Goal: Information Seeking & Learning: Learn about a topic

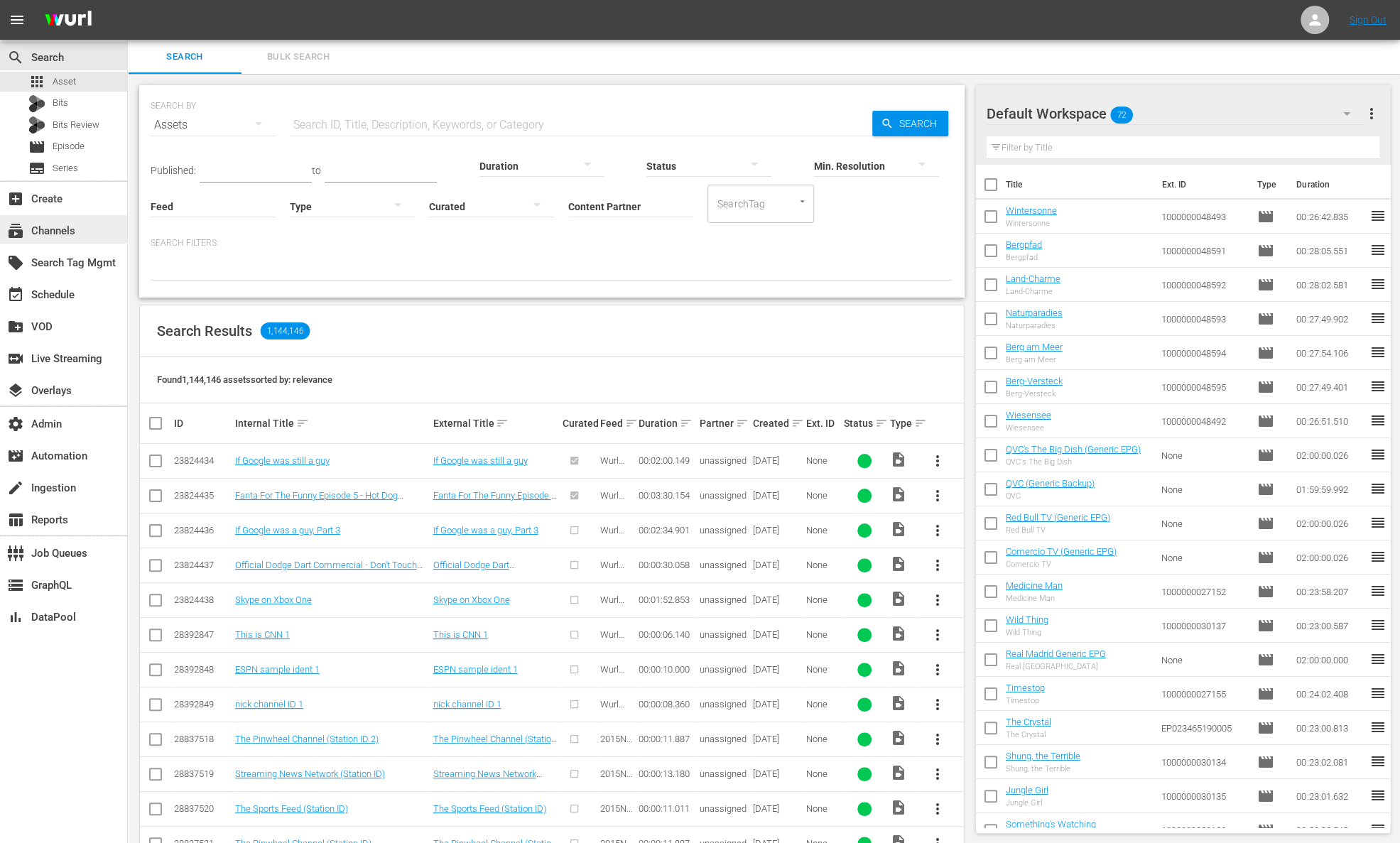
click at [86, 227] on div "subscriptions Channels" at bounding box center [63, 229] width 127 height 28
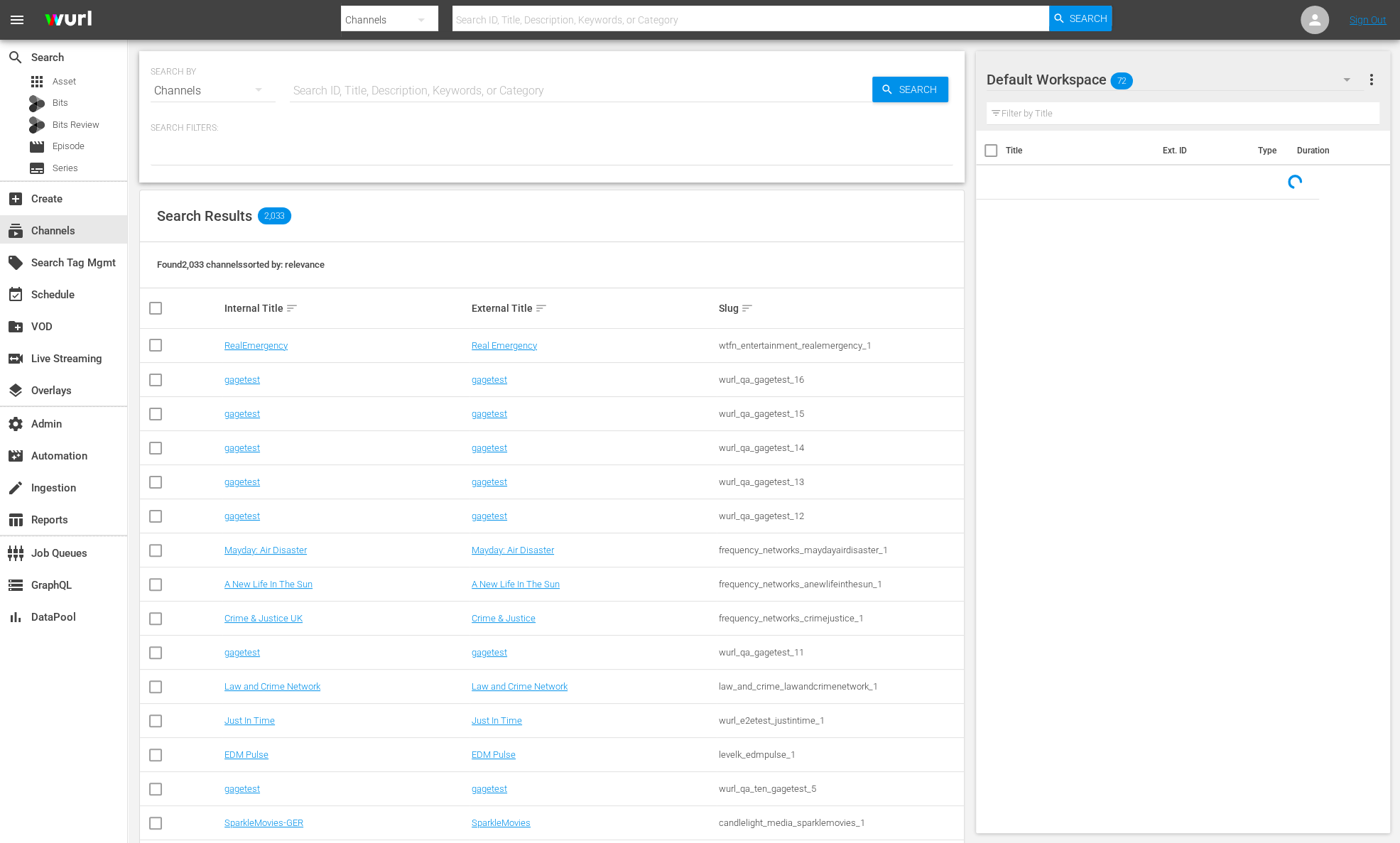
click at [343, 95] on input "text" at bounding box center [581, 90] width 582 height 34
paste input "autentic_spiegeltv_konflikte_1"
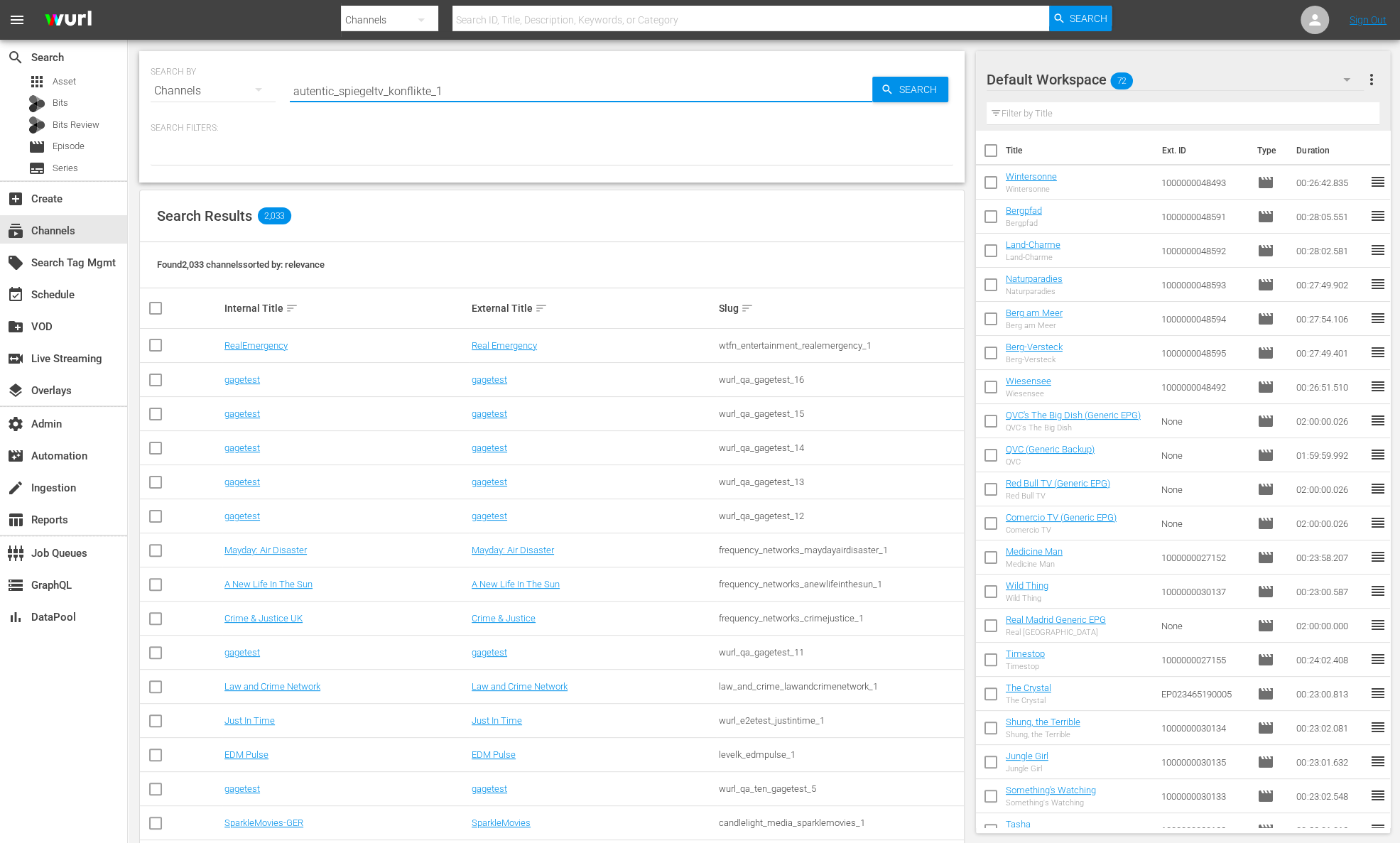
type input "autentic_spiegeltv_konflikte_1"
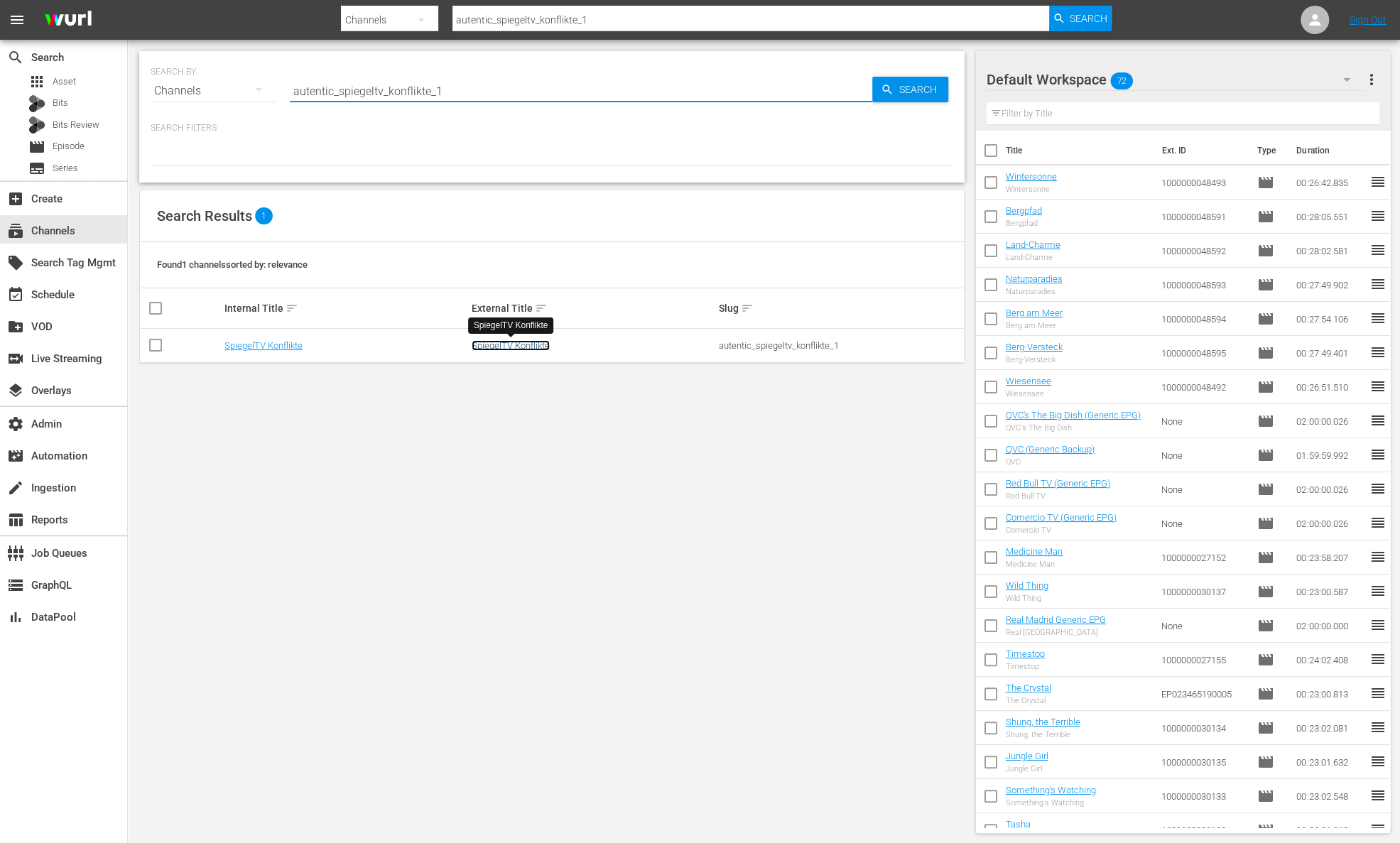
click at [536, 345] on link "SpiegelTV Konflikte" at bounding box center [511, 345] width 78 height 11
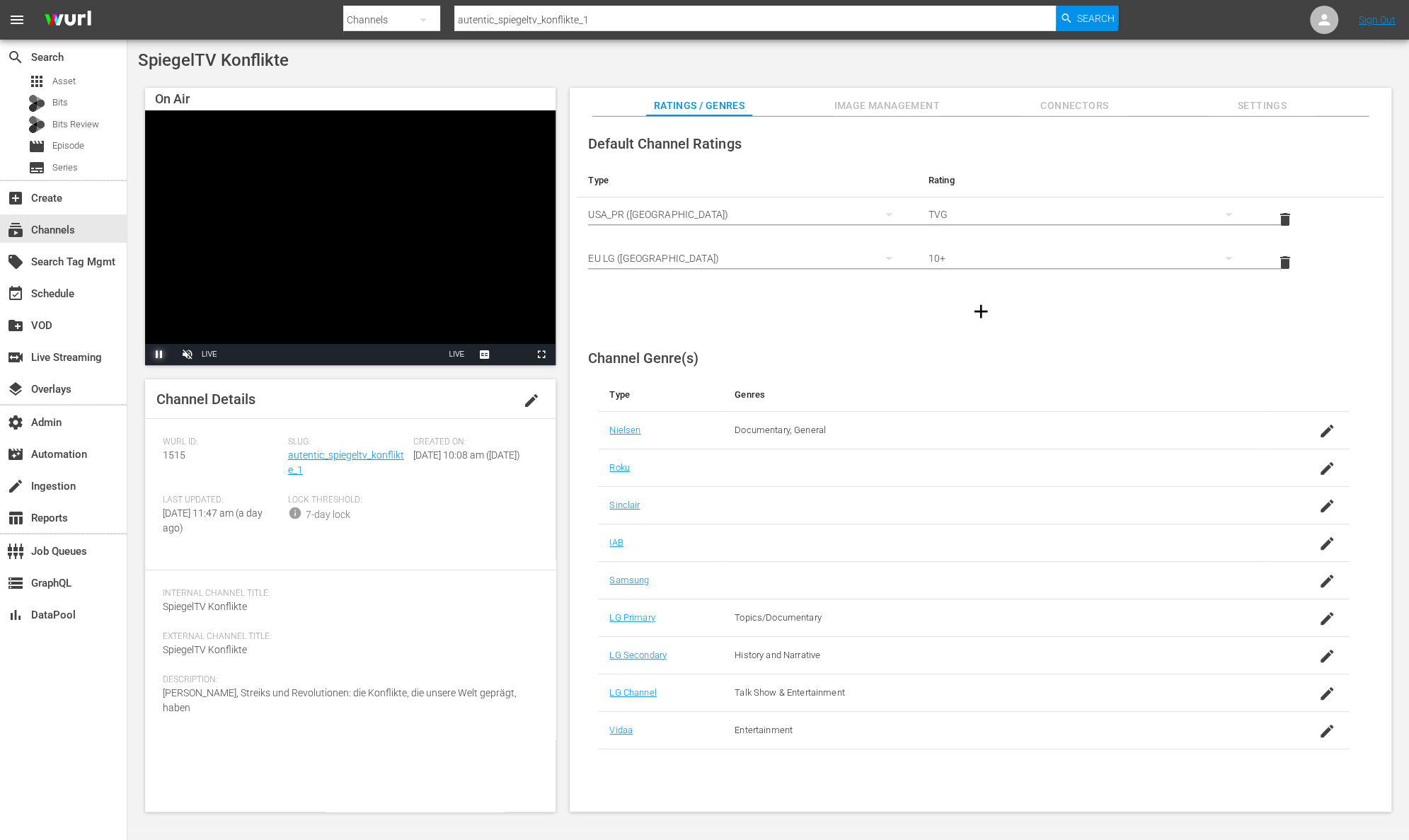
click at [159, 354] on span "Video Player" at bounding box center [159, 354] width 0 height 0
drag, startPoint x: 294, startPoint y: 57, endPoint x: 139, endPoint y: 56, distance: 155.0
click at [139, 56] on div "SpiegelTV Konflikte" at bounding box center [768, 60] width 1260 height 20
copy span "SpiegelTV Konflikte"
drag, startPoint x: 310, startPoint y: 476, endPoint x: 287, endPoint y: 460, distance: 28.0
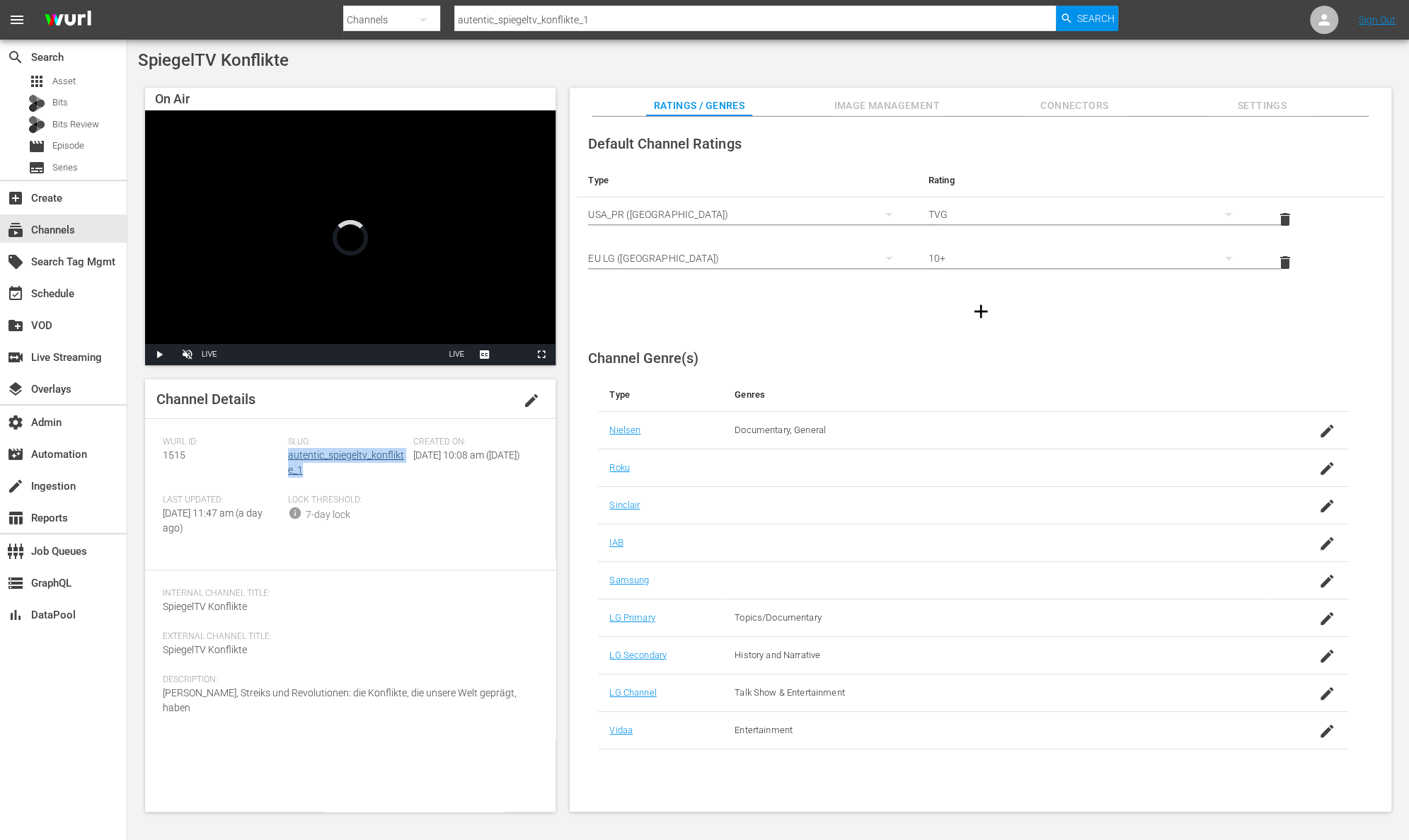
click at [288, 460] on div "Slug: autentic_spiegeltv_konflikte_1" at bounding box center [350, 465] width 125 height 58
copy link "autentic_spiegeltv_konflikte_1"
drag, startPoint x: 209, startPoint y: 462, endPoint x: 154, endPoint y: 458, distance: 55.1
click at [154, 458] on div "Channel Details edit [PERSON_NAME] ID: 1515 Slug: autentic_spiegeltv_konflikte_…" at bounding box center [350, 596] width 411 height 433
copy span "1515"
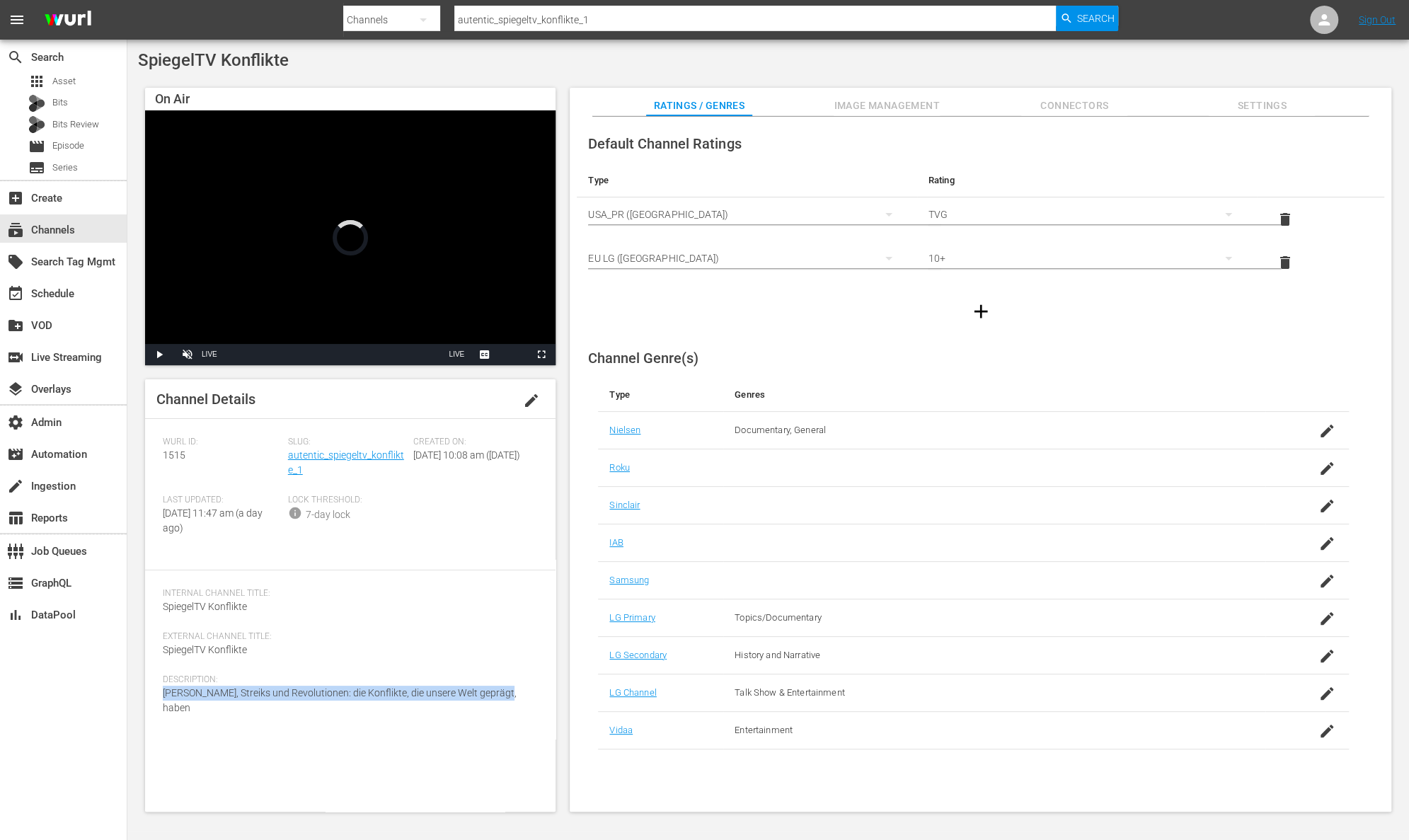
drag, startPoint x: 506, startPoint y: 695, endPoint x: 158, endPoint y: 693, distance: 348.0
click at [158, 693] on div "Channel Details edit [PERSON_NAME] ID: 1515 Slug: autentic_spiegeltv_konflikte_…" at bounding box center [350, 596] width 411 height 433
copy span "[PERSON_NAME], Streiks und Revolutionen: die Konflikte, die unsere Welt geprägt…"
click at [348, 456] on link "autentic_spiegeltv_konflikte_1" at bounding box center [346, 462] width 116 height 27
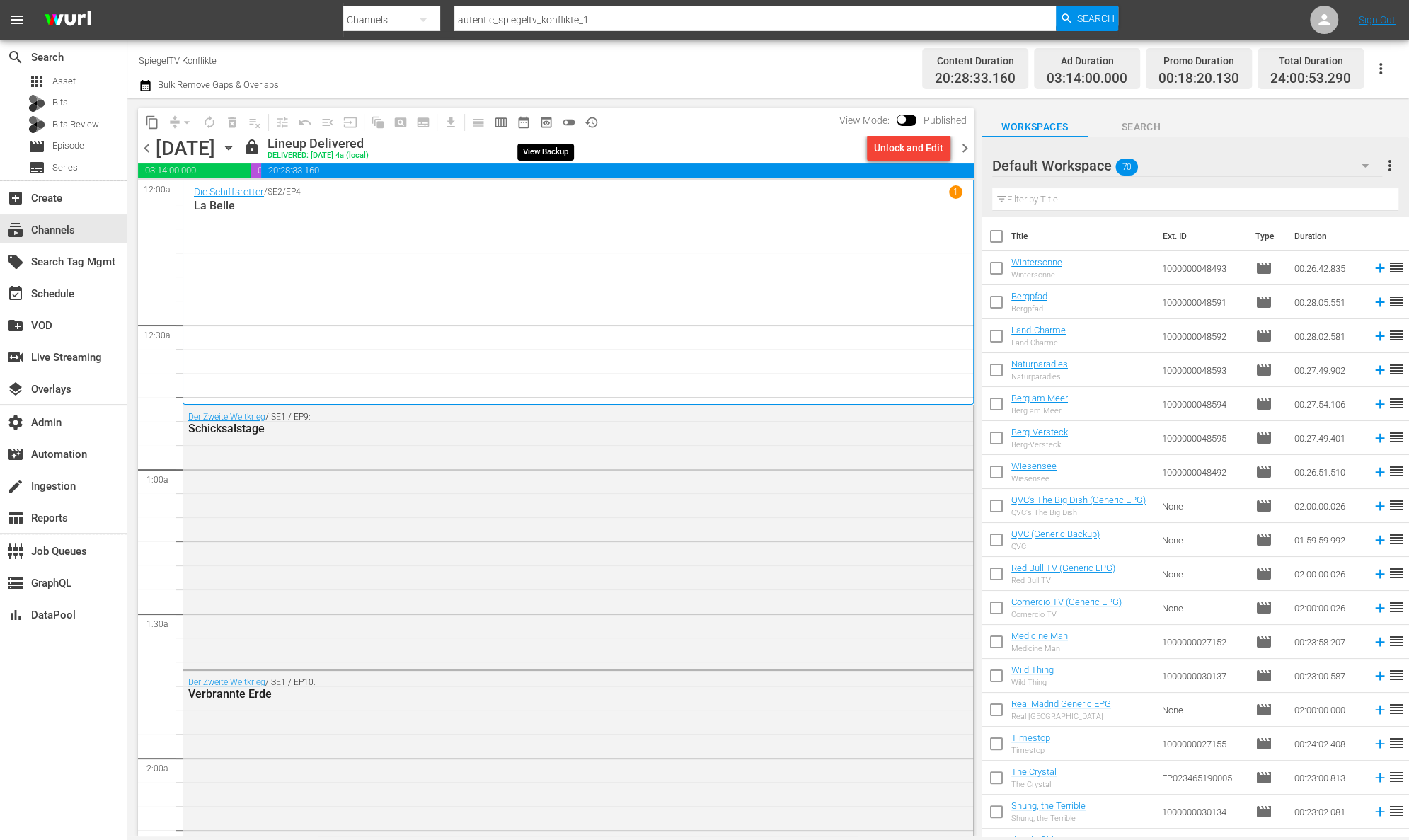
click at [548, 122] on span "preview_outlined" at bounding box center [545, 122] width 14 height 14
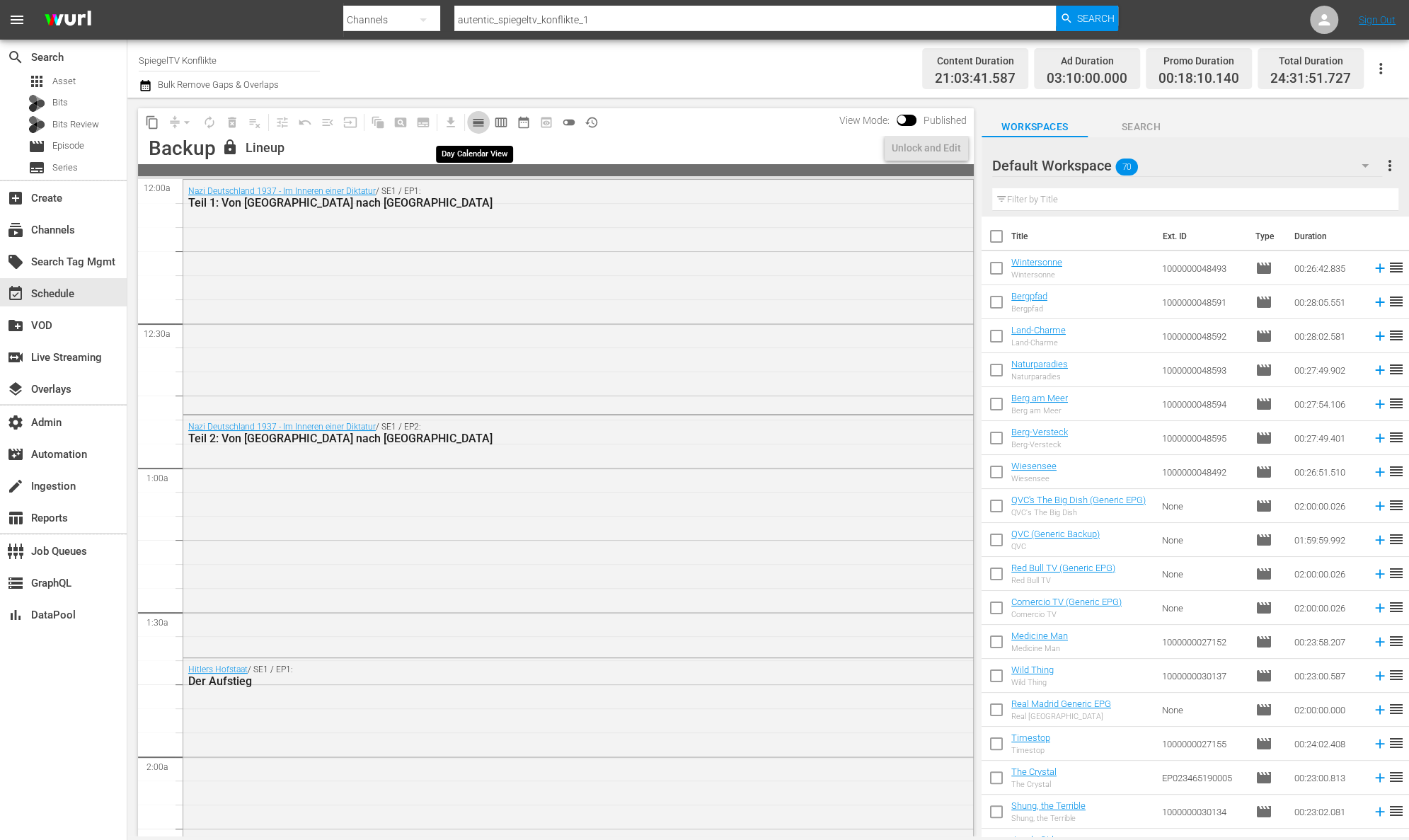
click at [479, 122] on span "calendar_view_day_outlined" at bounding box center [478, 122] width 14 height 14
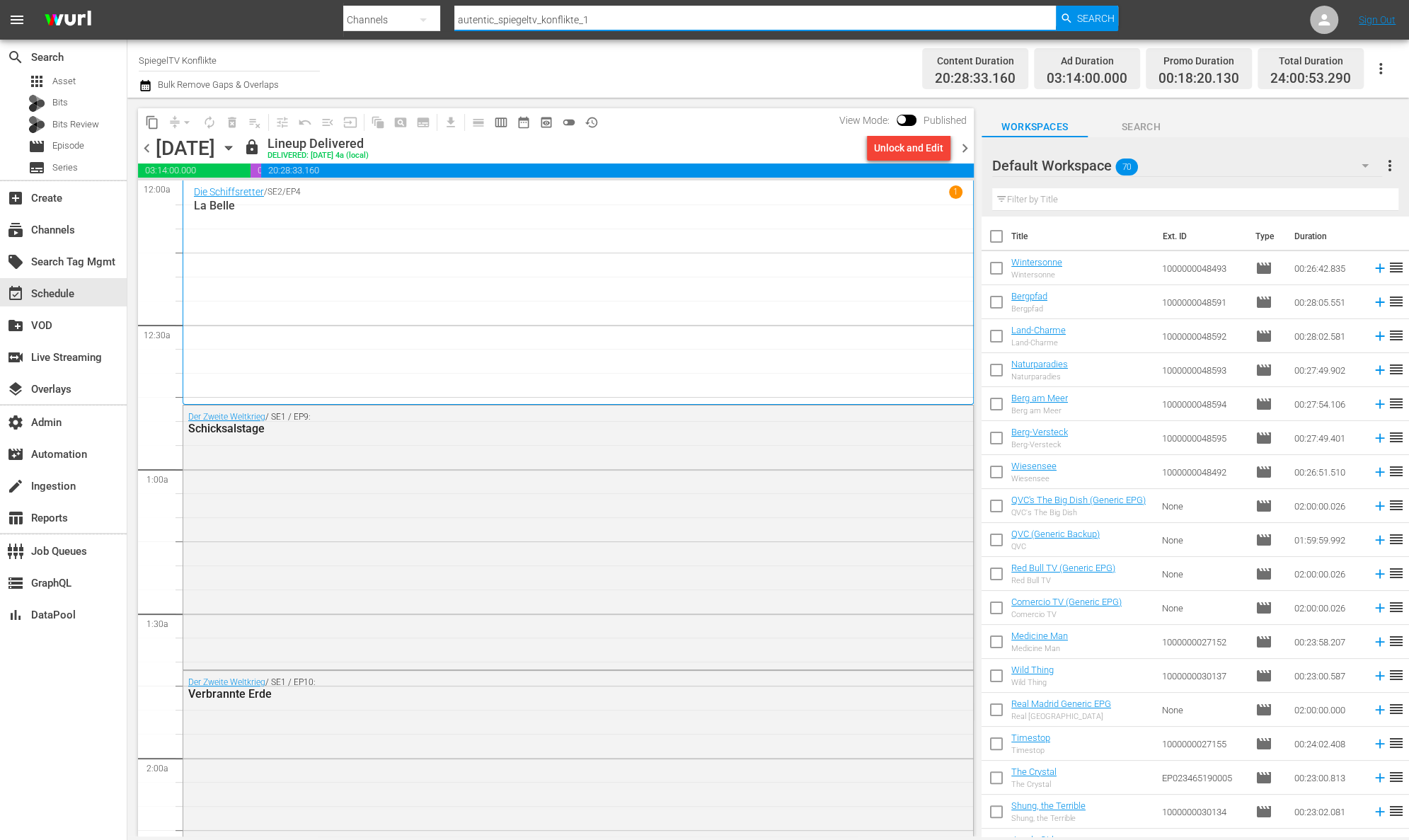
drag, startPoint x: 554, startPoint y: 16, endPoint x: 423, endPoint y: 14, distance: 131.0
click at [423, 14] on div "Search By Channels Search ID, Title, Description, Keywords, or Category autenti…" at bounding box center [730, 19] width 775 height 34
paste input "terramaterwild"
type input "autentic_terramaterwild_1"
click at [1082, 12] on span "Search" at bounding box center [1095, 18] width 38 height 26
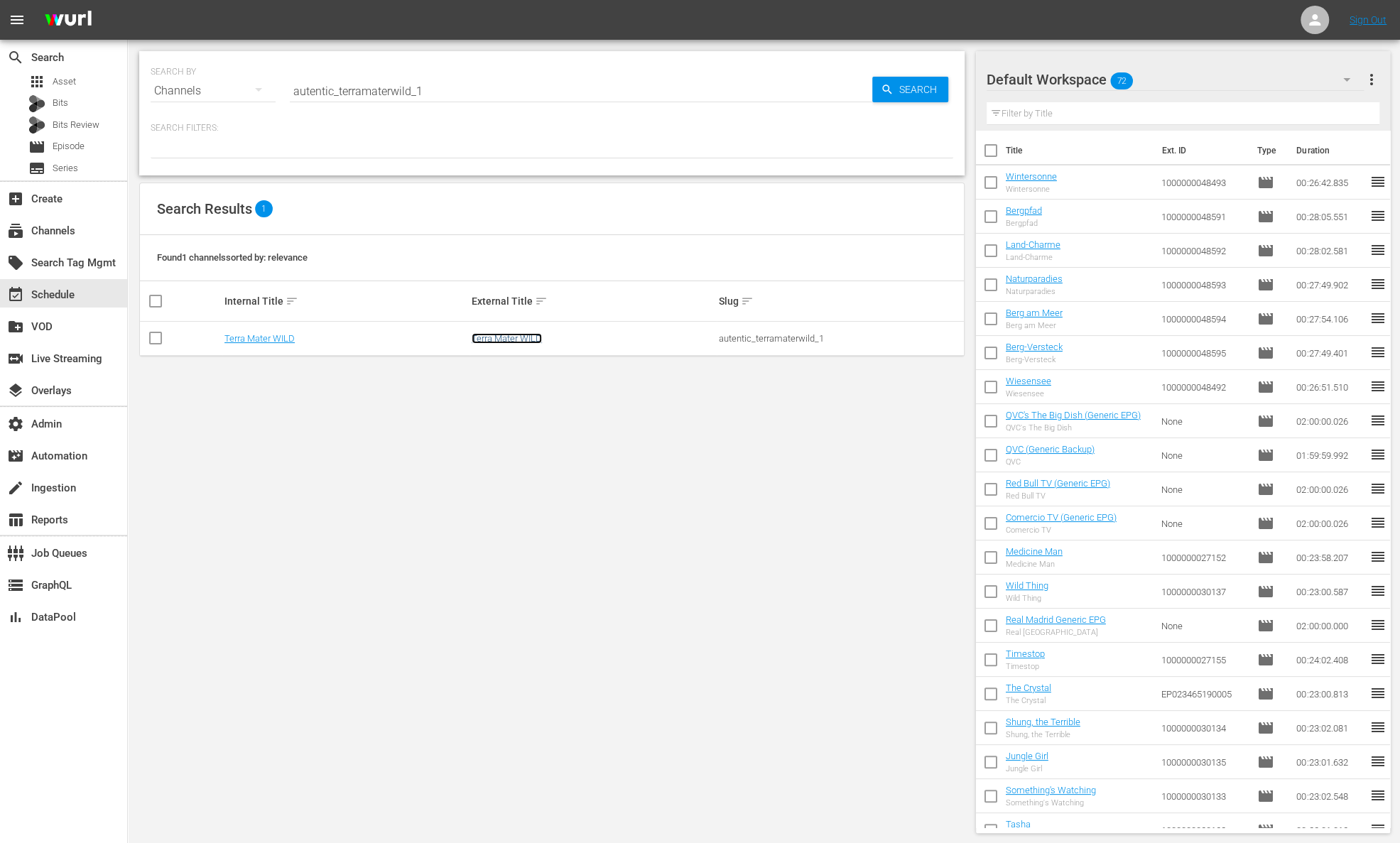
click at [503, 334] on link "Terra Mater WILD" at bounding box center [507, 339] width 71 height 11
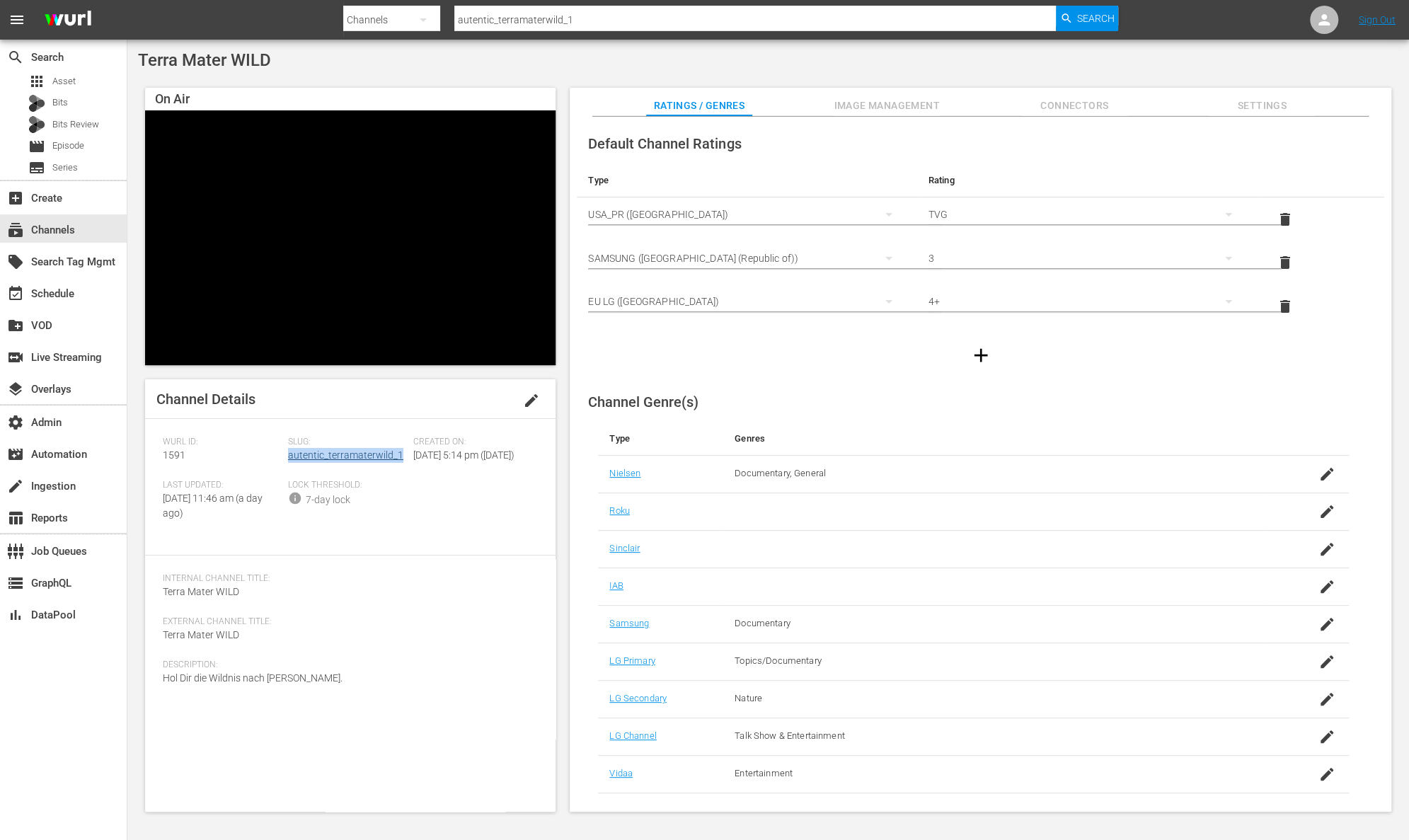
drag, startPoint x: 403, startPoint y: 433, endPoint x: 288, endPoint y: 458, distance: 117.7
click at [288, 458] on div "Slug: autentic_terramaterwild_1" at bounding box center [350, 458] width 125 height 43
copy link "autentic_terramaterwild_1"
drag, startPoint x: 196, startPoint y: 455, endPoint x: 155, endPoint y: 455, distance: 41.0
click at [155, 455] on div "Channel Details edit [PERSON_NAME] ID: 1591 Slug: autentic_terramaterwild_1 Cre…" at bounding box center [350, 596] width 411 height 433
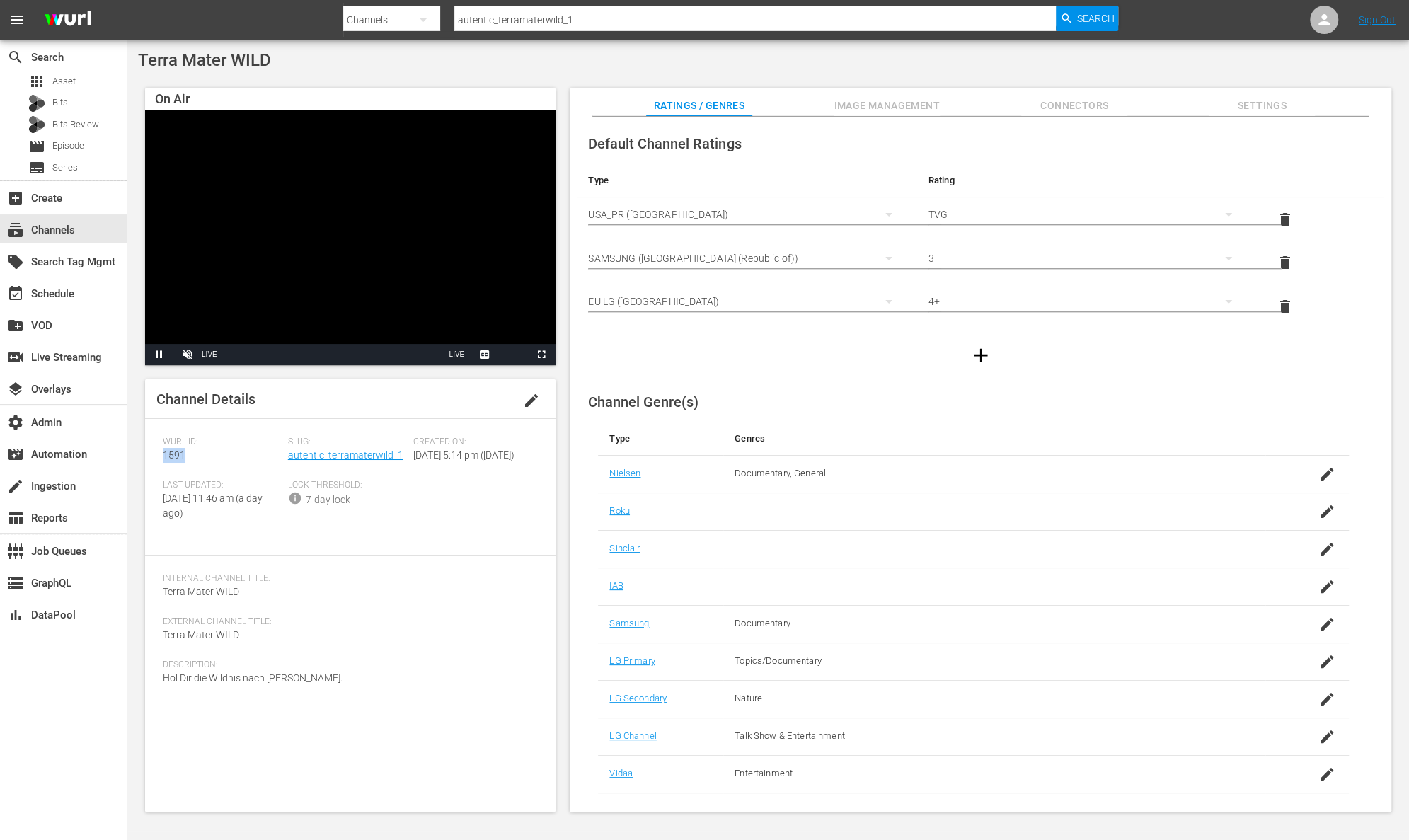
copy span "1591"
drag, startPoint x: 311, startPoint y: 695, endPoint x: 156, endPoint y: 693, distance: 155.0
click at [156, 693] on div "Channel Details edit [PERSON_NAME] ID: 1591 Slug: autentic_terramaterwild_1 Cre…" at bounding box center [350, 596] width 411 height 433
copy span "Hol Dir die Wildnis nach [PERSON_NAME]."
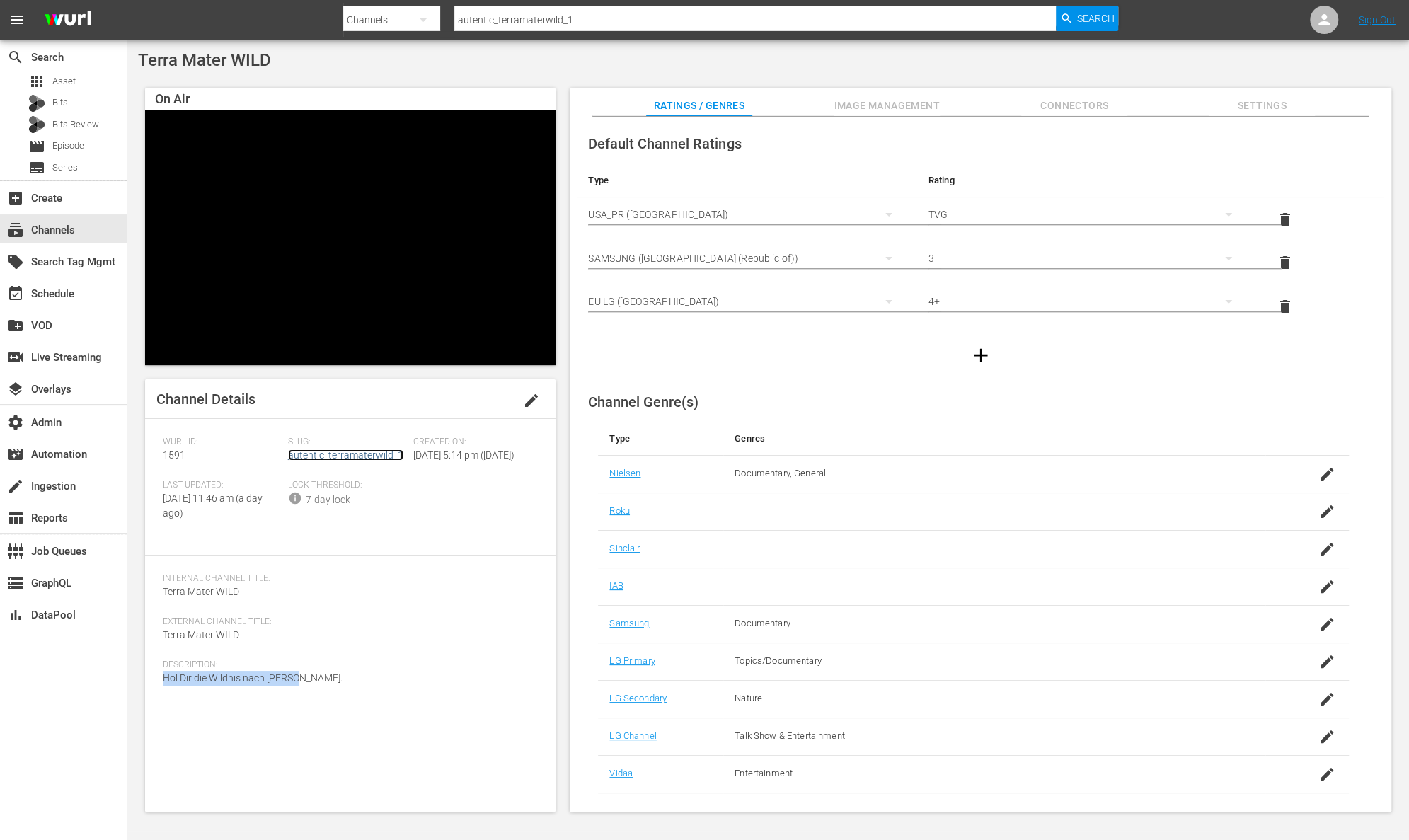
click at [332, 450] on link "autentic_terramaterwild_1" at bounding box center [346, 455] width 115 height 11
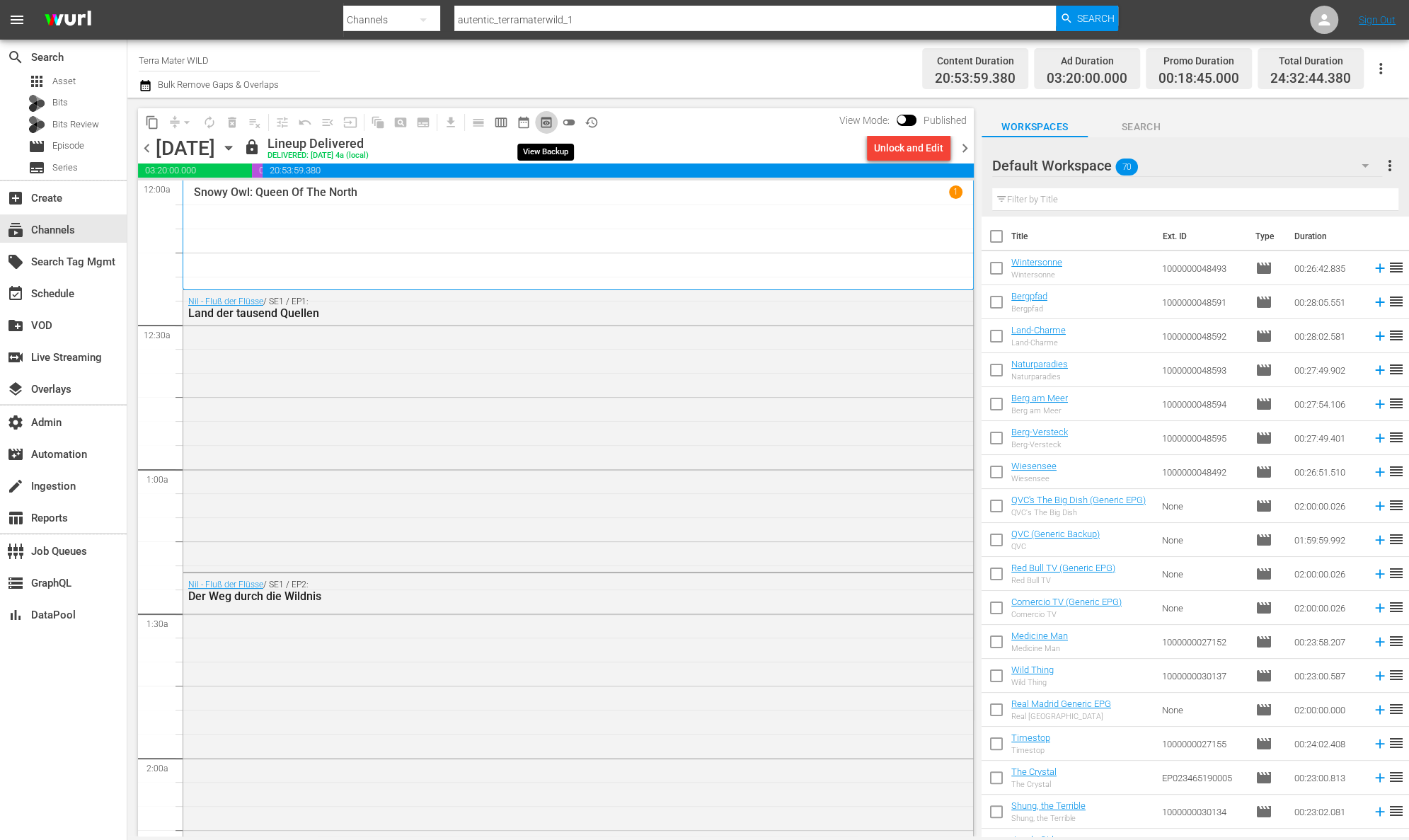
click at [544, 117] on span "preview_outlined" at bounding box center [545, 122] width 14 height 14
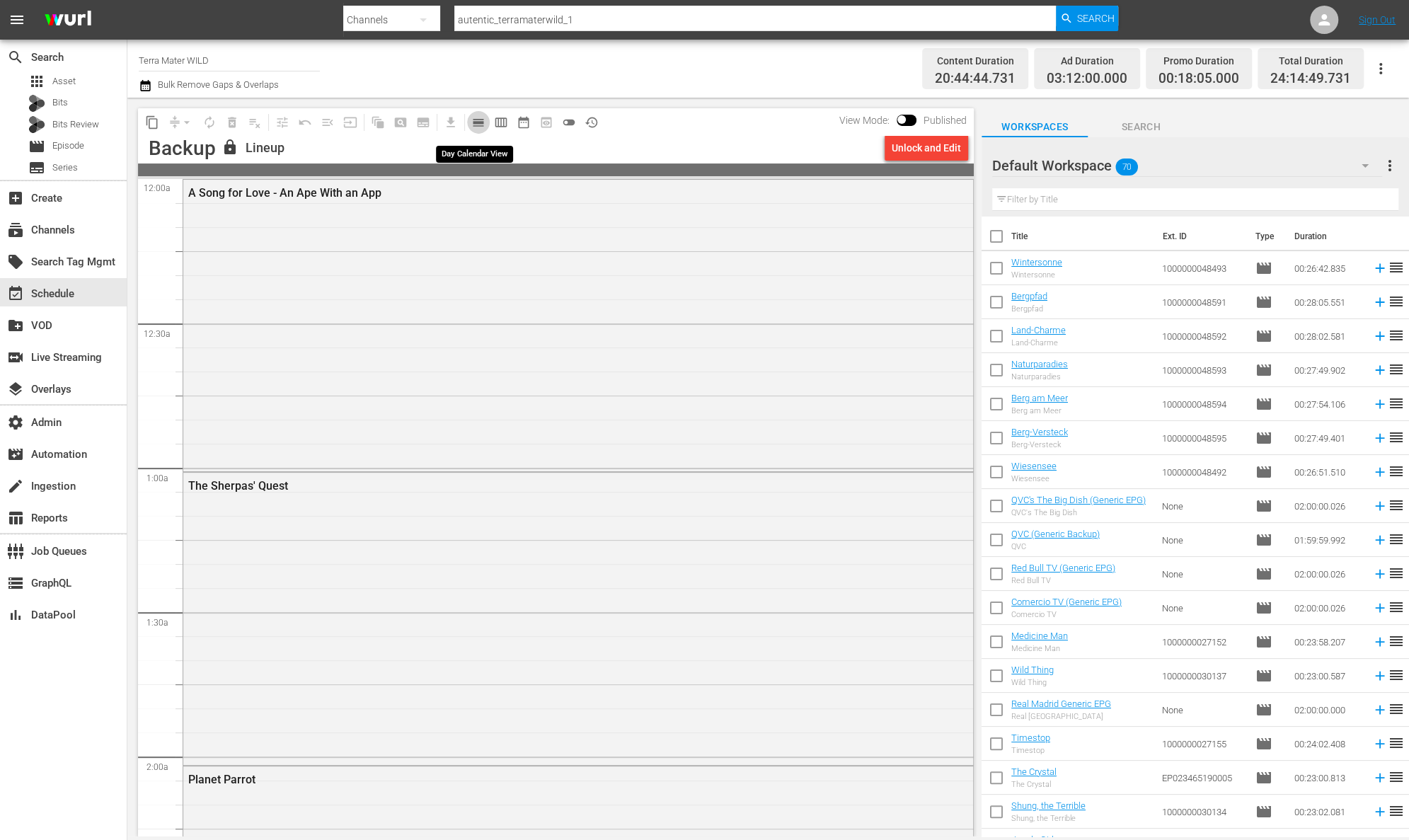
click at [476, 120] on span "calendar_view_day_outlined" at bounding box center [478, 122] width 14 height 14
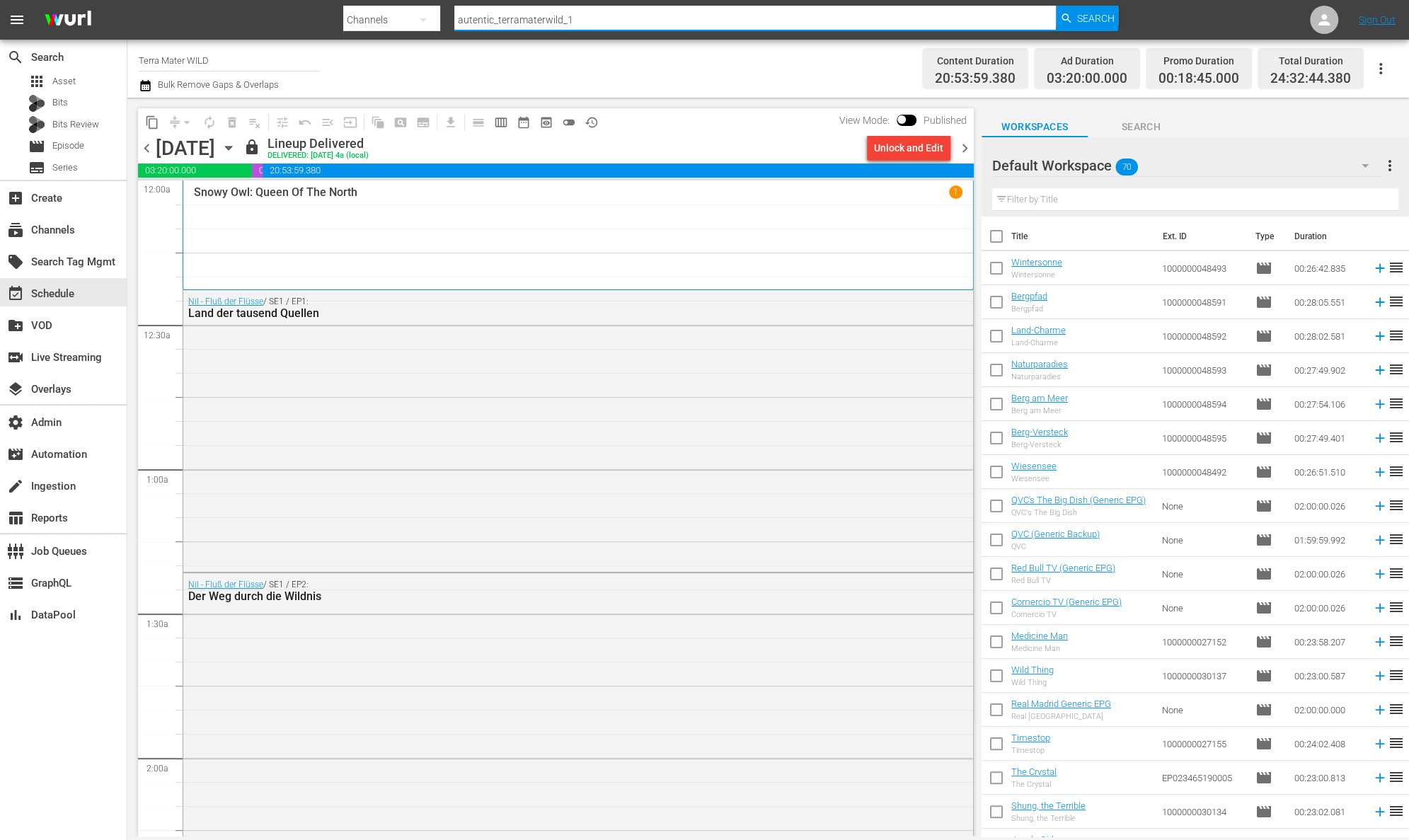
drag, startPoint x: 595, startPoint y: 22, endPoint x: 448, endPoint y: 23, distance: 147.0
click at [448, 23] on div "Search By Channels Search ID, Title, Description, Keywords, or Category autenti…" at bounding box center [730, 19] width 775 height 34
paste input "curiosity_now"
type input "autentic_curiosity_now_1"
click at [1077, 20] on span "Search" at bounding box center [1095, 18] width 38 height 26
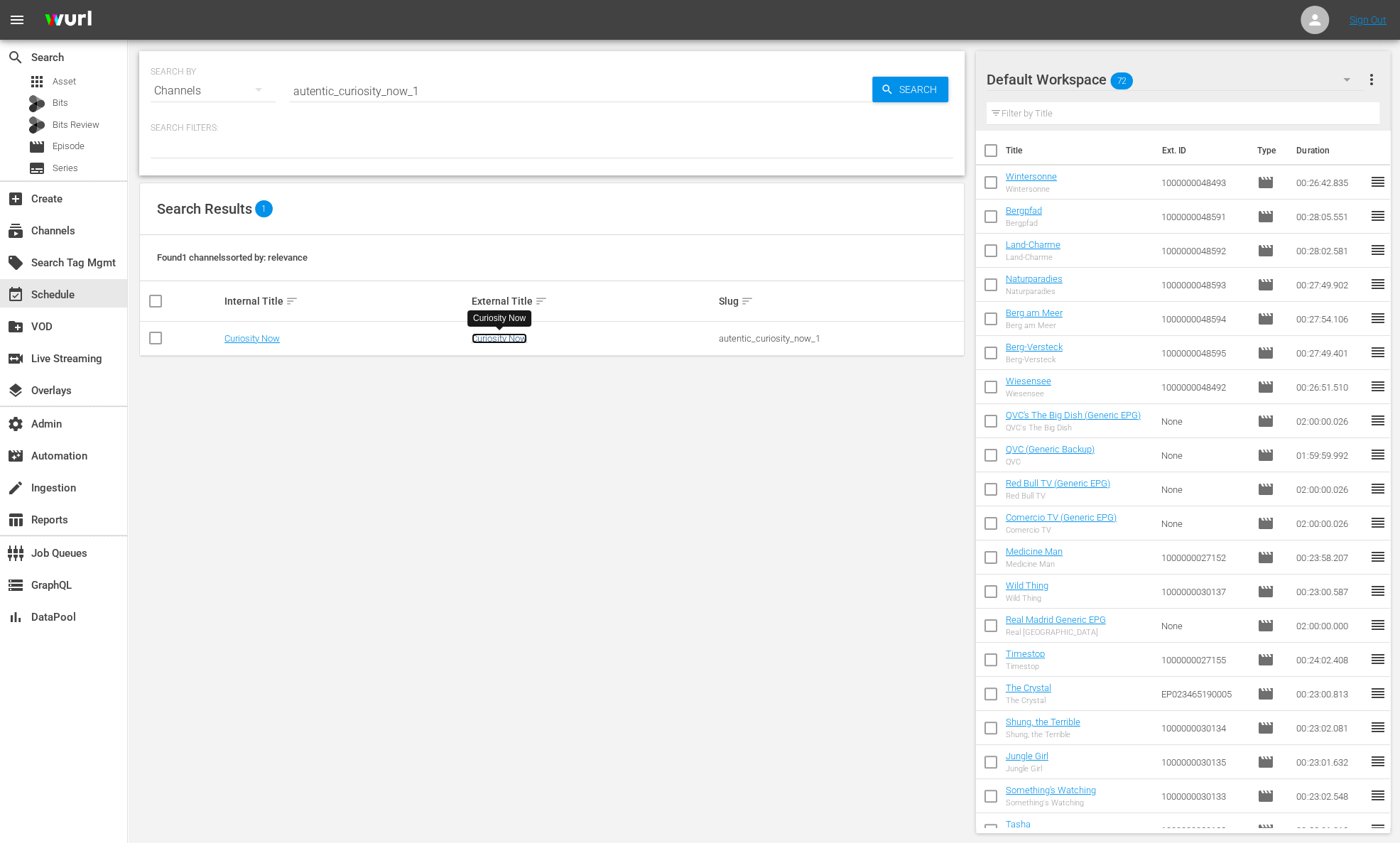
click at [510, 338] on link "Curiosity Now" at bounding box center [500, 339] width 55 height 11
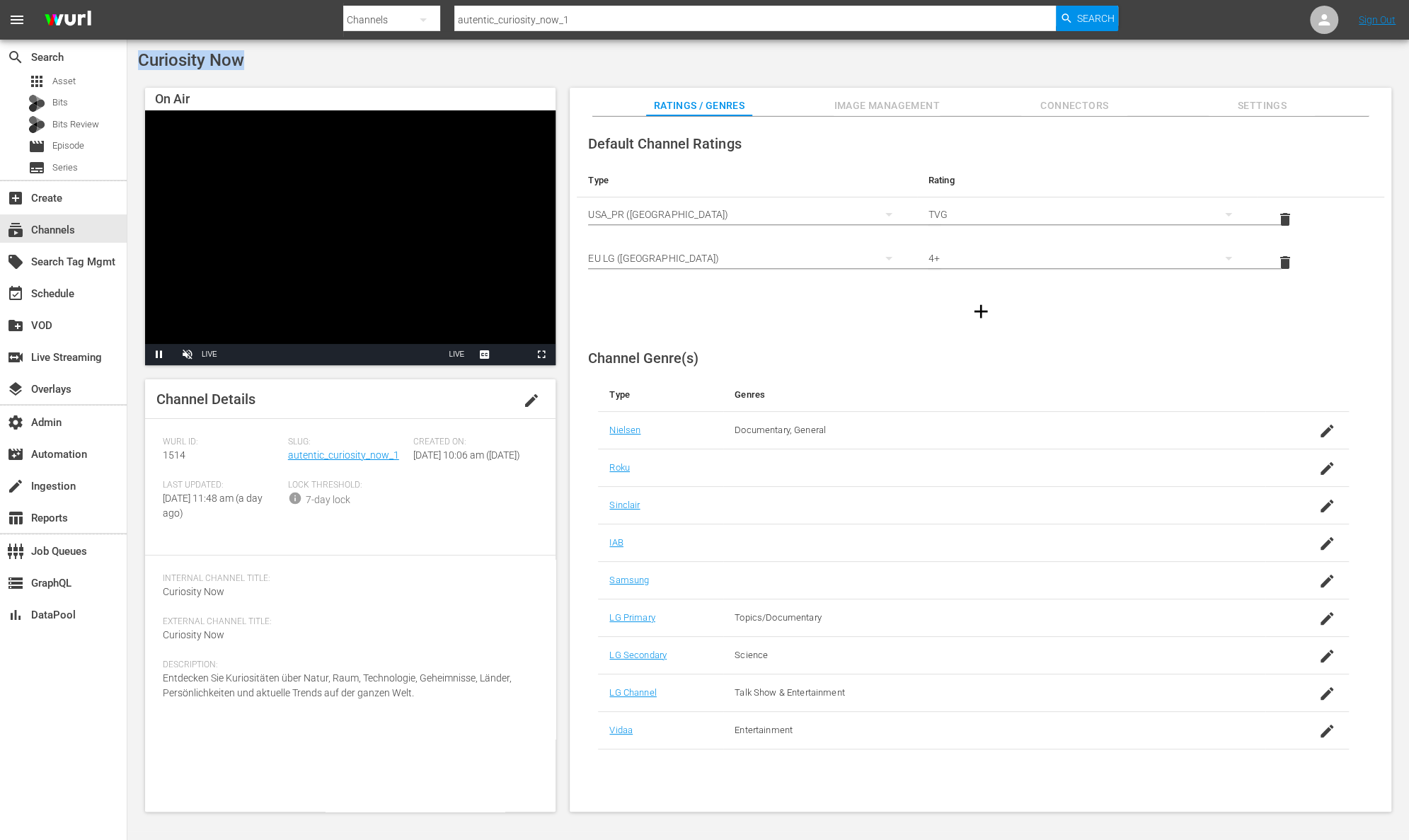
drag, startPoint x: 231, startPoint y: 59, endPoint x: 137, endPoint y: 61, distance: 94.0
click at [137, 61] on div "Curiosity Now On Air Video Player is loading. Pause Unmute Current Time 0:36 / …" at bounding box center [768, 435] width 1282 height 792
copy span "Curiosity Now"
drag, startPoint x: 402, startPoint y: 457, endPoint x: 312, endPoint y: 458, distance: 90.0
click at [288, 455] on div "Slug: autentic_curiosity_now_1" at bounding box center [350, 458] width 125 height 43
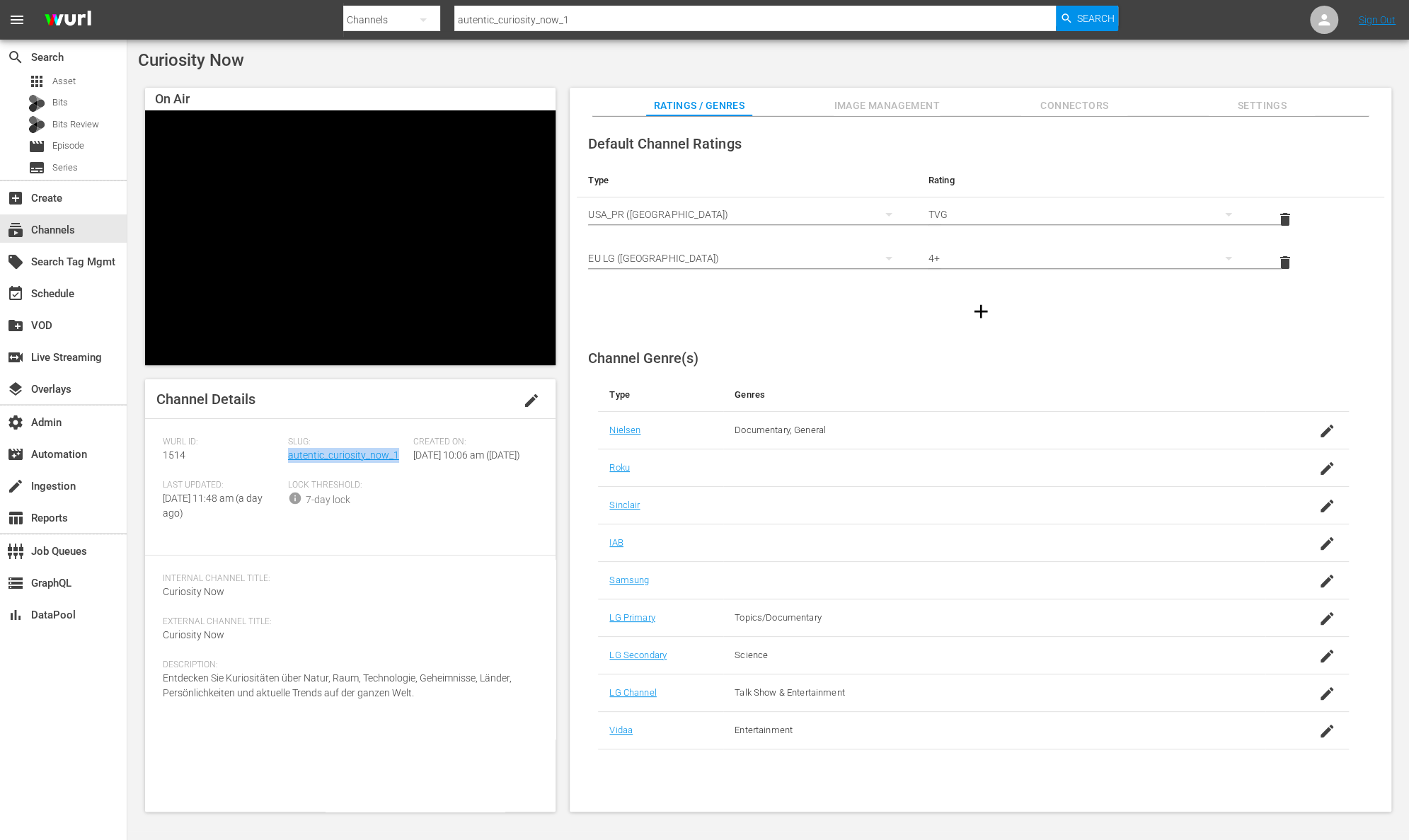
copy link "autentic_curiosity_now_1"
drag, startPoint x: 191, startPoint y: 456, endPoint x: 161, endPoint y: 456, distance: 30.0
click at [161, 456] on div "Channel Details edit [PERSON_NAME] ID: 1514 Slug: autentic_curiosity_now_1 Crea…" at bounding box center [350, 596] width 411 height 433
copy span "1514"
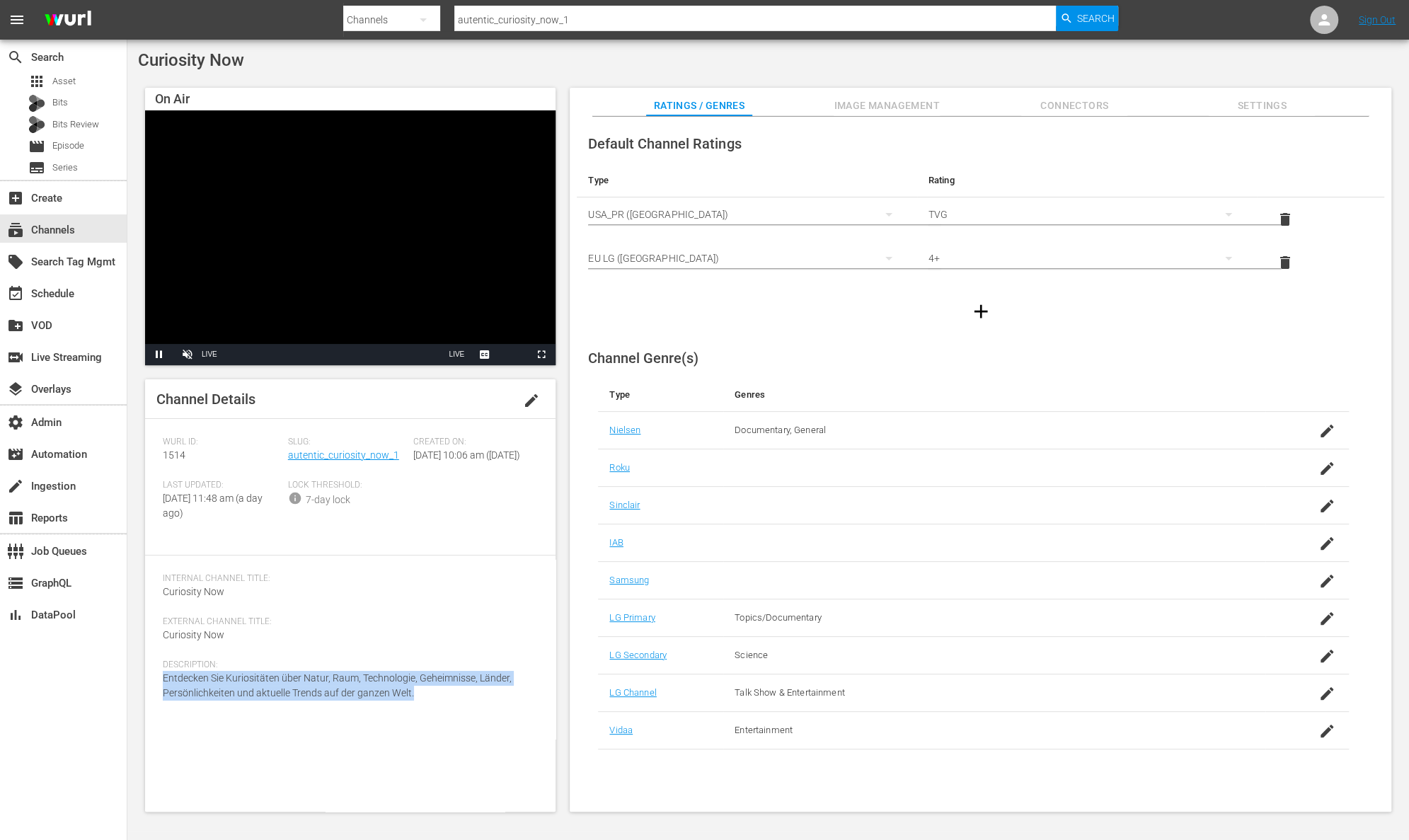
drag, startPoint x: 389, startPoint y: 703, endPoint x: 156, endPoint y: 690, distance: 233.4
click at [156, 690] on div "Channel Details edit [PERSON_NAME] ID: 1514 Slug: autentic_curiosity_now_1 Crea…" at bounding box center [350, 596] width 411 height 433
click at [328, 455] on link "autentic_curiosity_now_1" at bounding box center [343, 455] width 111 height 11
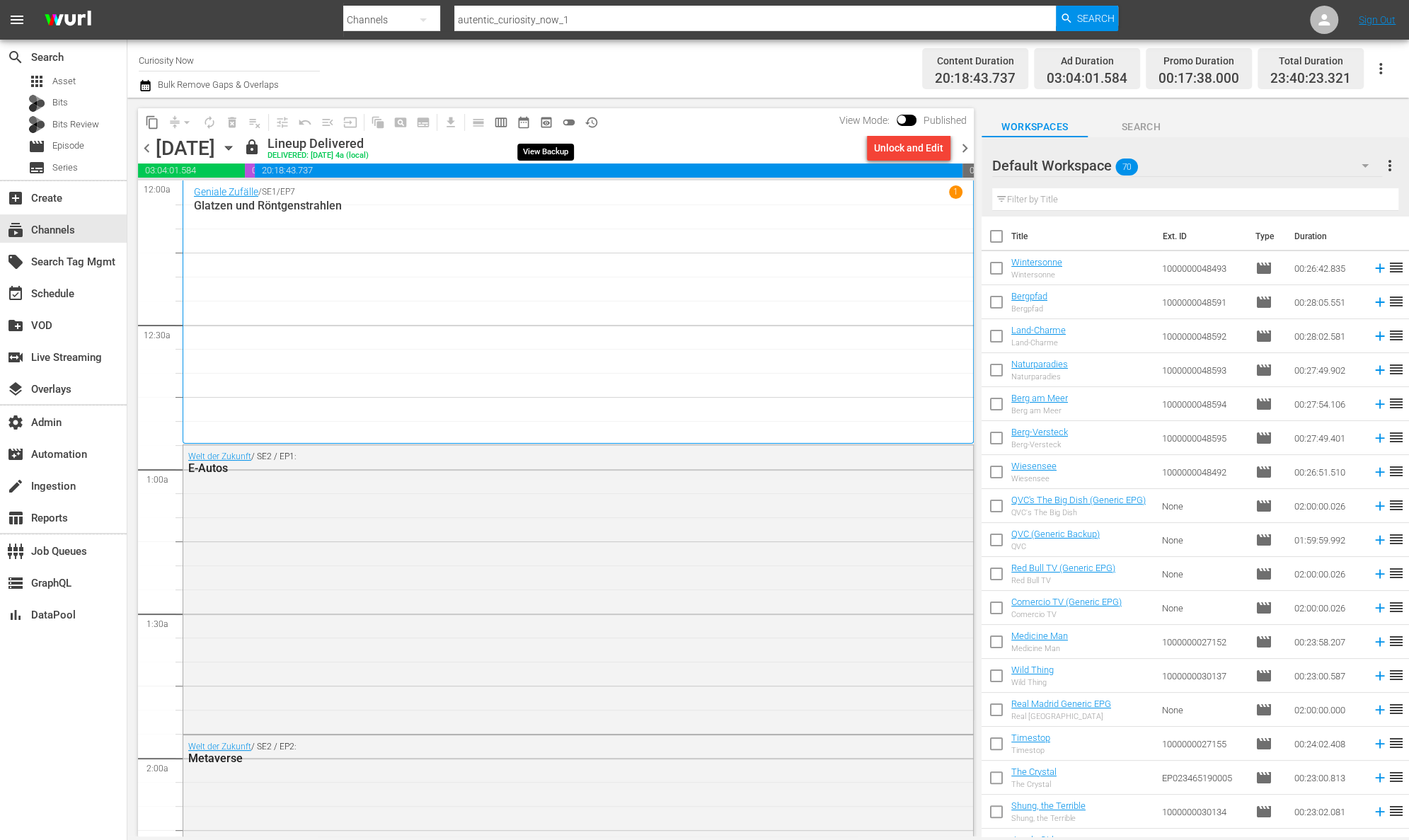
click at [545, 123] on span "preview_outlined" at bounding box center [545, 122] width 14 height 14
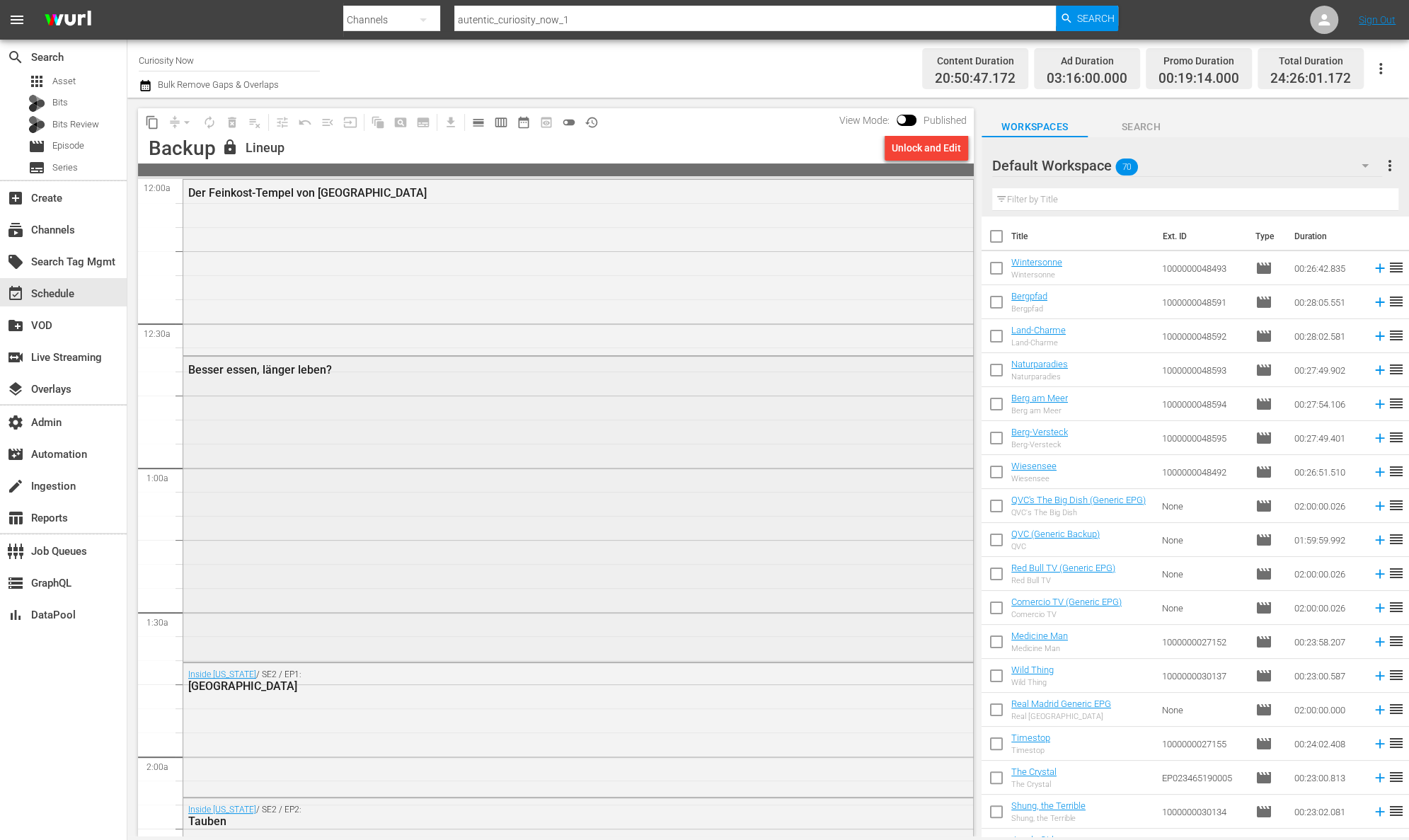
click at [407, 482] on div "Besser essen, länger leben?" at bounding box center [577, 508] width 790 height 303
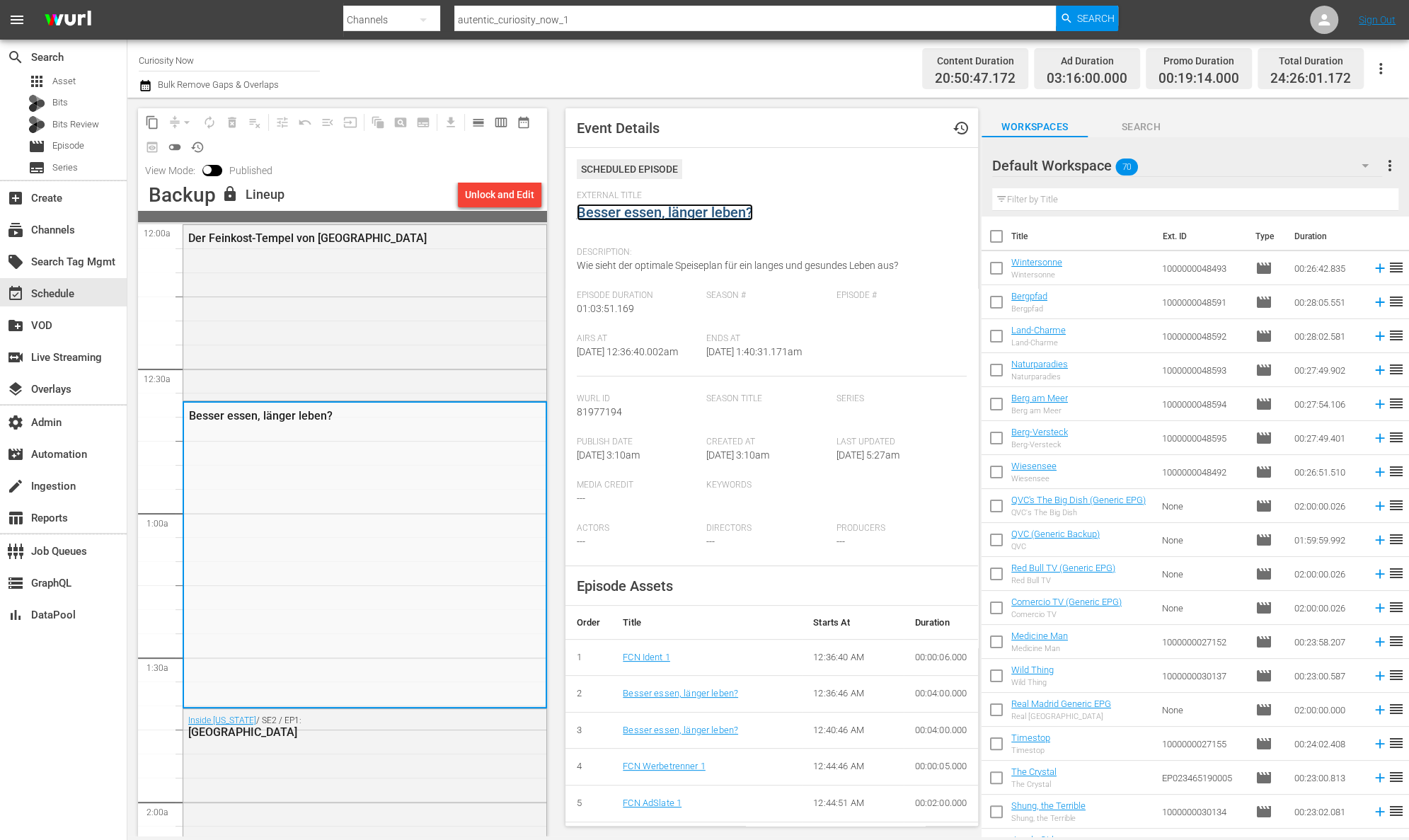
click at [650, 218] on link "Besser essen, länger leben?" at bounding box center [664, 212] width 177 height 17
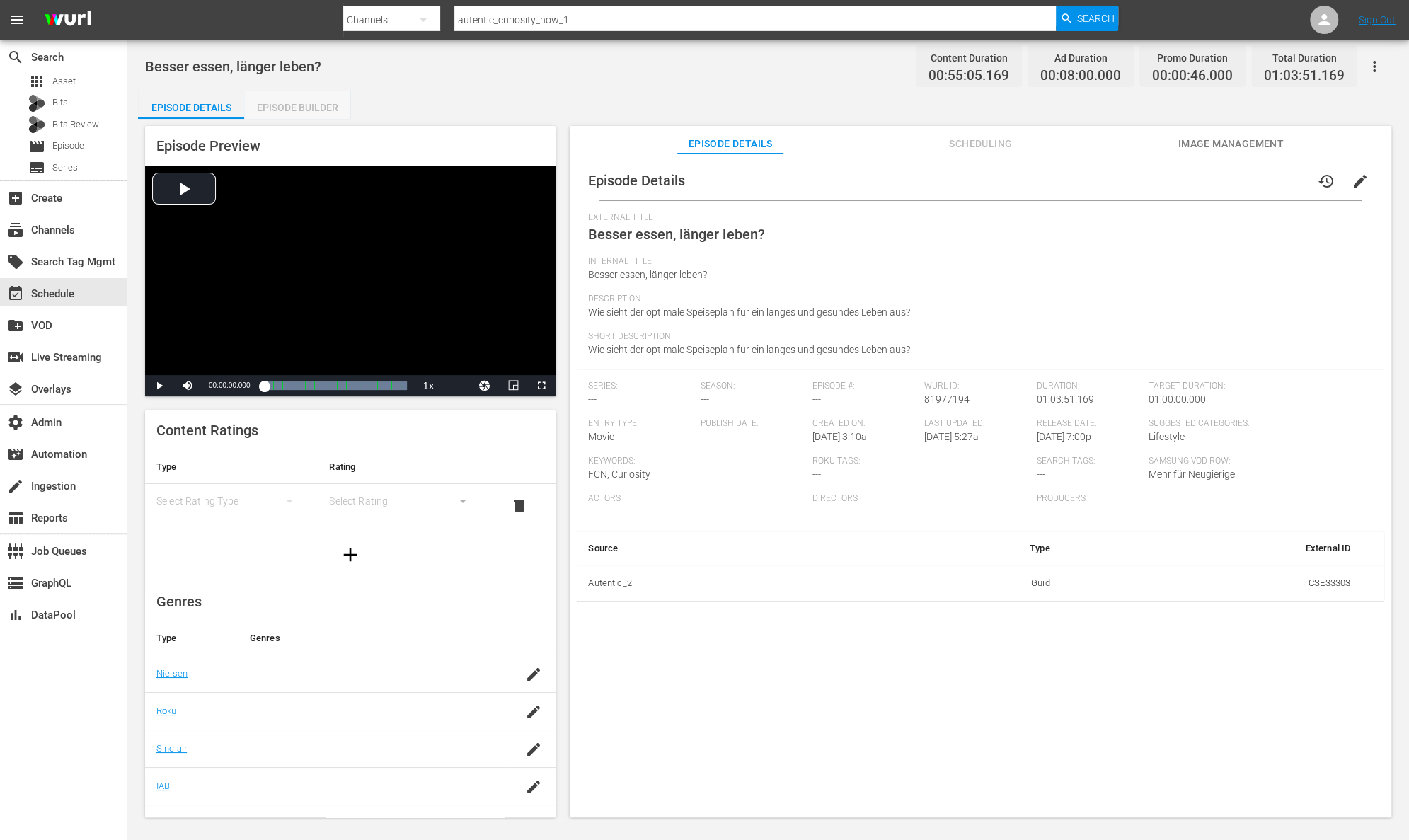
click at [298, 102] on div "Episode Builder" at bounding box center [297, 107] width 106 height 34
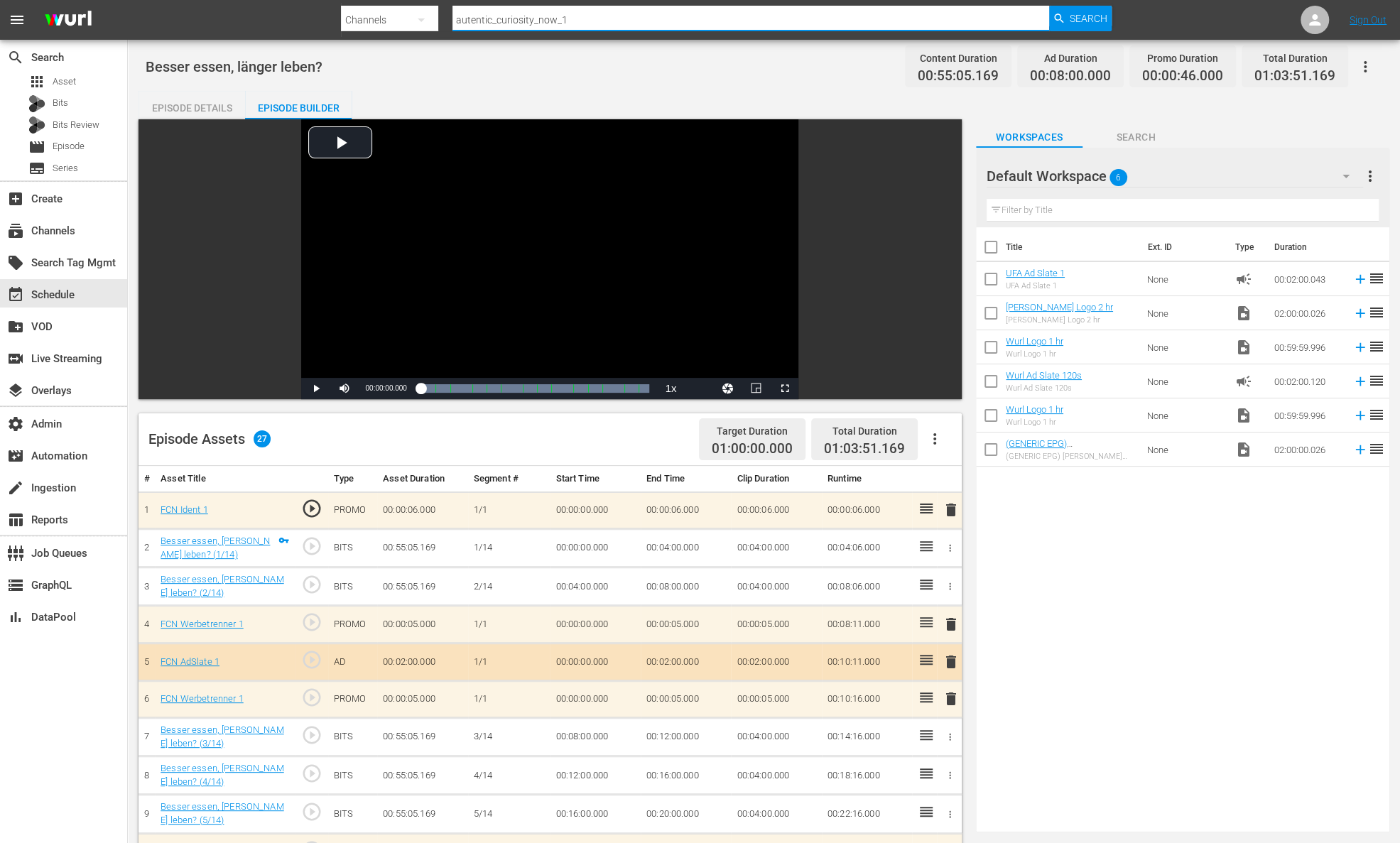
drag, startPoint x: 588, startPoint y: 19, endPoint x: 441, endPoint y: 13, distance: 147.1
click at [441, 13] on div "Search By Channels Search ID, Title, Description, Keywords, or Category autenti…" at bounding box center [726, 19] width 770 height 34
paste input "autentichistory"
type input "autentic_autentichistory_1"
click at [1070, 14] on span "Search" at bounding box center [1089, 18] width 38 height 26
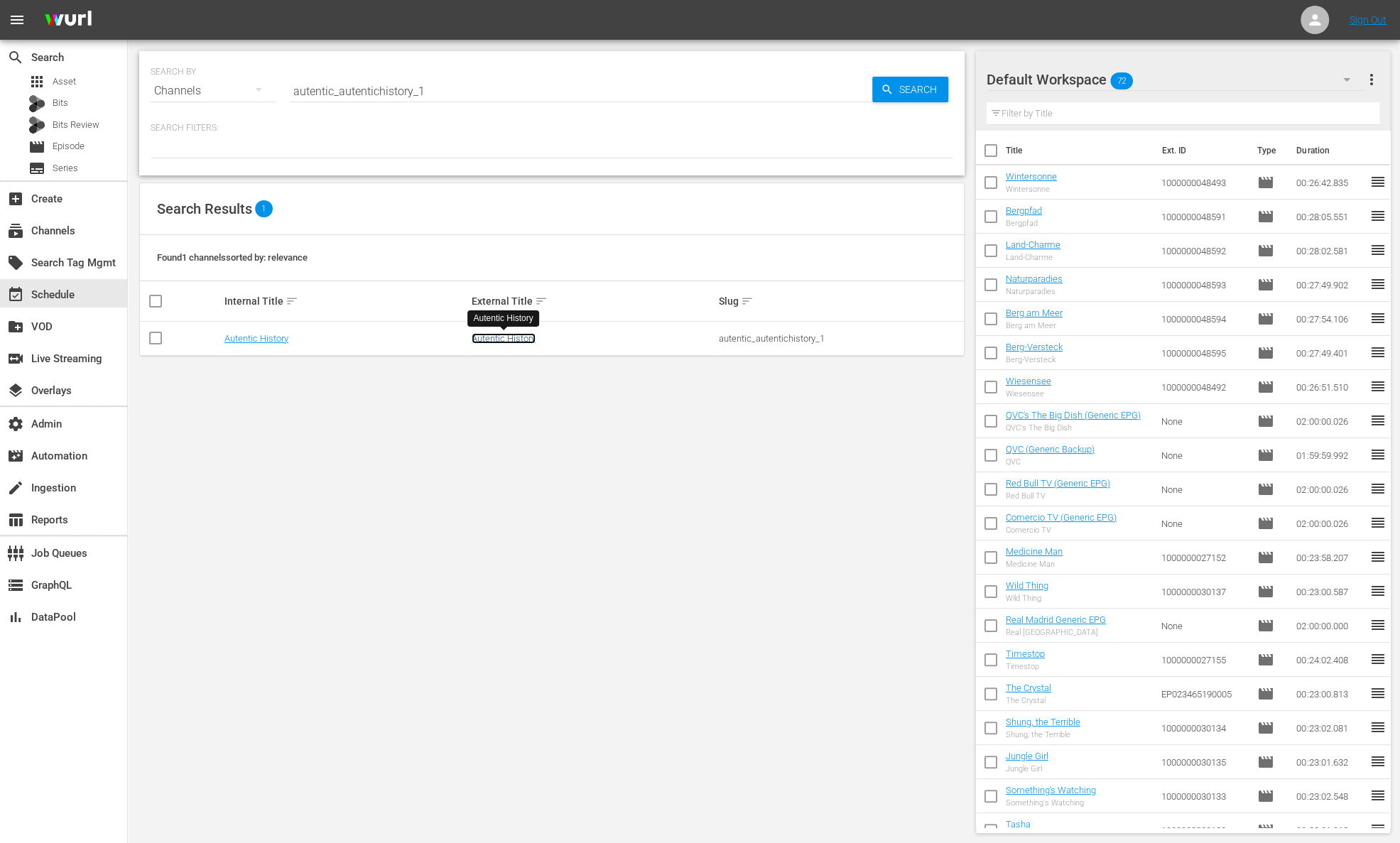
click at [522, 340] on link "Autentic History" at bounding box center [504, 339] width 64 height 11
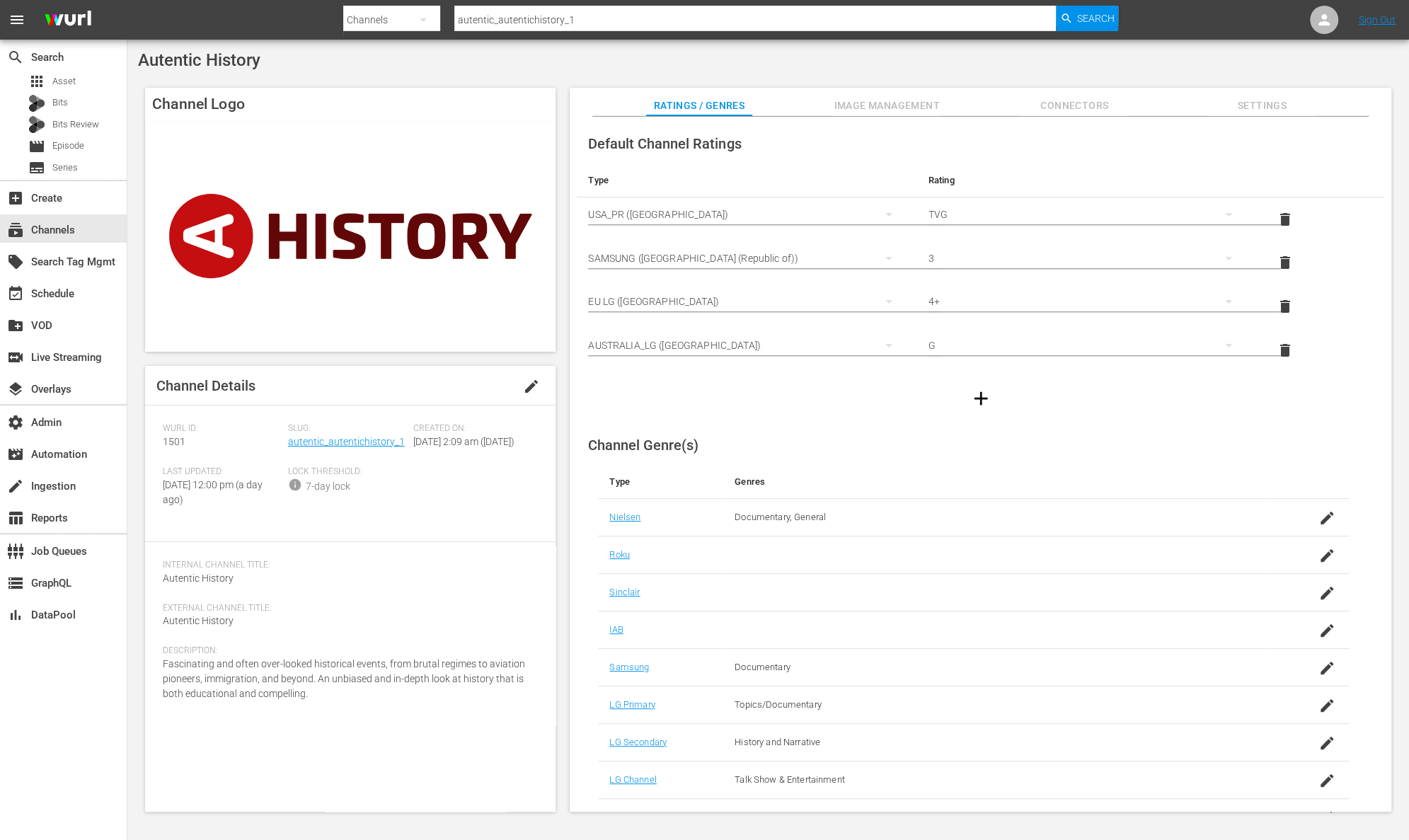
click at [277, 59] on div "Autentic History" at bounding box center [768, 60] width 1260 height 20
drag, startPoint x: 269, startPoint y: 59, endPoint x: 139, endPoint y: 64, distance: 130.1
click at [139, 64] on div "Autentic History" at bounding box center [768, 60] width 1260 height 20
drag, startPoint x: 405, startPoint y: 442, endPoint x: 289, endPoint y: 447, distance: 116.1
click at [289, 447] on div "Slug: autentic_autentichistory_1" at bounding box center [350, 444] width 125 height 43
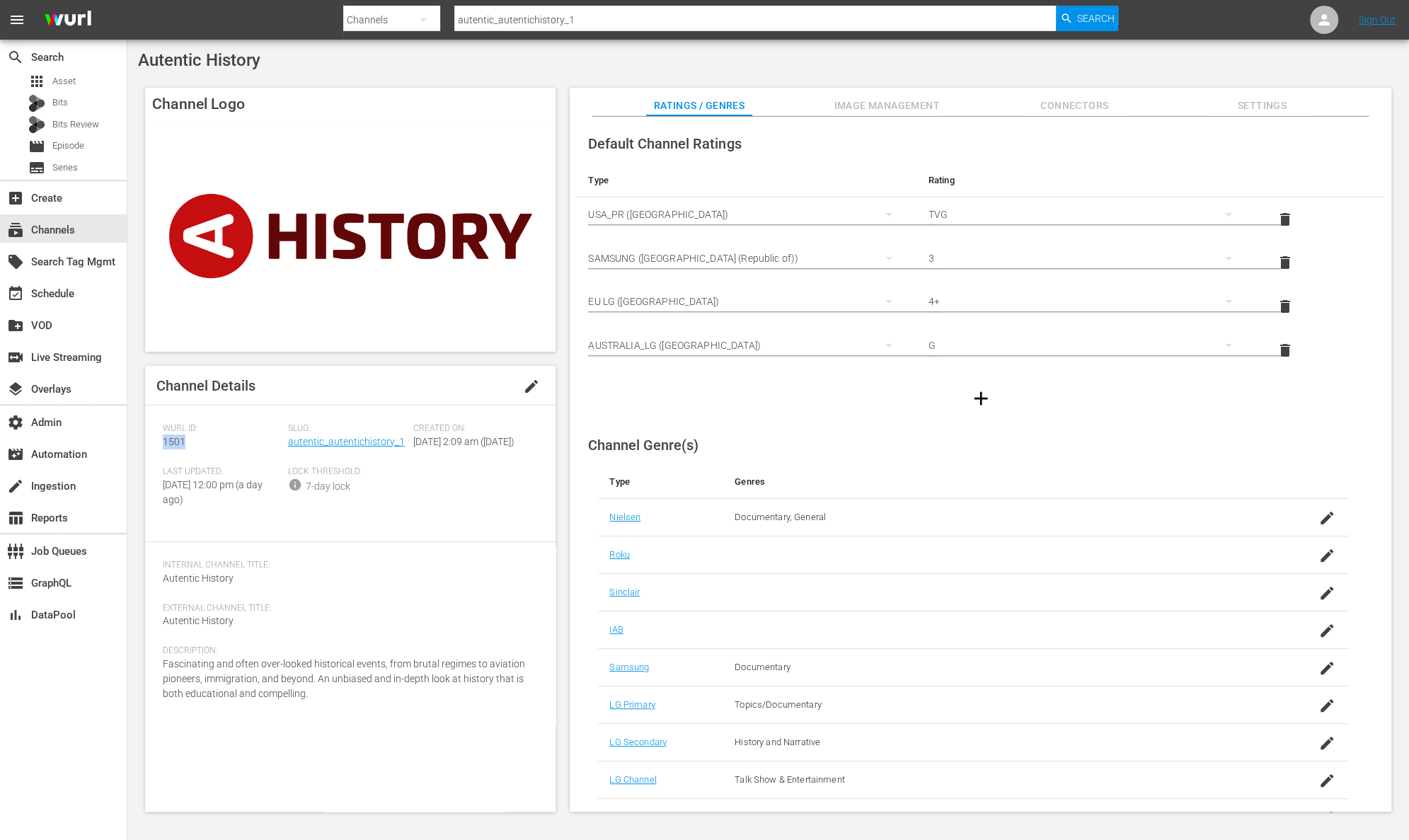
drag, startPoint x: 186, startPoint y: 444, endPoint x: 155, endPoint y: 443, distance: 31.0
click at [155, 443] on div "Channel Details edit [PERSON_NAME] ID: 1501 Slug: autentic_autentichistory_1 Cr…" at bounding box center [350, 588] width 411 height 446
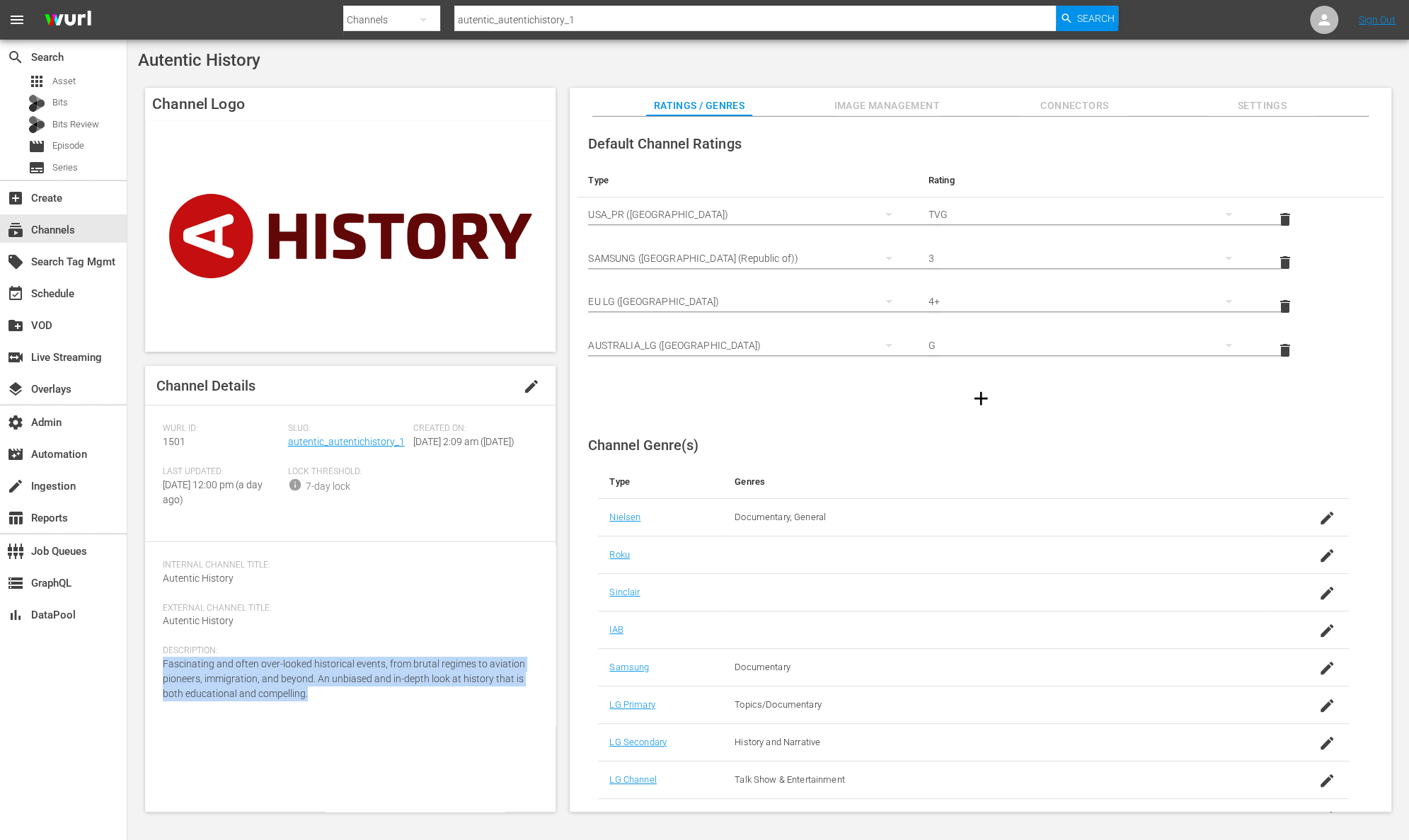
drag, startPoint x: 333, startPoint y: 714, endPoint x: 160, endPoint y: 679, distance: 176.5
click at [160, 679] on div "Channel Details edit [PERSON_NAME] ID: 1501 Slug: autentic_autentichistory_1 Cr…" at bounding box center [350, 588] width 411 height 446
click at [355, 445] on link "autentic_autentichistory_1" at bounding box center [347, 441] width 117 height 11
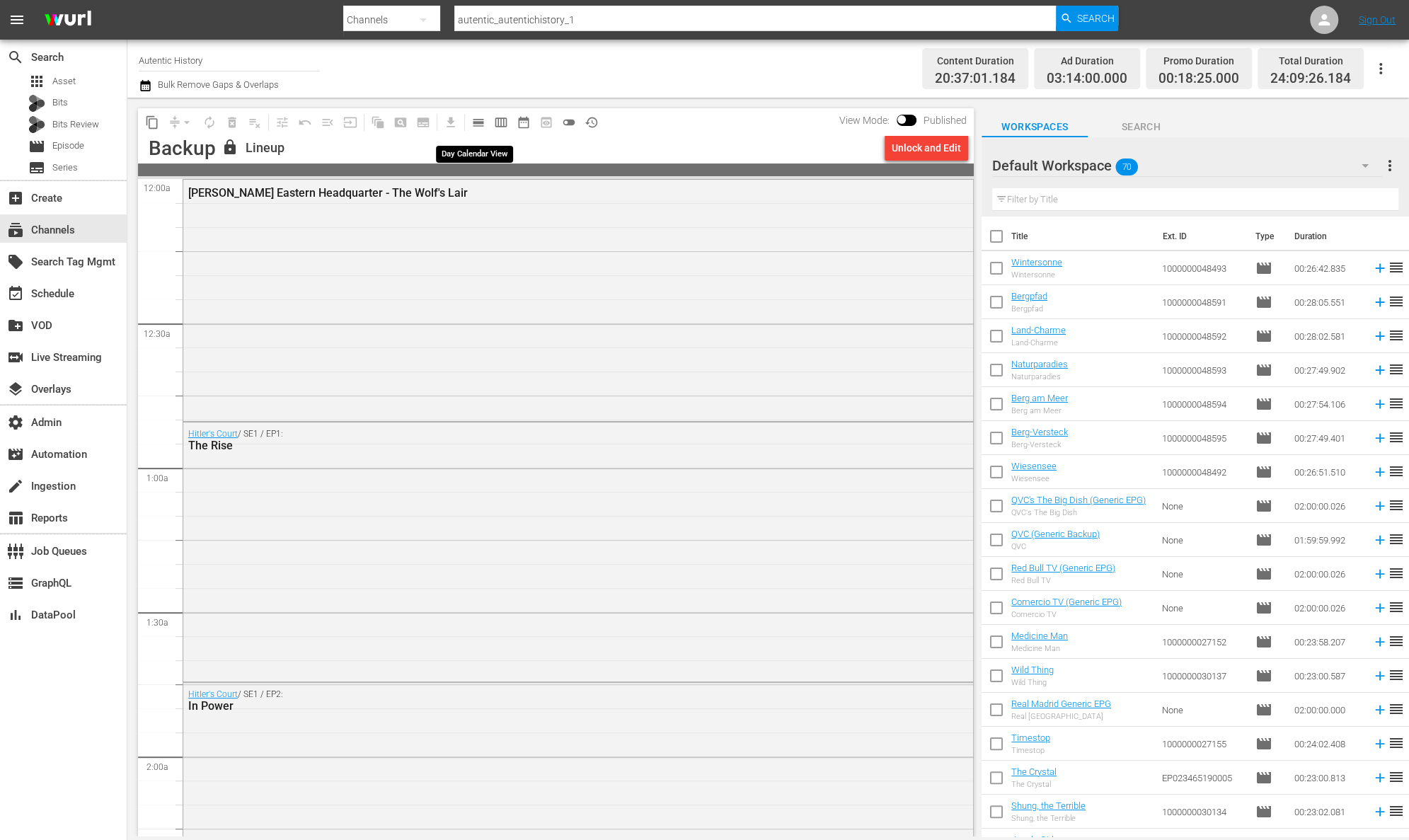
click at [479, 124] on span "calendar_view_day_outlined" at bounding box center [478, 122] width 14 height 14
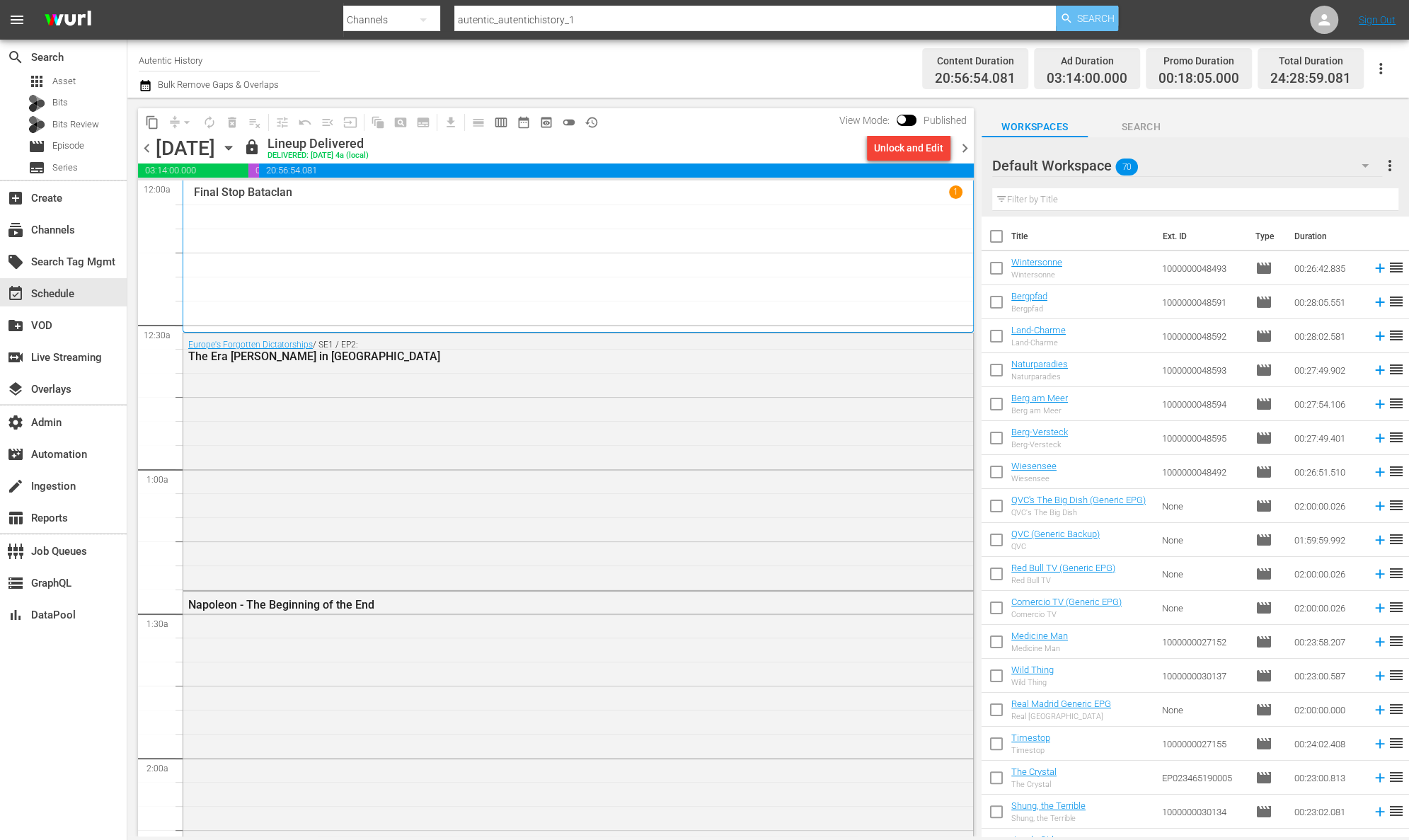
click at [1089, 22] on span "Search" at bounding box center [1095, 18] width 38 height 26
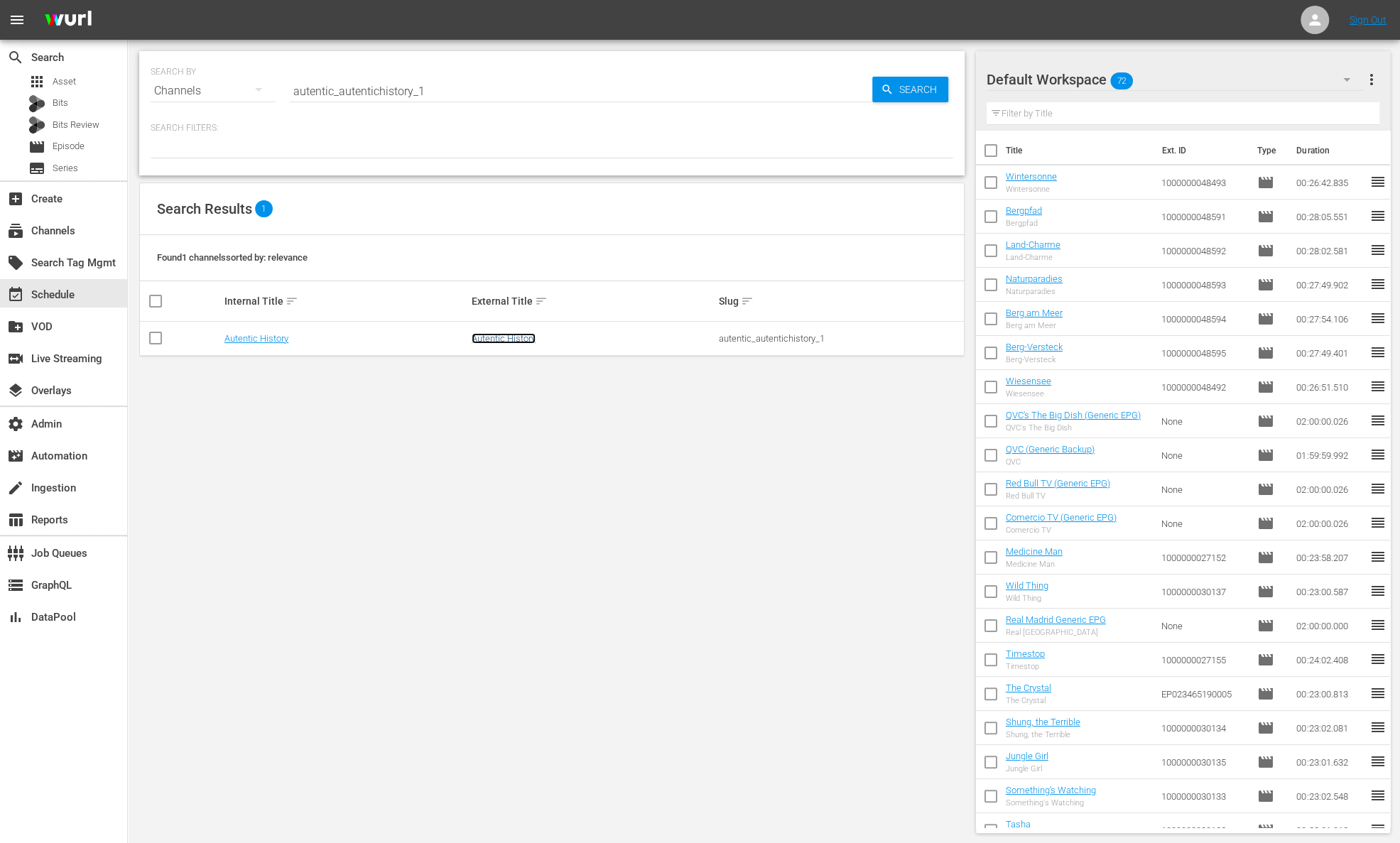
click at [517, 333] on link "Autentic History" at bounding box center [504, 339] width 64 height 11
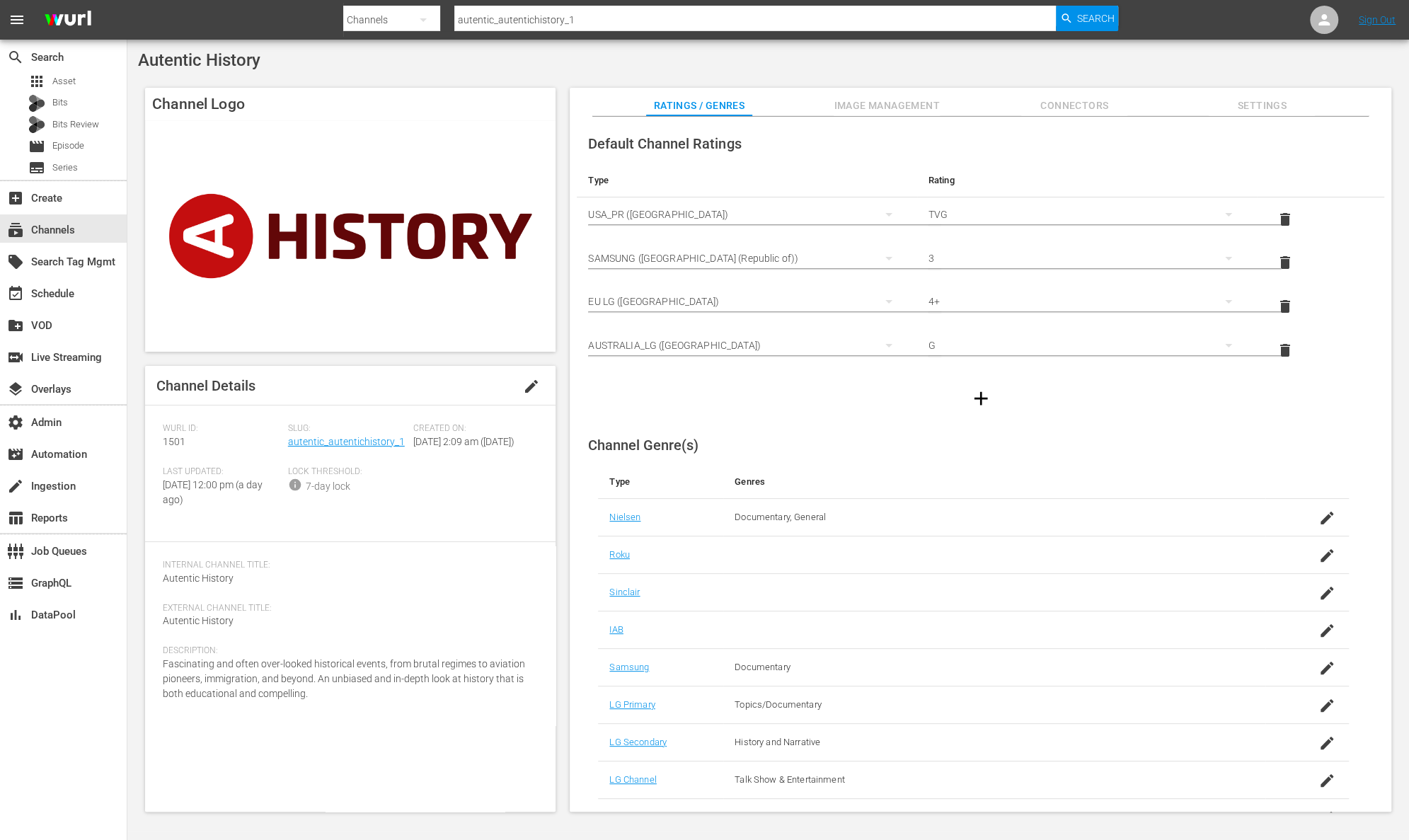
click at [926, 103] on span "Image Management" at bounding box center [887, 105] width 106 height 17
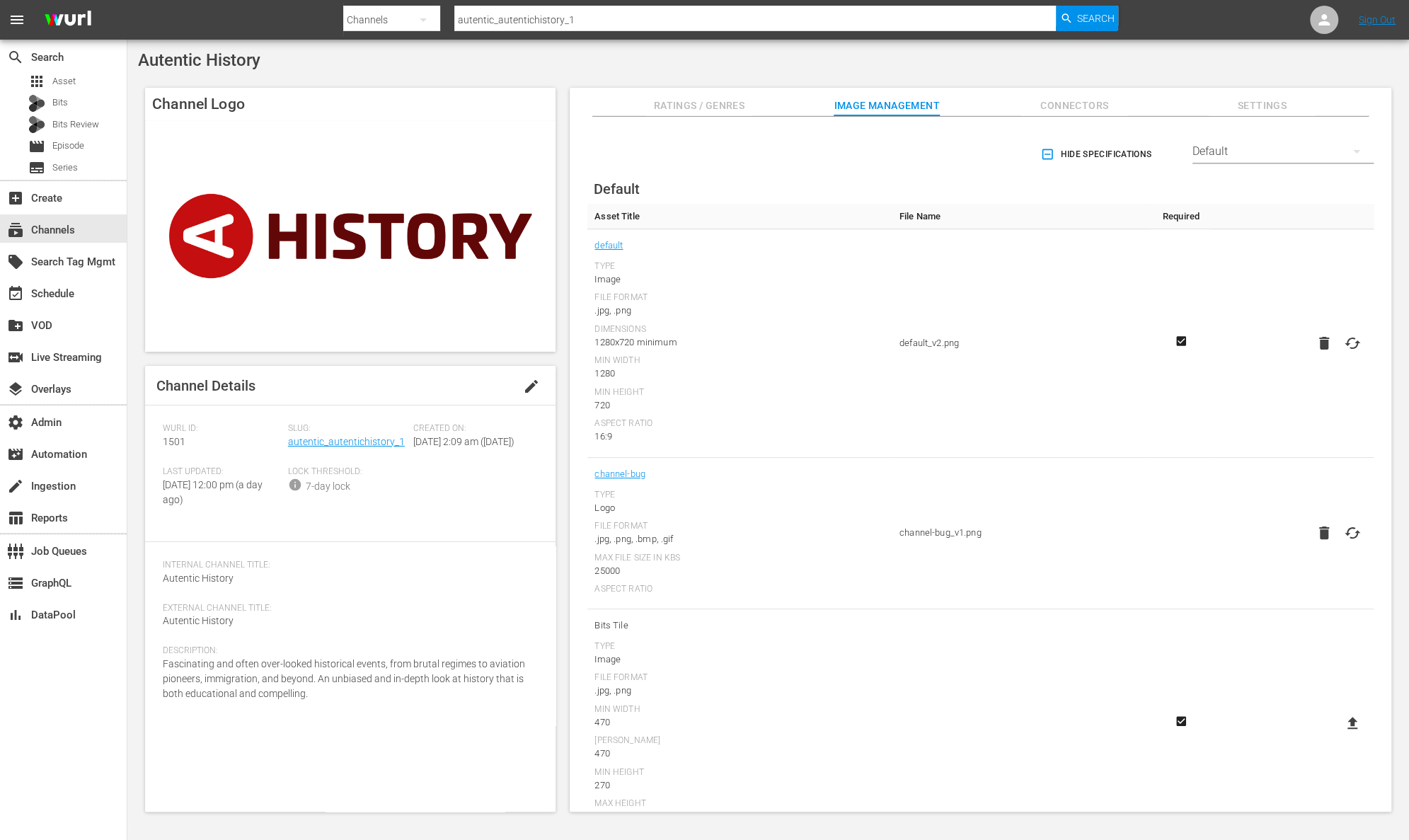
click at [1288, 140] on div "Default" at bounding box center [1283, 151] width 181 height 39
click at [1283, 236] on div "TCL Channel" at bounding box center [1278, 240] width 147 height 23
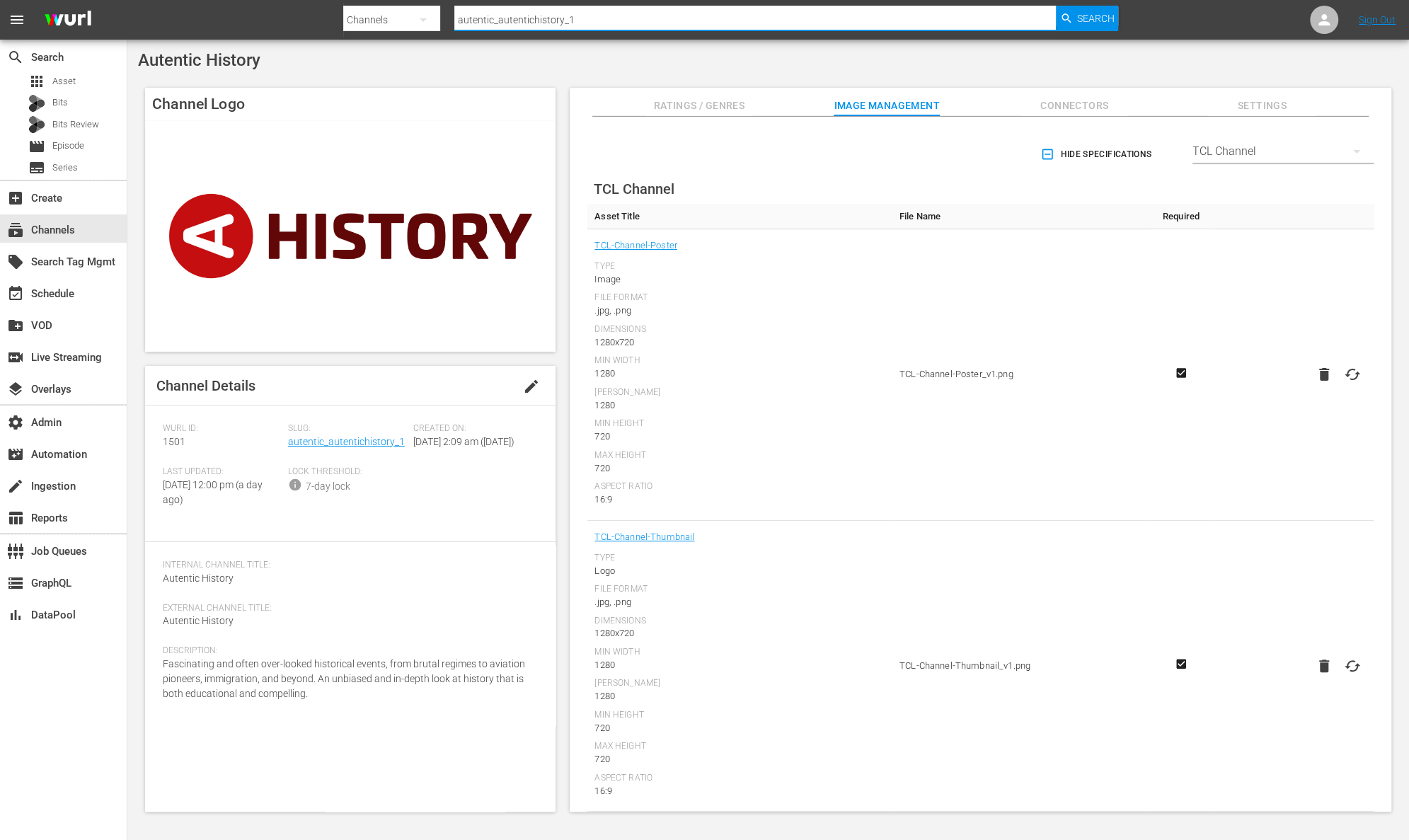
drag, startPoint x: 615, startPoint y: 17, endPoint x: 387, endPoint y: 2, distance: 228.5
click at [387, 3] on div "Search By Channels Search ID, Title, Description, Keywords, or Category autenti…" at bounding box center [730, 19] width 775 height 34
paste input "travel"
type input "autentic_autentictravel_1"
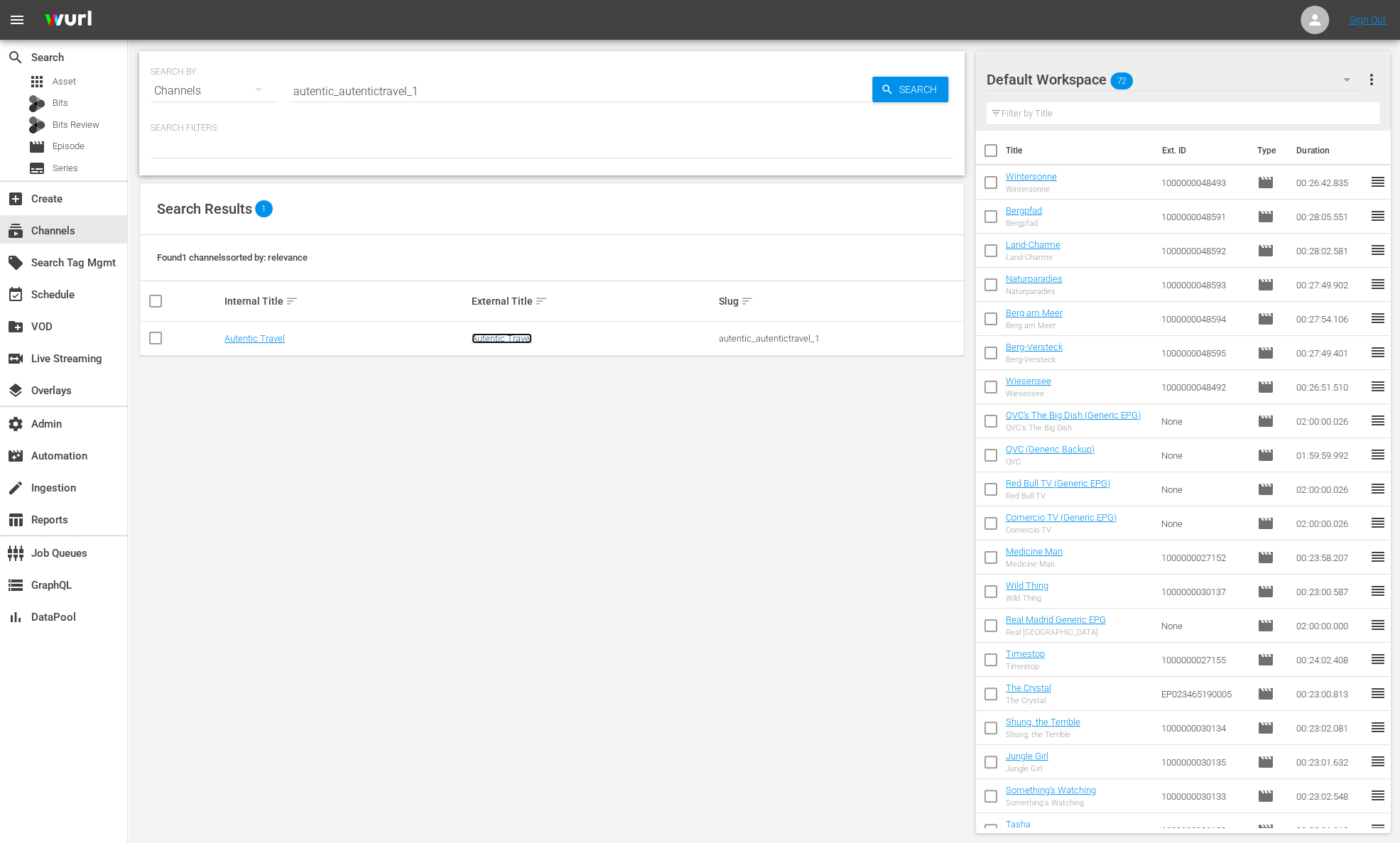
click at [517, 336] on link "Autentic Travel" at bounding box center [502, 339] width 61 height 11
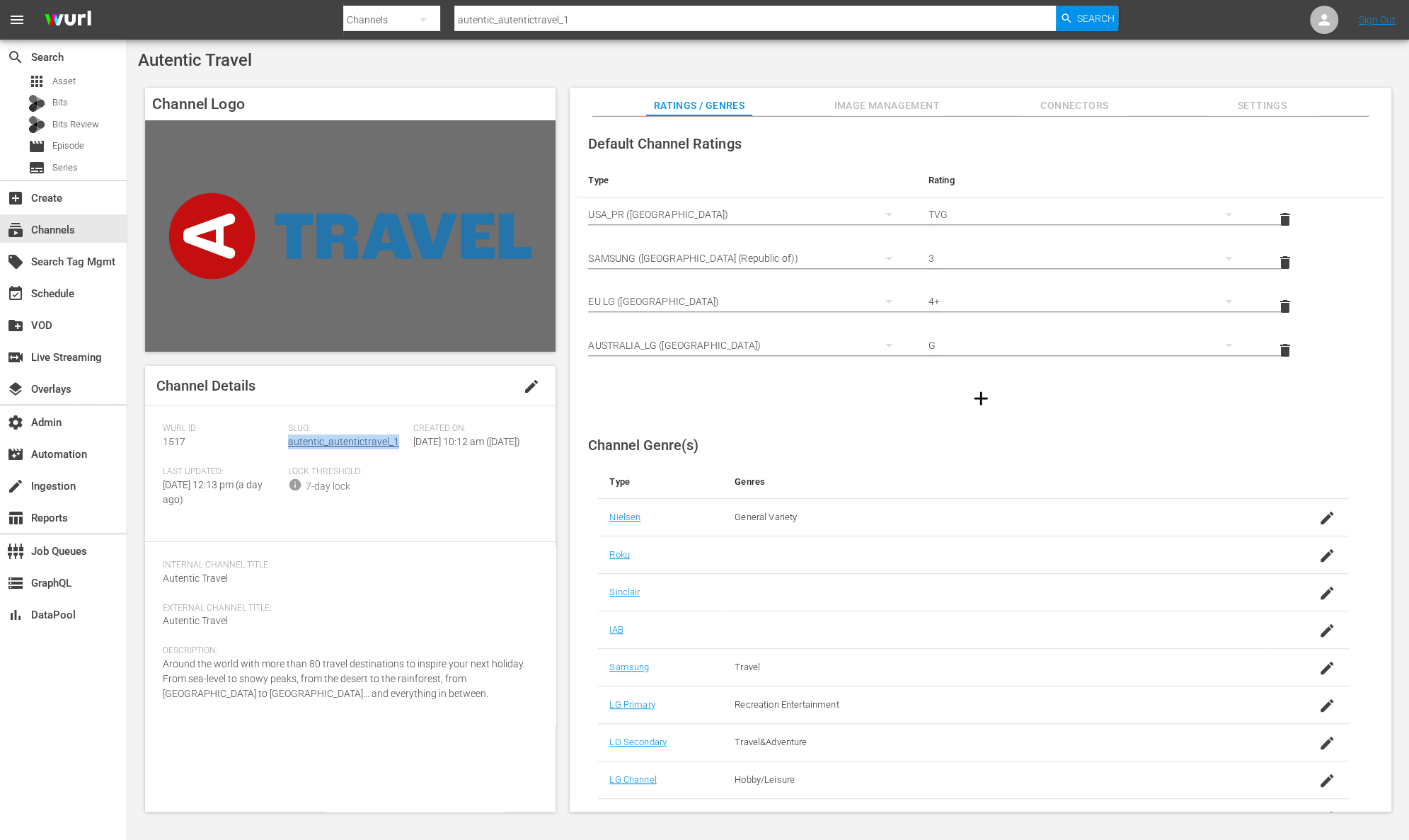
drag, startPoint x: 403, startPoint y: 439, endPoint x: 289, endPoint y: 444, distance: 114.1
click at [289, 444] on div "Slug: autentic_autentictravel_1" at bounding box center [350, 444] width 125 height 43
drag, startPoint x: 187, startPoint y: 447, endPoint x: 144, endPoint y: 442, distance: 43.3
click at [144, 442] on div "Channel Logo Channel Details edit [PERSON_NAME] ID: 1517 Slug: autentic_autenti…" at bounding box center [768, 442] width 1260 height 724
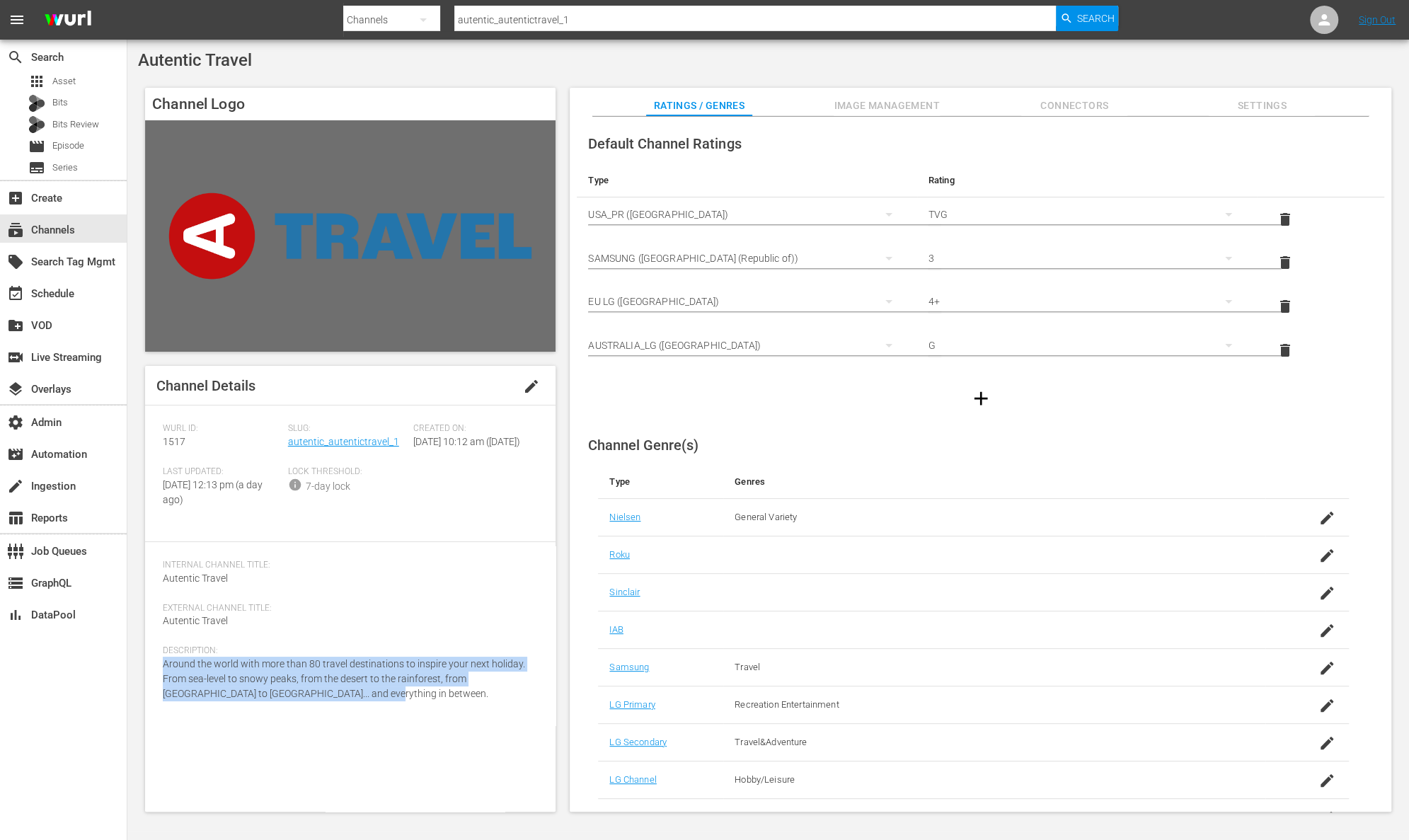
drag, startPoint x: 307, startPoint y: 710, endPoint x: 156, endPoint y: 685, distance: 153.1
click at [156, 685] on div "Channel Details edit [PERSON_NAME] ID: 1517 Slug: autentic_autentictravel_1 Cre…" at bounding box center [350, 588] width 411 height 446
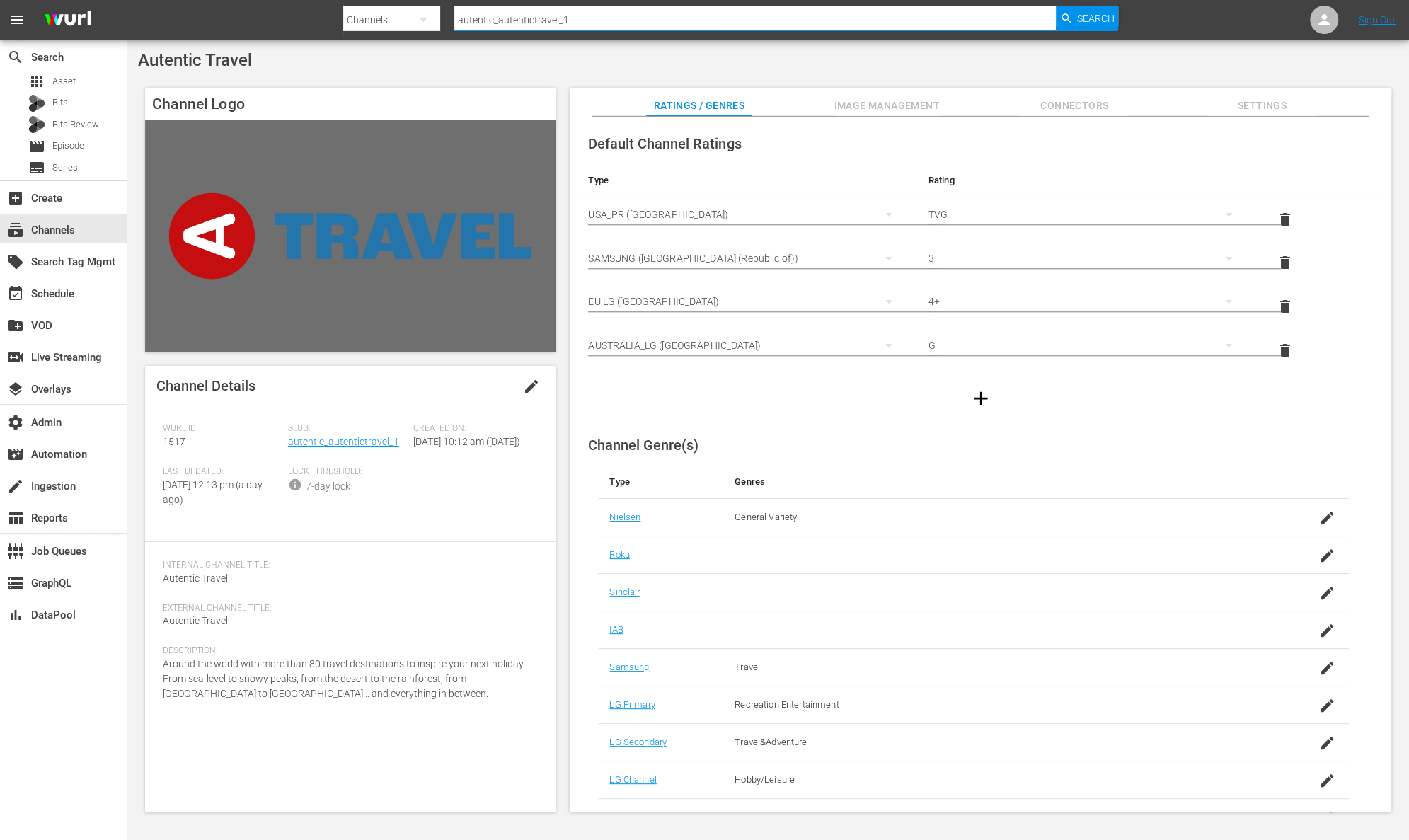
drag, startPoint x: 575, startPoint y: 17, endPoint x: 416, endPoint y: 13, distance: 159.1
click at [416, 13] on div "Search By Channels Search ID, Title, Description, Keywords, or Category autenti…" at bounding box center [730, 19] width 775 height 34
paste input "dventure_earth"
type input "autentic_adventure_earth_1"
click at [1089, 14] on span "Search" at bounding box center [1095, 18] width 38 height 26
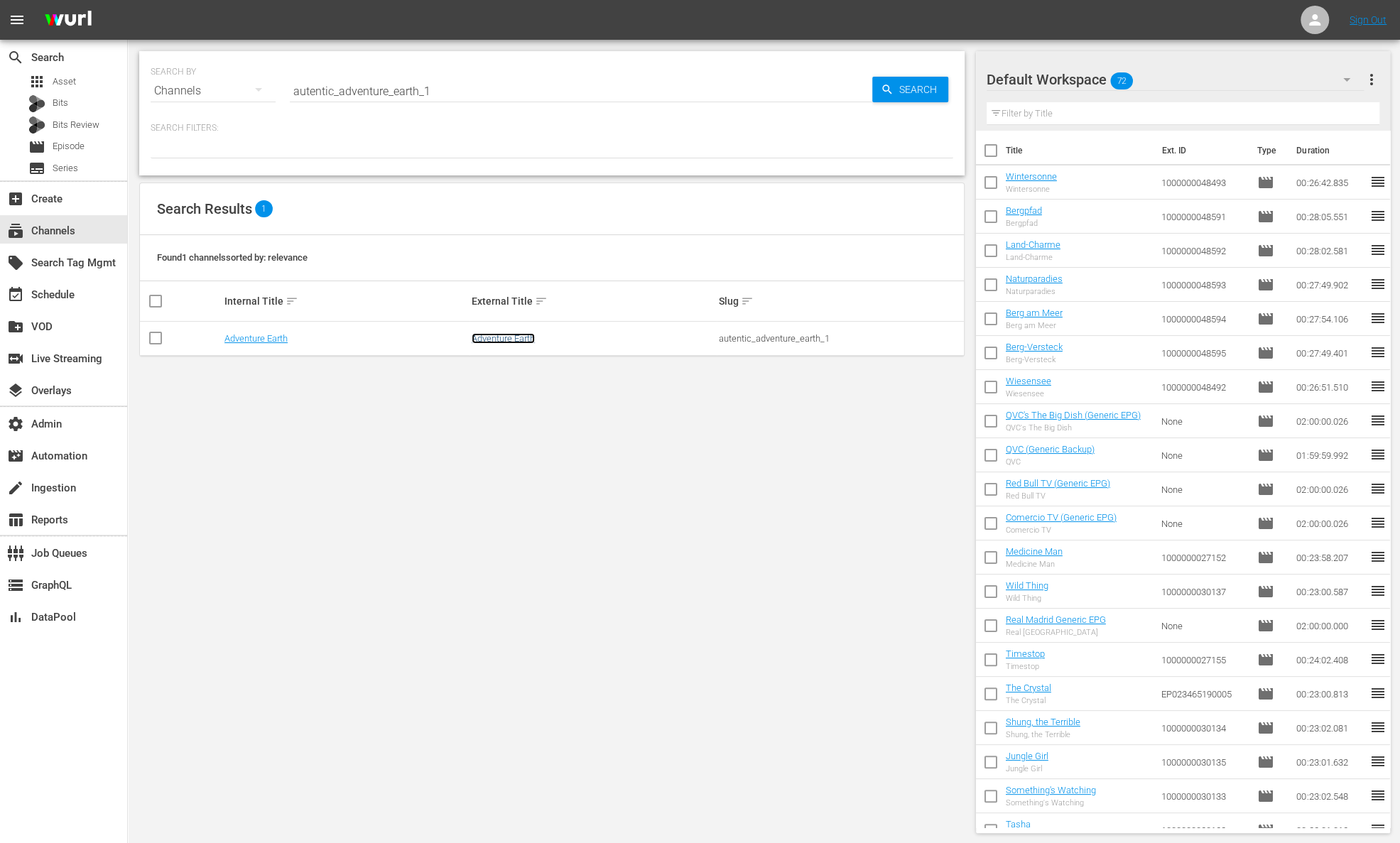
click at [509, 335] on link "Adventure Earth" at bounding box center [503, 339] width 63 height 11
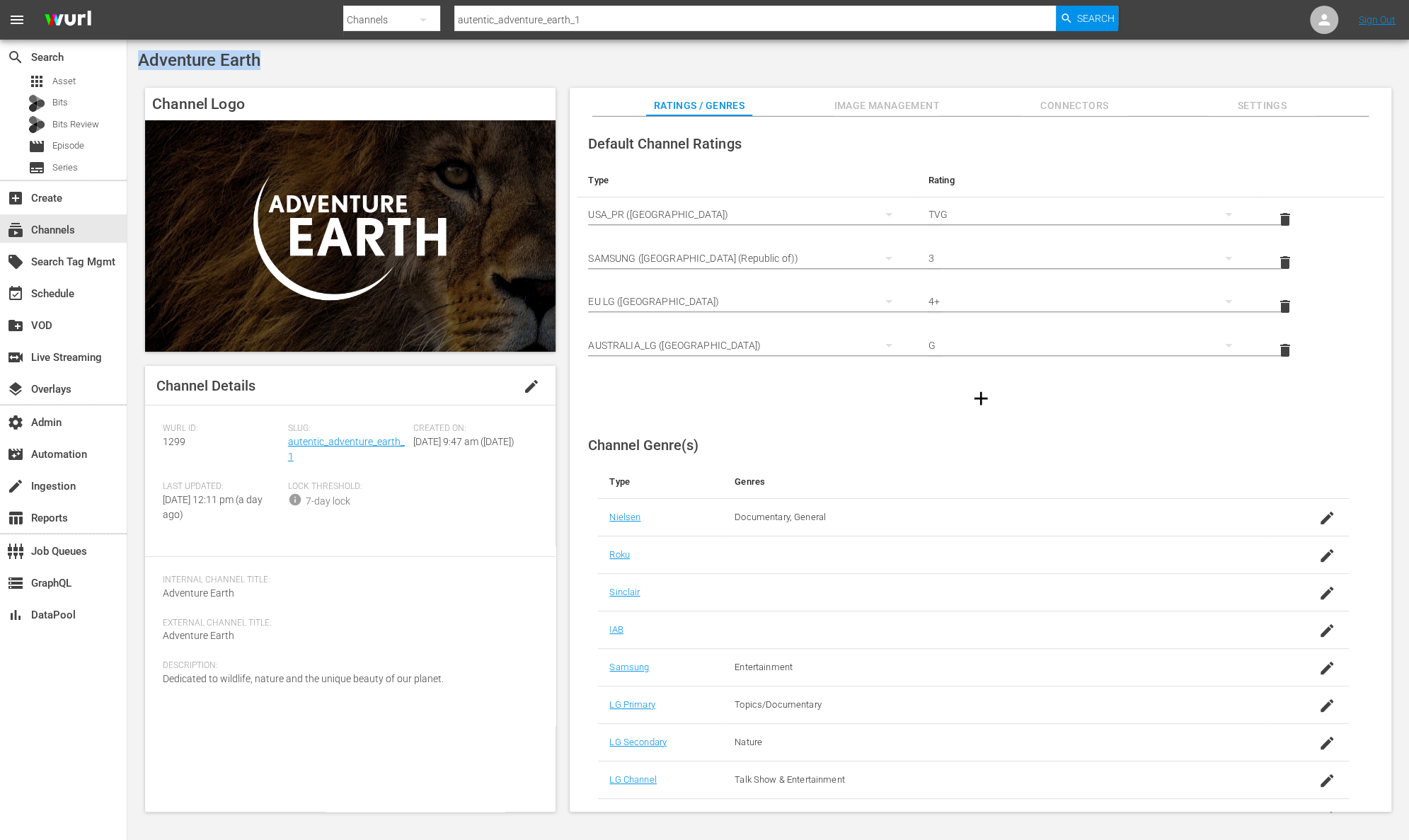
drag, startPoint x: 273, startPoint y: 64, endPoint x: 135, endPoint y: 57, distance: 138.2
click at [135, 57] on div "Adventure Earth Channel Logo Channel Details edit [PERSON_NAME] ID: 1299 Slug: …" at bounding box center [768, 435] width 1282 height 792
drag, startPoint x: 296, startPoint y: 456, endPoint x: 289, endPoint y: 447, distance: 11.4
click at [289, 447] on div "Slug: autentic_adventure_earth_1" at bounding box center [350, 451] width 125 height 58
drag, startPoint x: 206, startPoint y: 441, endPoint x: 161, endPoint y: 442, distance: 45.0
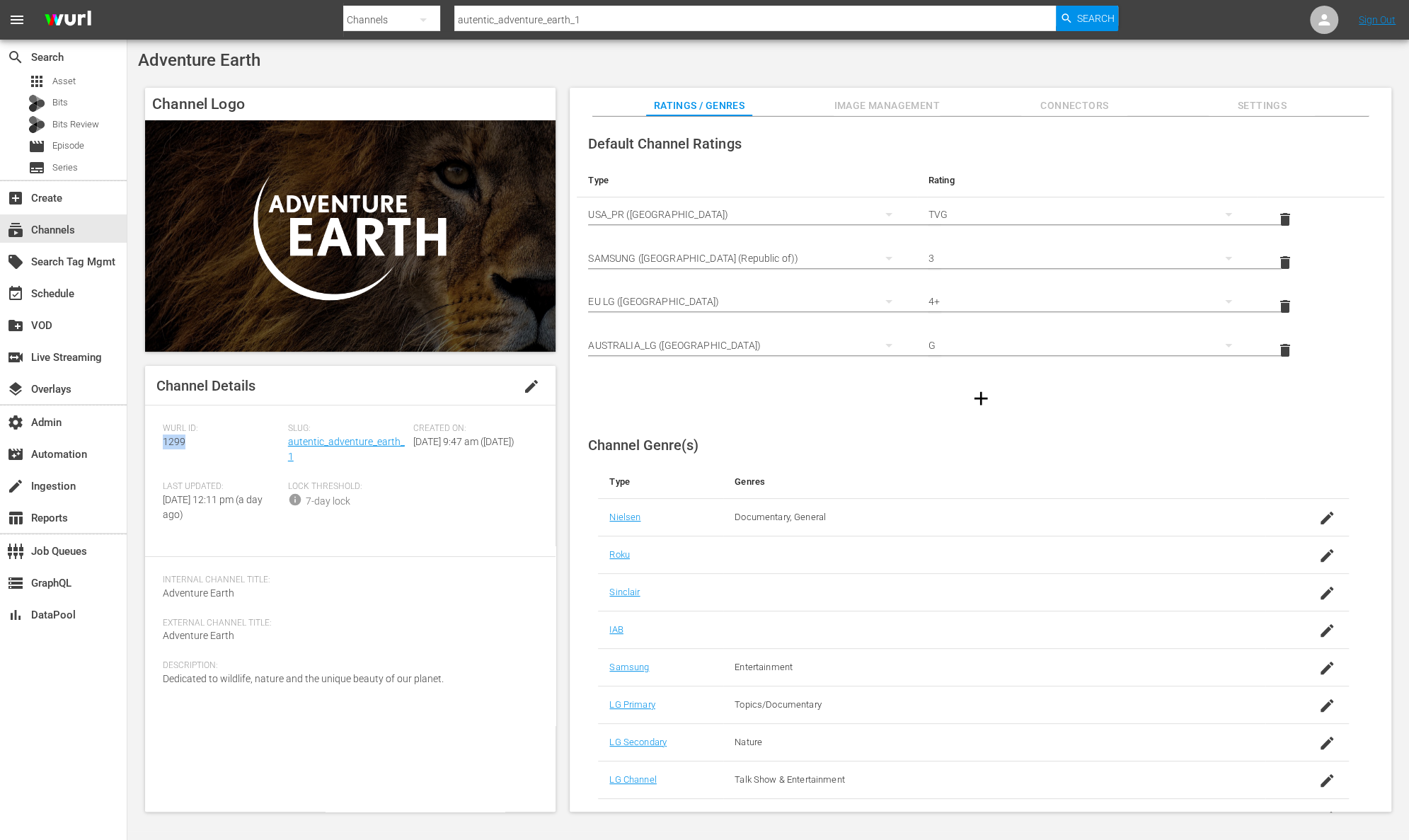
click at [161, 442] on div "Channel Details edit [PERSON_NAME] ID: 1299 Slug: autentic_adventure_earth_1 Cr…" at bounding box center [350, 588] width 411 height 446
drag, startPoint x: 436, startPoint y: 684, endPoint x: 153, endPoint y: 679, distance: 283.0
click at [153, 679] on div "Channel Details edit [PERSON_NAME] ID: 1299 Slug: autentic_adventure_earth_1 Cr…" at bounding box center [350, 588] width 411 height 446
paste input "utentictravel"
drag, startPoint x: 592, startPoint y: 20, endPoint x: 439, endPoint y: 16, distance: 153.1
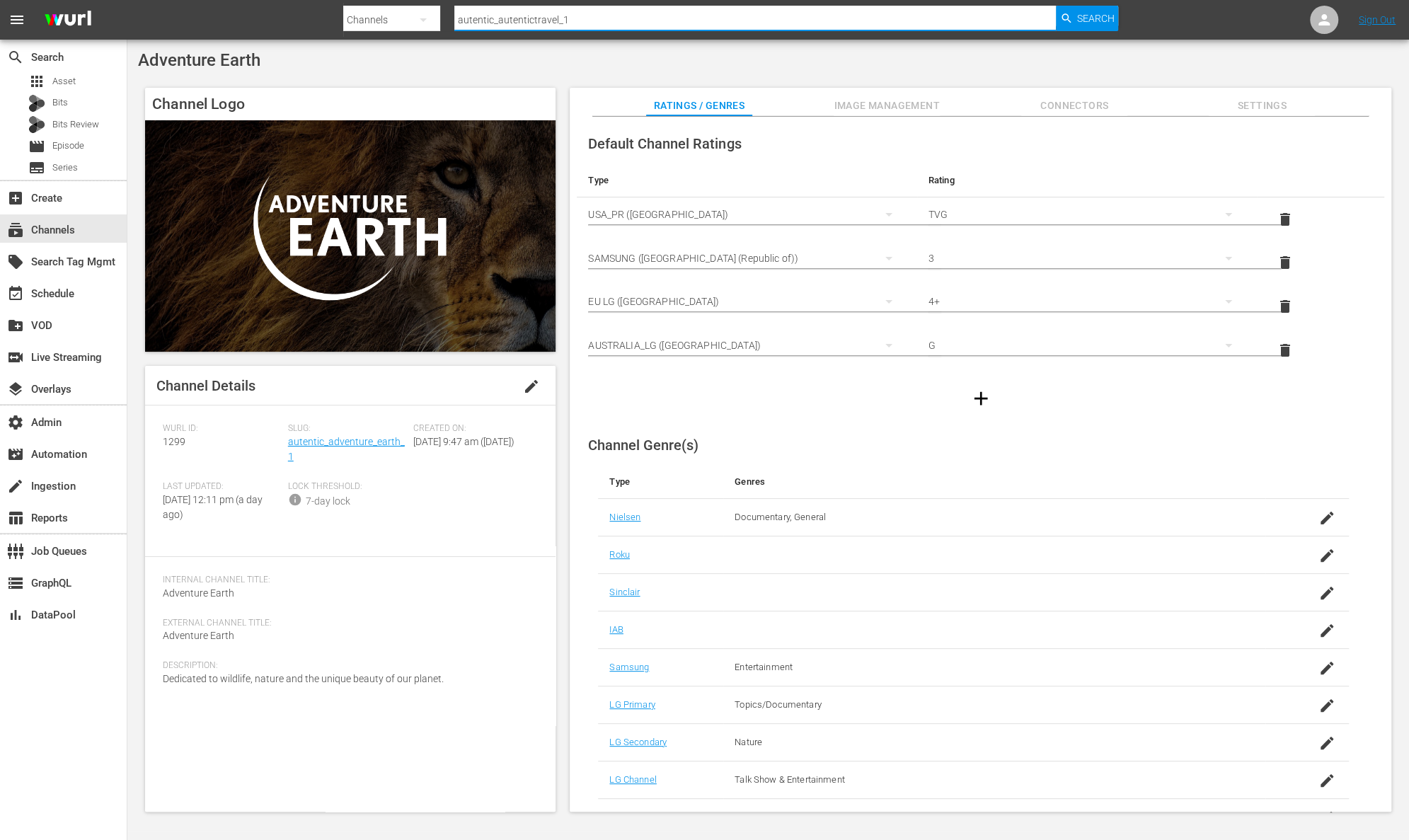
click at [439, 16] on div "Search By Channels Search ID, Title, Description, Keywords, or Category autenti…" at bounding box center [730, 19] width 775 height 34
type input "autentic_autentictravel_1"
click at [1110, 21] on span "Search" at bounding box center [1095, 18] width 38 height 26
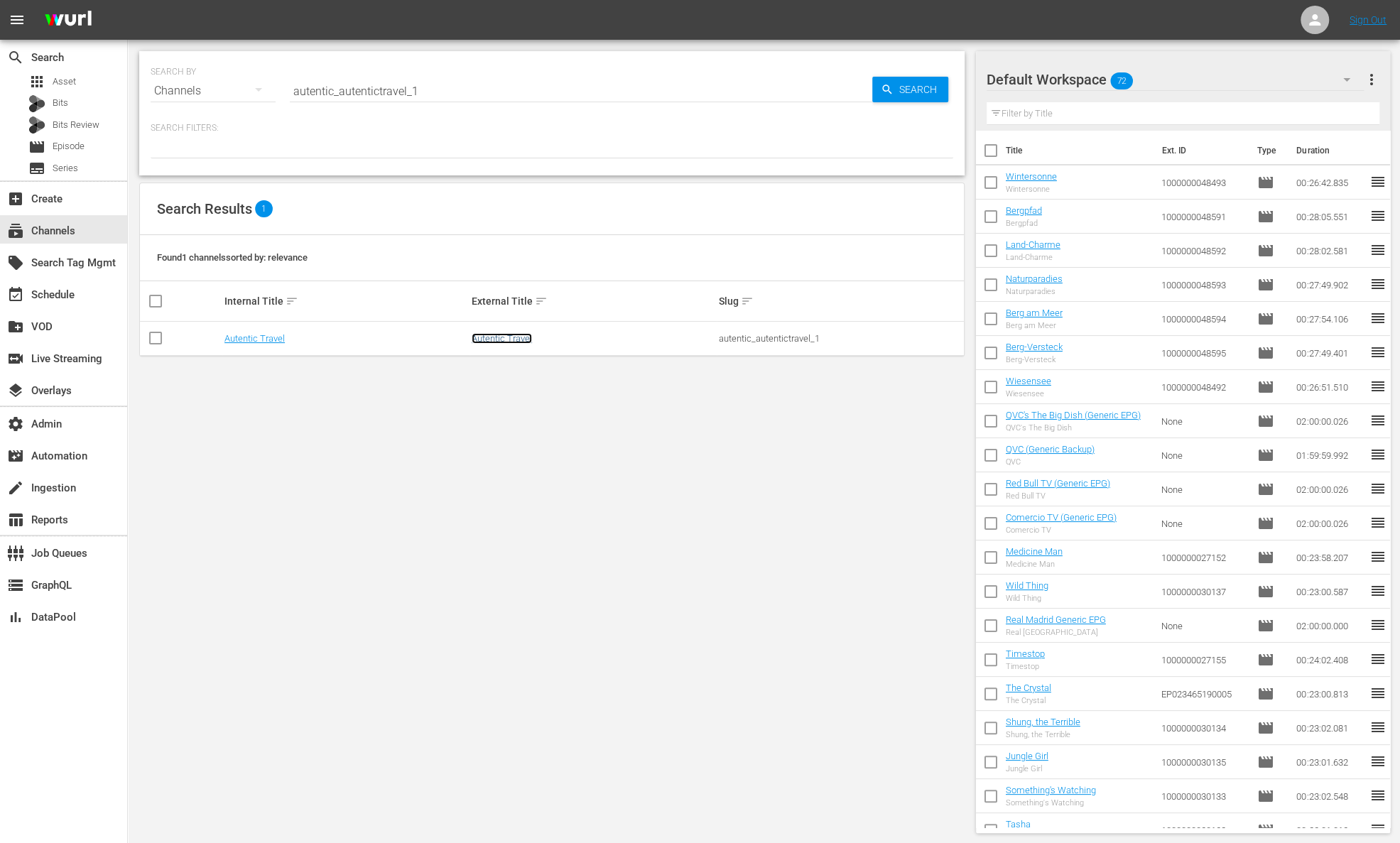
click at [519, 340] on link "Autentic Travel" at bounding box center [502, 339] width 61 height 11
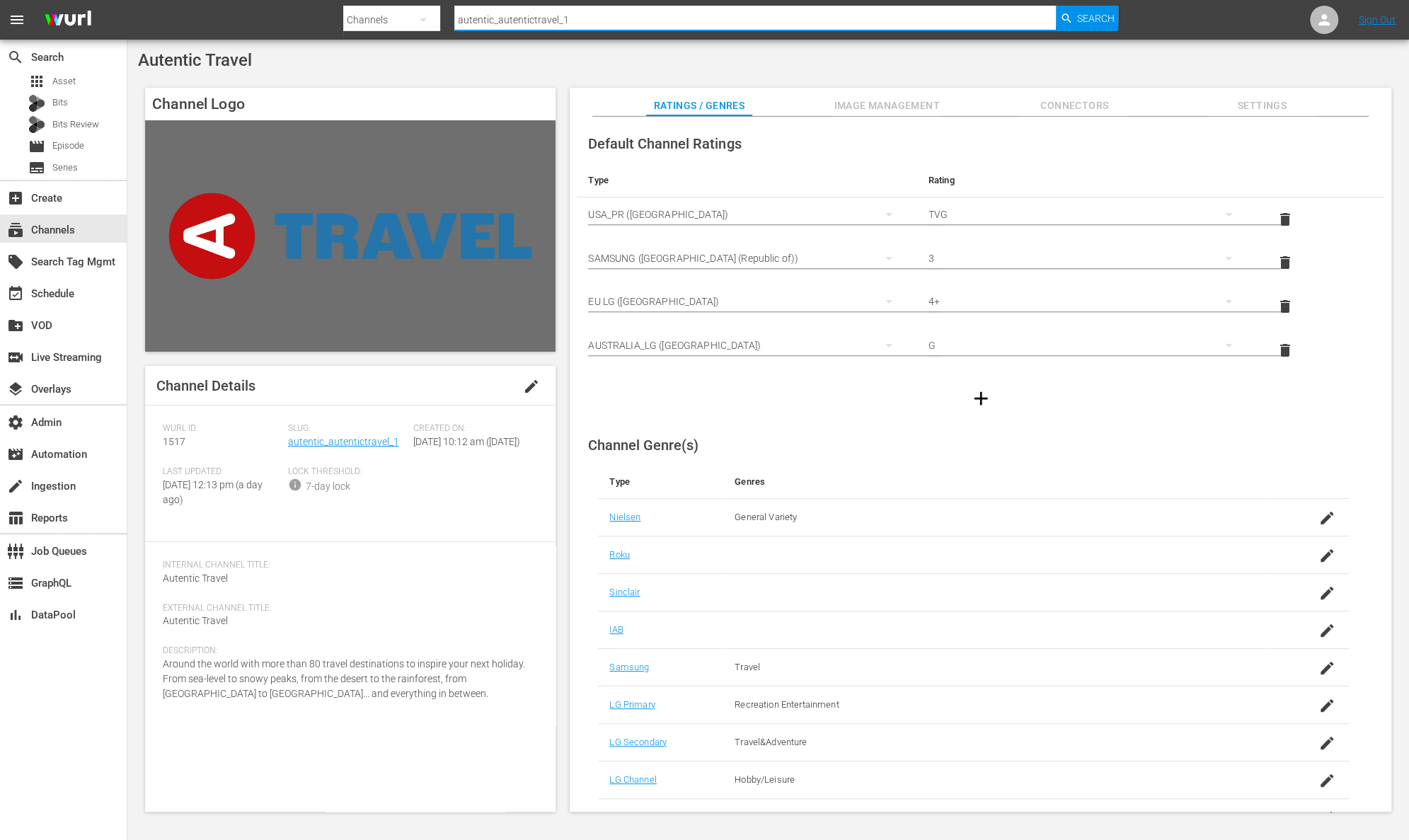
drag, startPoint x: 610, startPoint y: 13, endPoint x: 729, endPoint y: 19, distance: 119.2
click at [729, 19] on input "autentic_autentictravel_1" at bounding box center [755, 19] width 601 height 34
click at [1095, 19] on span "Search" at bounding box center [1095, 18] width 38 height 26
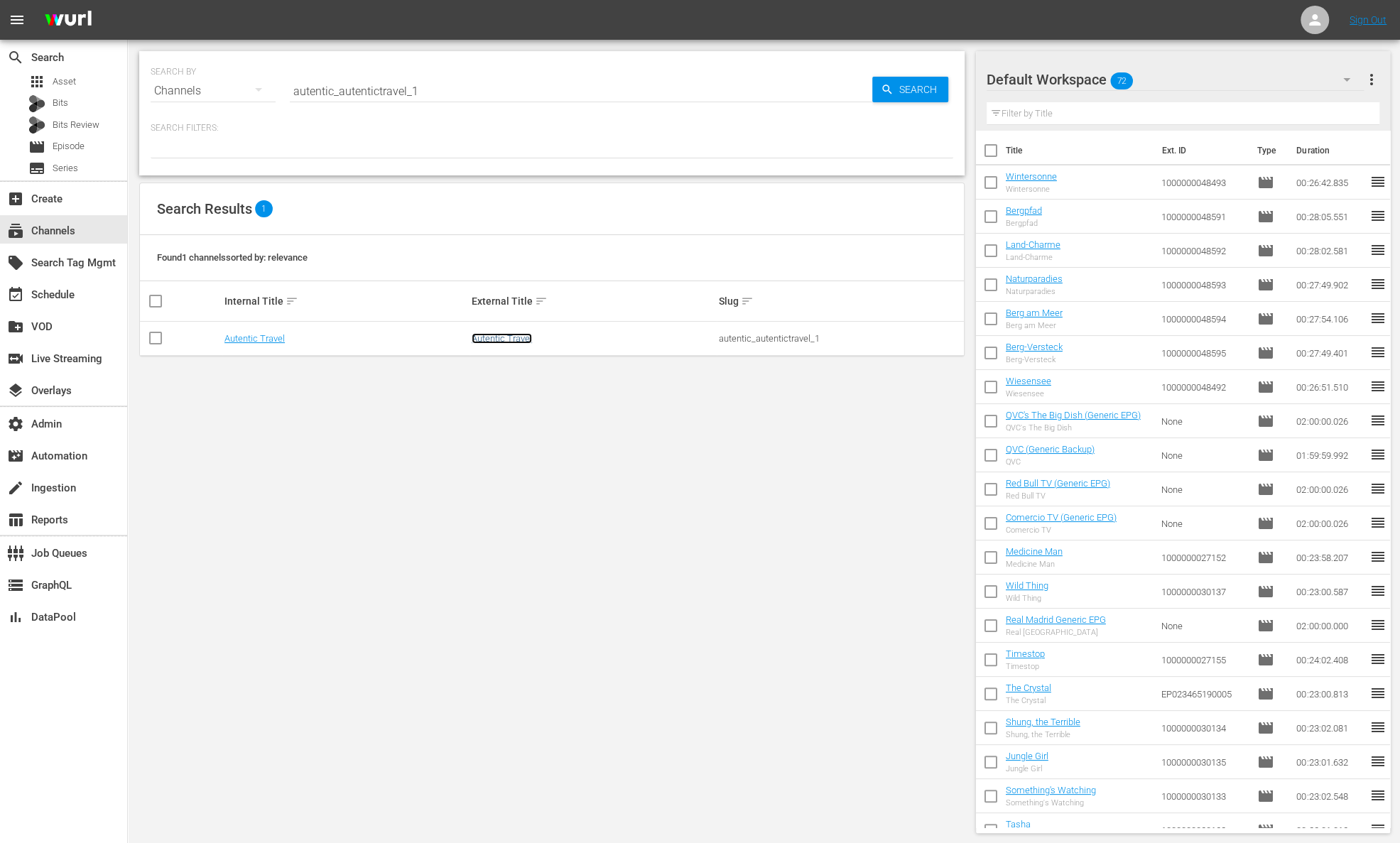
click at [519, 336] on link "Autentic Travel" at bounding box center [502, 339] width 61 height 11
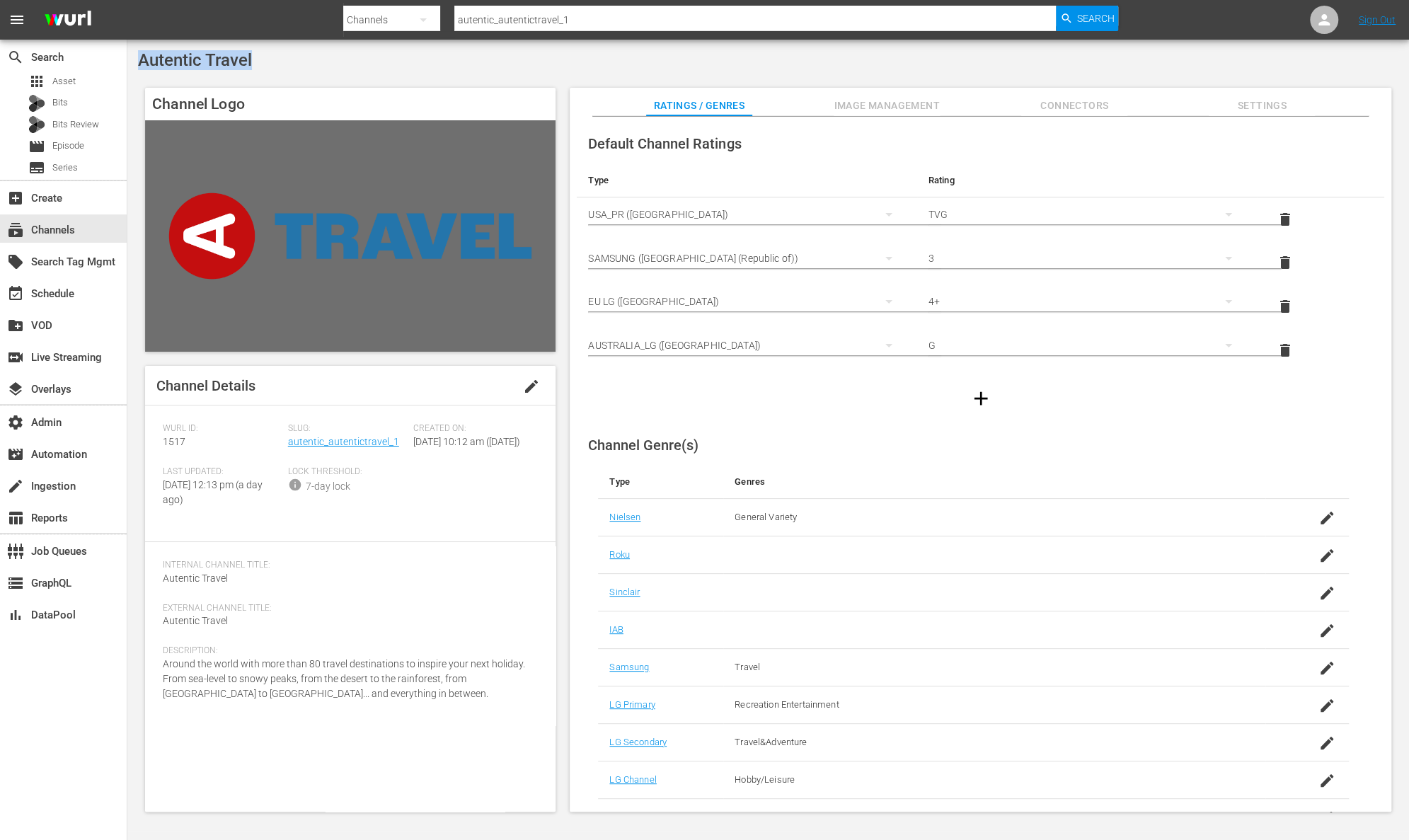
drag, startPoint x: 267, startPoint y: 58, endPoint x: 139, endPoint y: 65, distance: 128.2
click at [139, 65] on div "Autentic Travel" at bounding box center [768, 60] width 1260 height 20
drag, startPoint x: 402, startPoint y: 442, endPoint x: 289, endPoint y: 445, distance: 113.0
click at [289, 445] on div "Slug: autentic_autentictravel_1" at bounding box center [350, 444] width 125 height 43
drag, startPoint x: 179, startPoint y: 446, endPoint x: 148, endPoint y: 447, distance: 31.0
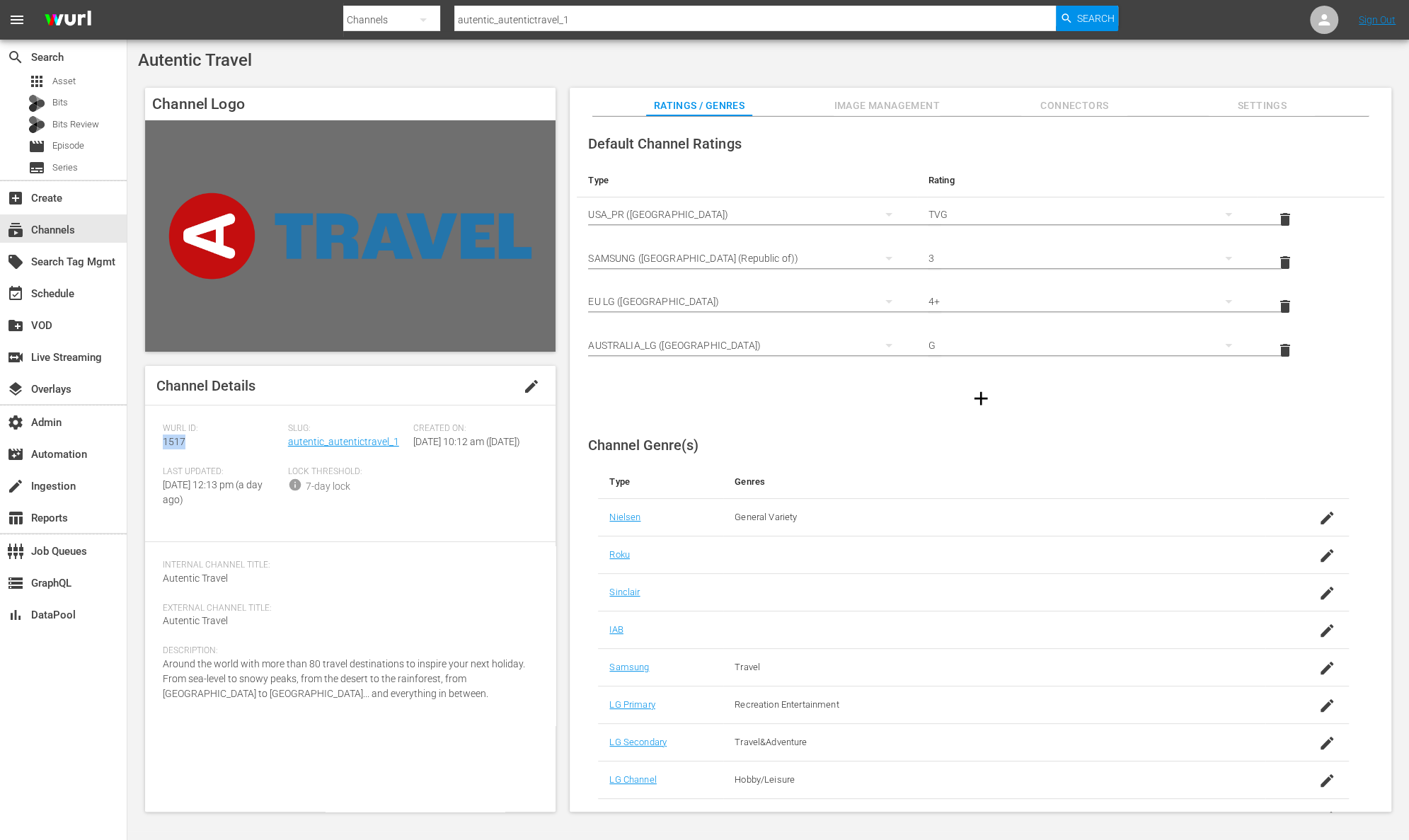
click at [148, 447] on div "Channel Details edit [PERSON_NAME] ID: 1517 Slug: autentic_autentictravel_1 Cre…" at bounding box center [350, 588] width 411 height 446
drag, startPoint x: 586, startPoint y: 20, endPoint x: 389, endPoint y: 20, distance: 197.0
click at [389, 20] on div "Search By Channels Search ID, Title, Description, Keywords, or Category autenti…" at bounding box center [730, 19] width 775 height 34
paste input "dventure_earth"
type input "autentic_adventure_earth_1"
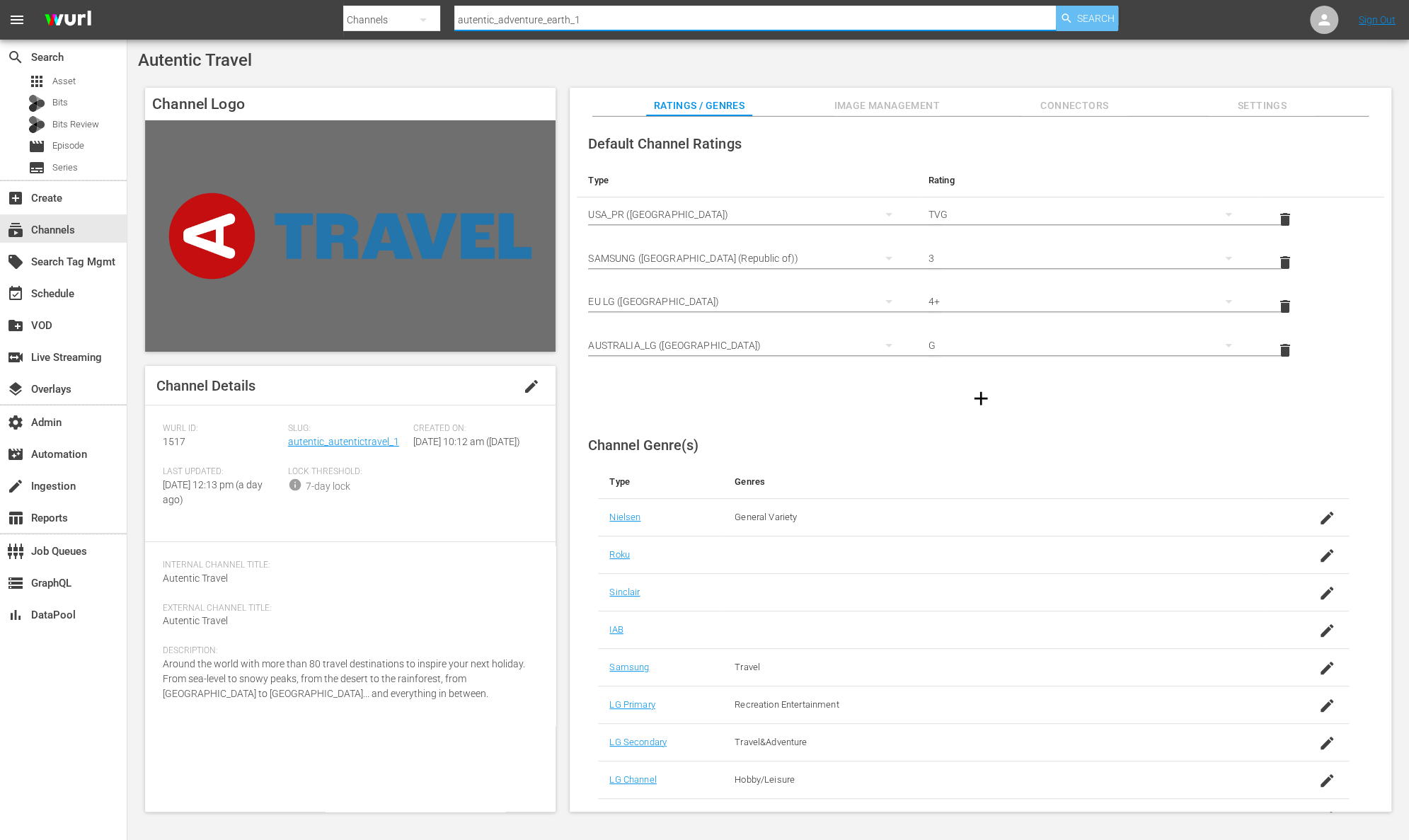
click at [1094, 19] on span "Search" at bounding box center [1095, 18] width 38 height 26
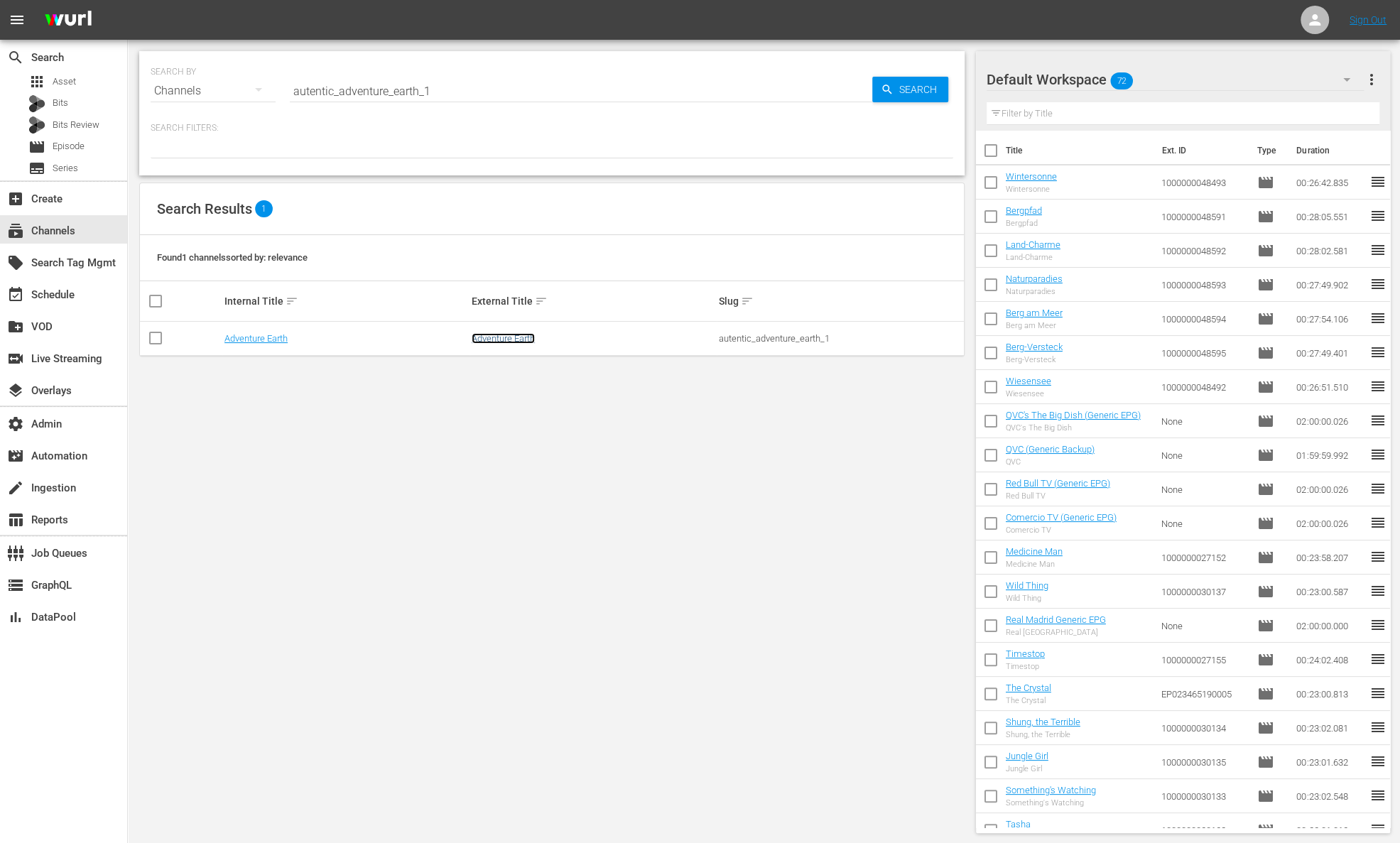
click at [503, 336] on link "Adventure Earth" at bounding box center [503, 339] width 63 height 11
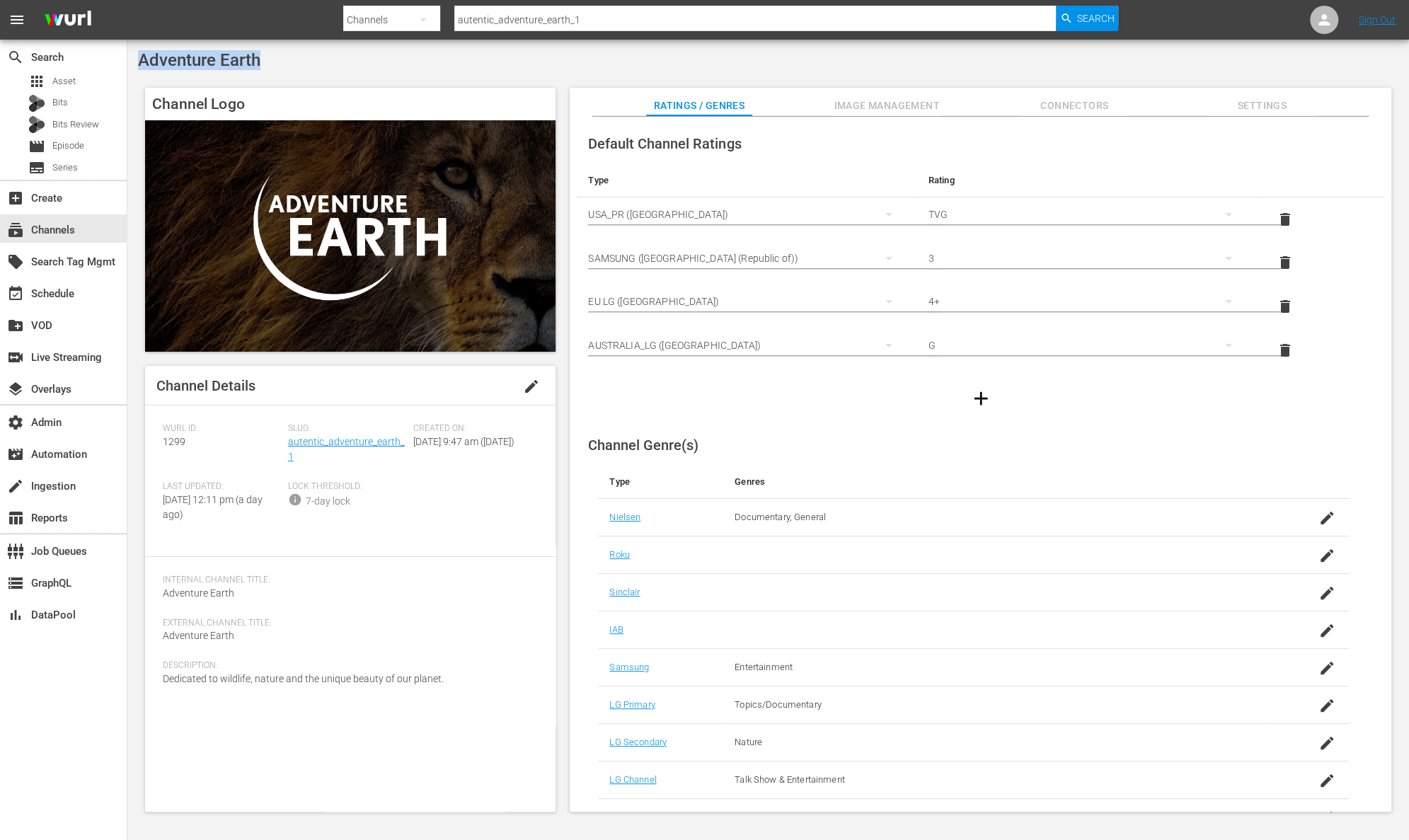
drag, startPoint x: 260, startPoint y: 61, endPoint x: 141, endPoint y: 64, distance: 119.0
click at [141, 64] on div "Adventure Earth" at bounding box center [768, 60] width 1260 height 20
drag, startPoint x: 300, startPoint y: 457, endPoint x: 289, endPoint y: 445, distance: 16.3
click at [289, 445] on div "Slug: autentic_adventure_earth_1" at bounding box center [350, 451] width 125 height 58
drag, startPoint x: 193, startPoint y: 439, endPoint x: 155, endPoint y: 437, distance: 38.1
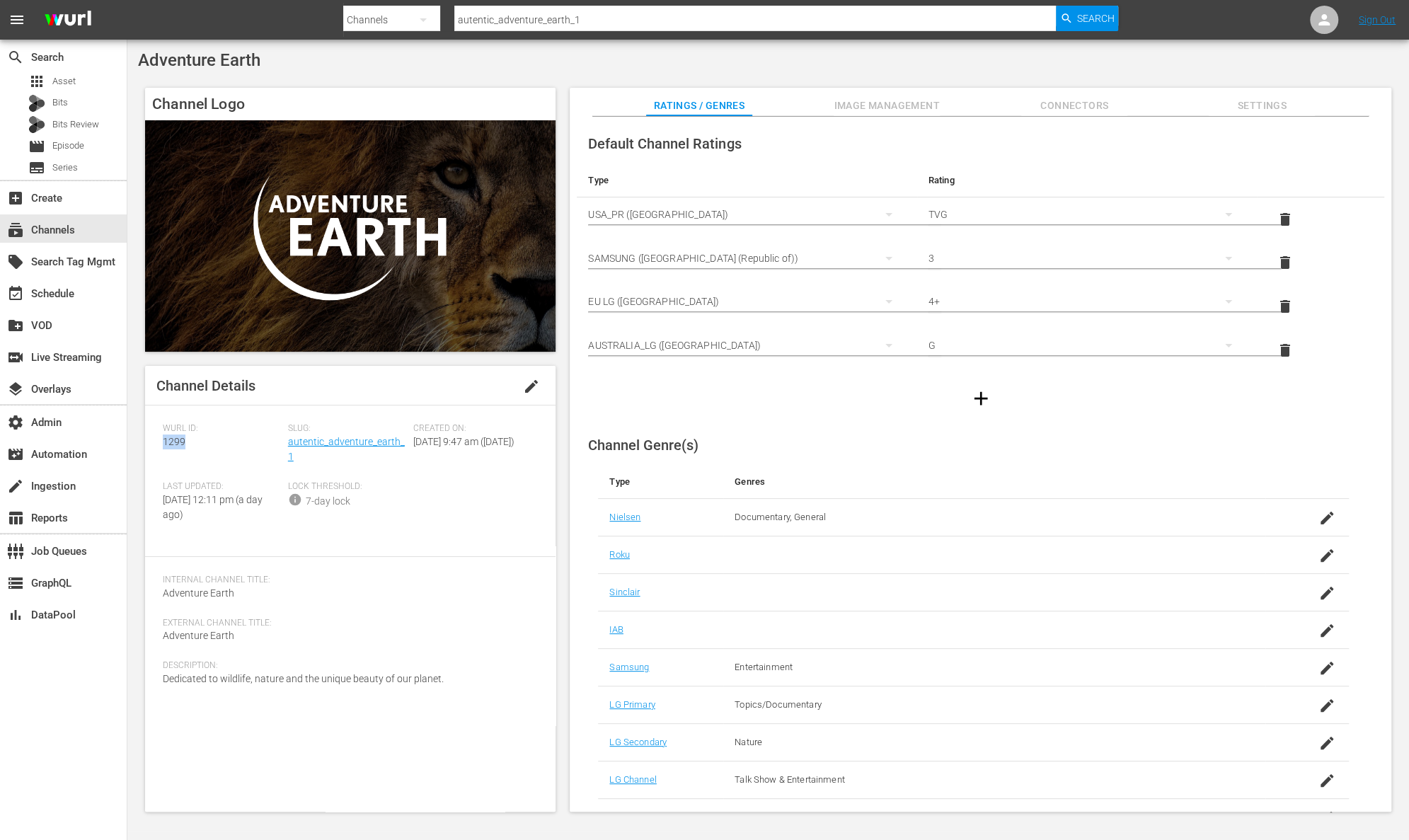
click at [155, 437] on div "Channel Details edit [PERSON_NAME] ID: 1299 Slug: autentic_adventure_earth_1 Cr…" at bounding box center [350, 588] width 411 height 446
drag, startPoint x: 598, startPoint y: 19, endPoint x: 448, endPoint y: 12, distance: 150.2
click at [448, 12] on div "Search By Channels Search ID, Title, Description, Keywords, or Category autenti…" at bounding box center [730, 19] width 775 height 34
paste input "hemisphere_todocine"
type input "hemisphere_todocine_1"
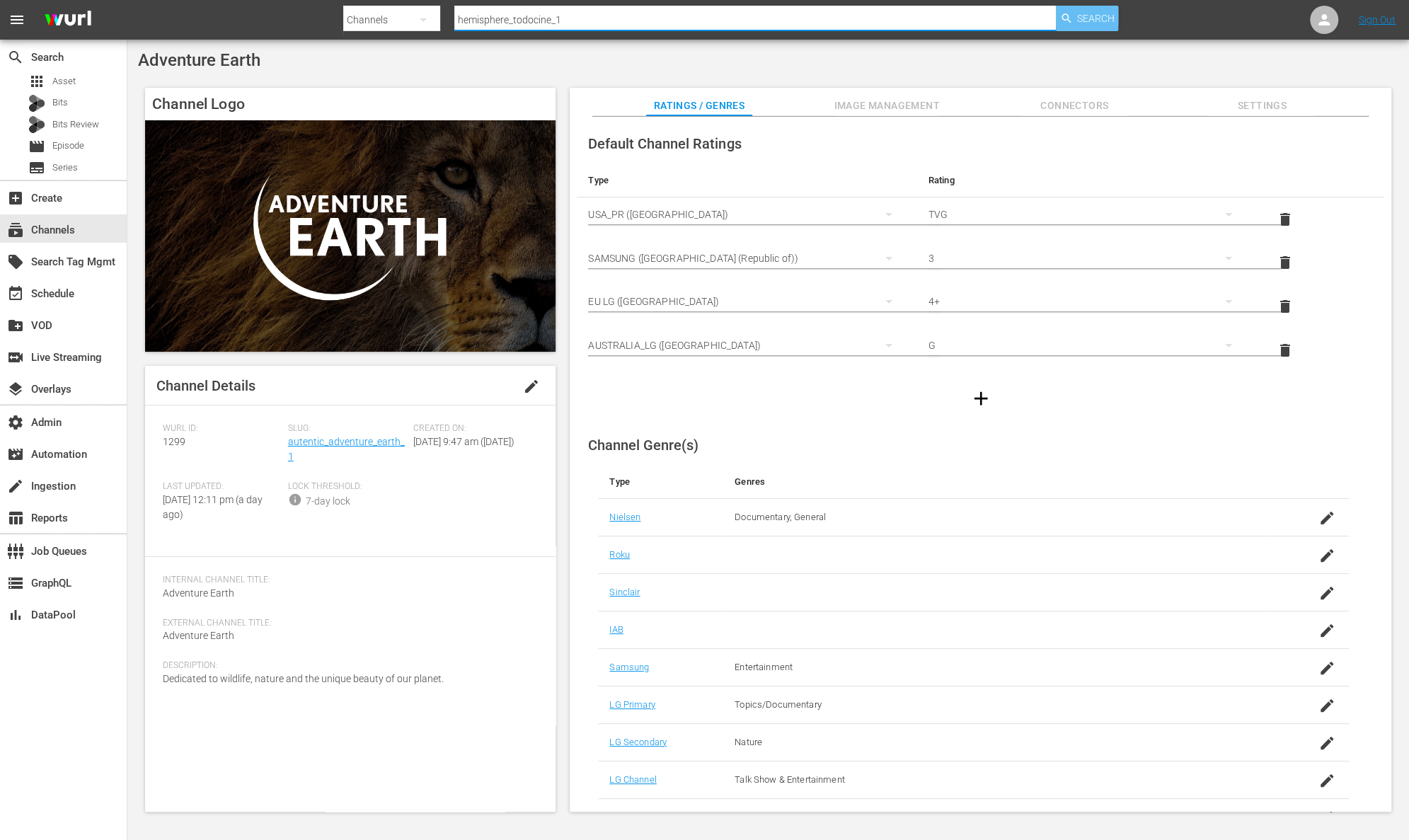
click at [1077, 18] on span "Search" at bounding box center [1095, 18] width 38 height 26
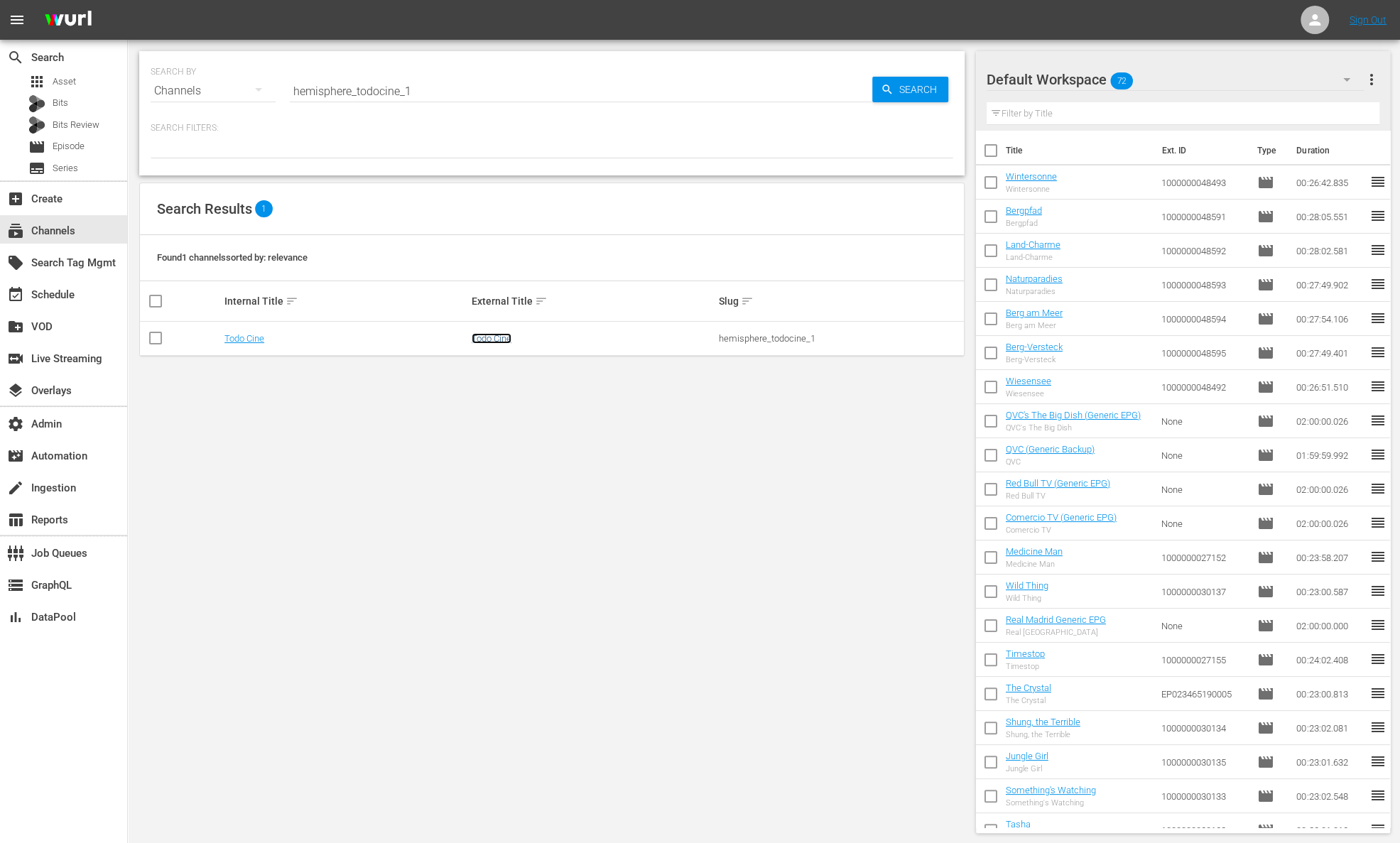
click at [500, 339] on link "Todo Cine" at bounding box center [491, 339] width 40 height 11
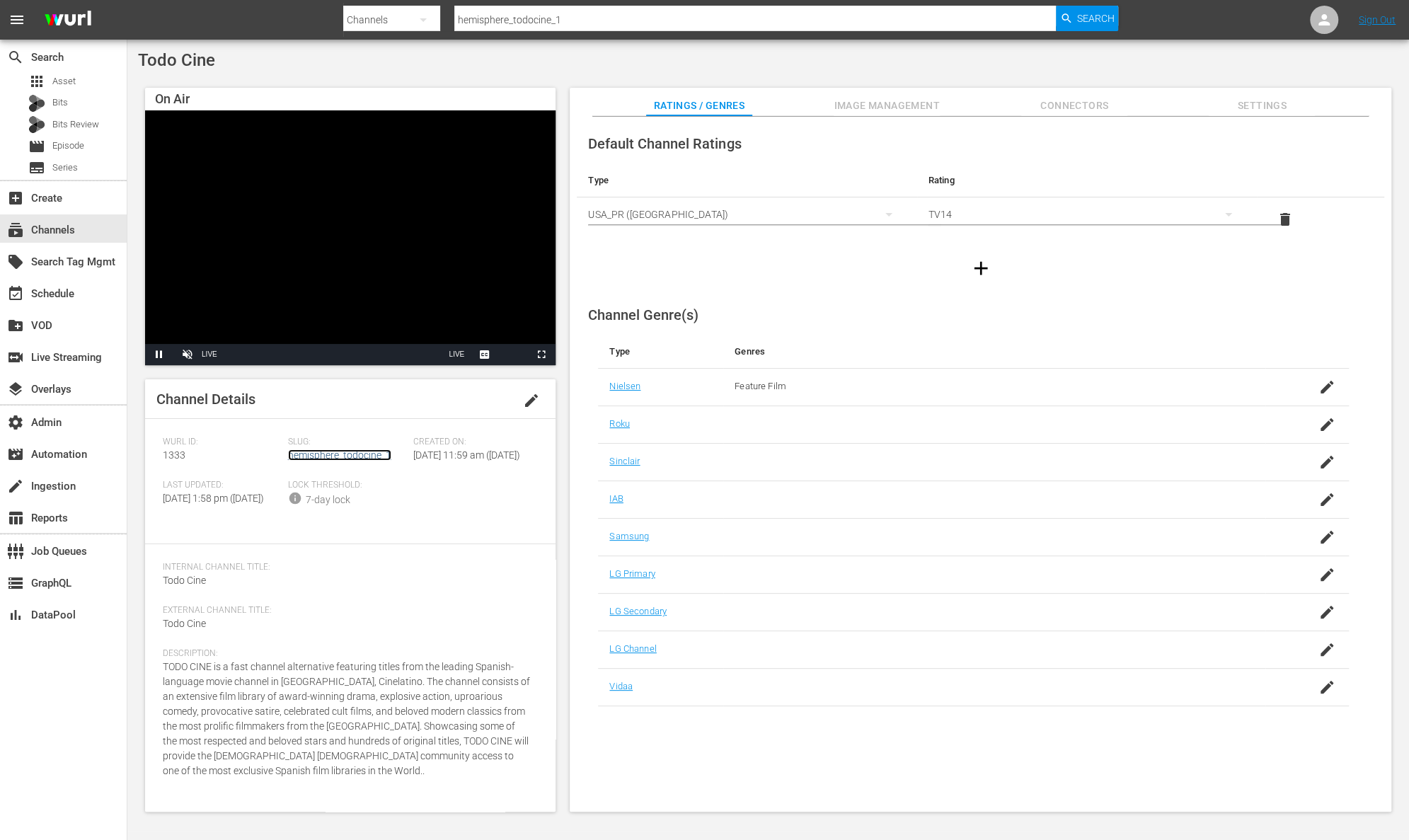
click at [360, 456] on link "hemisphere_todocine_1" at bounding box center [339, 455] width 103 height 11
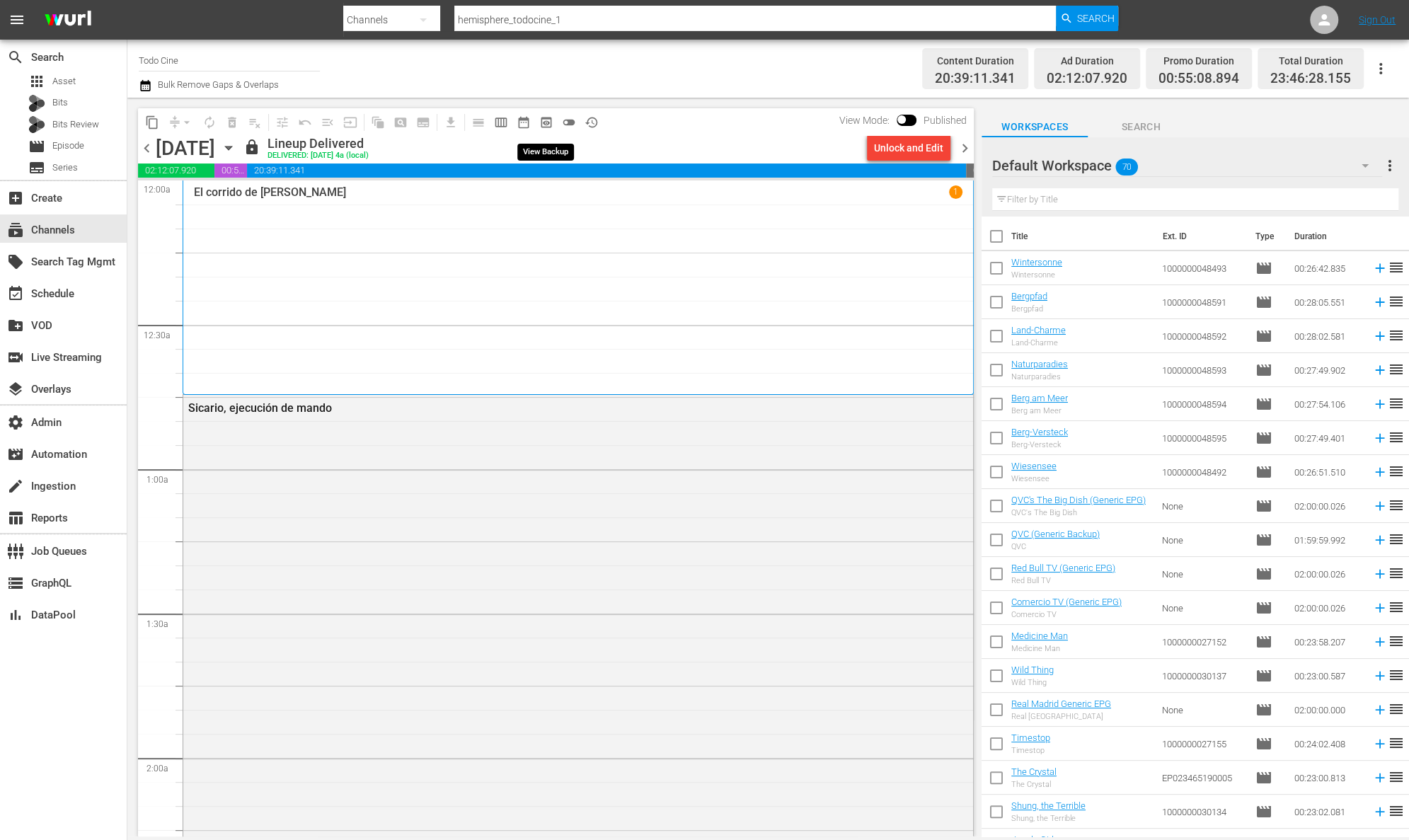
click at [551, 122] on span "preview_outlined" at bounding box center [545, 122] width 14 height 14
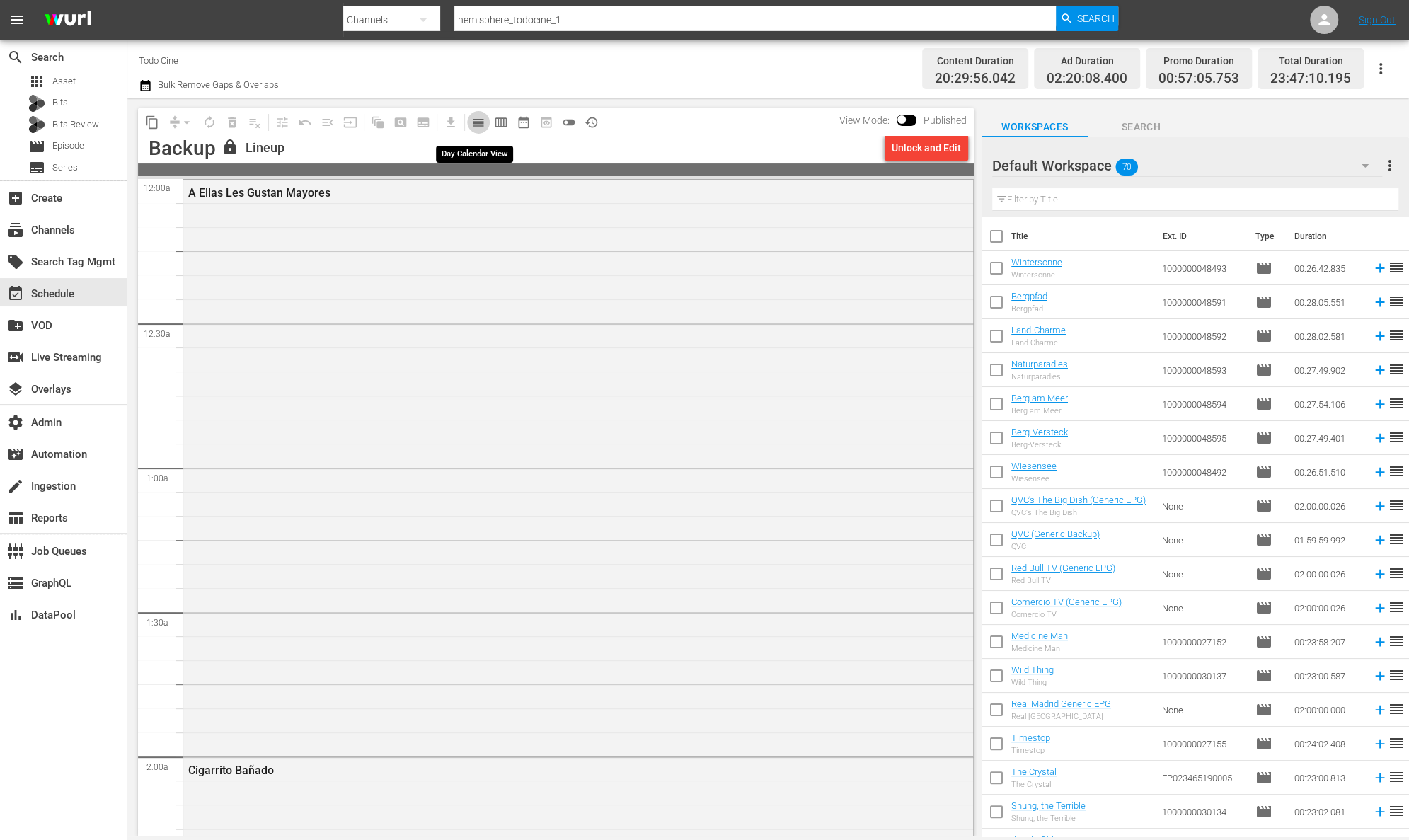
click at [479, 124] on span "calendar_view_day_outlined" at bounding box center [478, 122] width 14 height 14
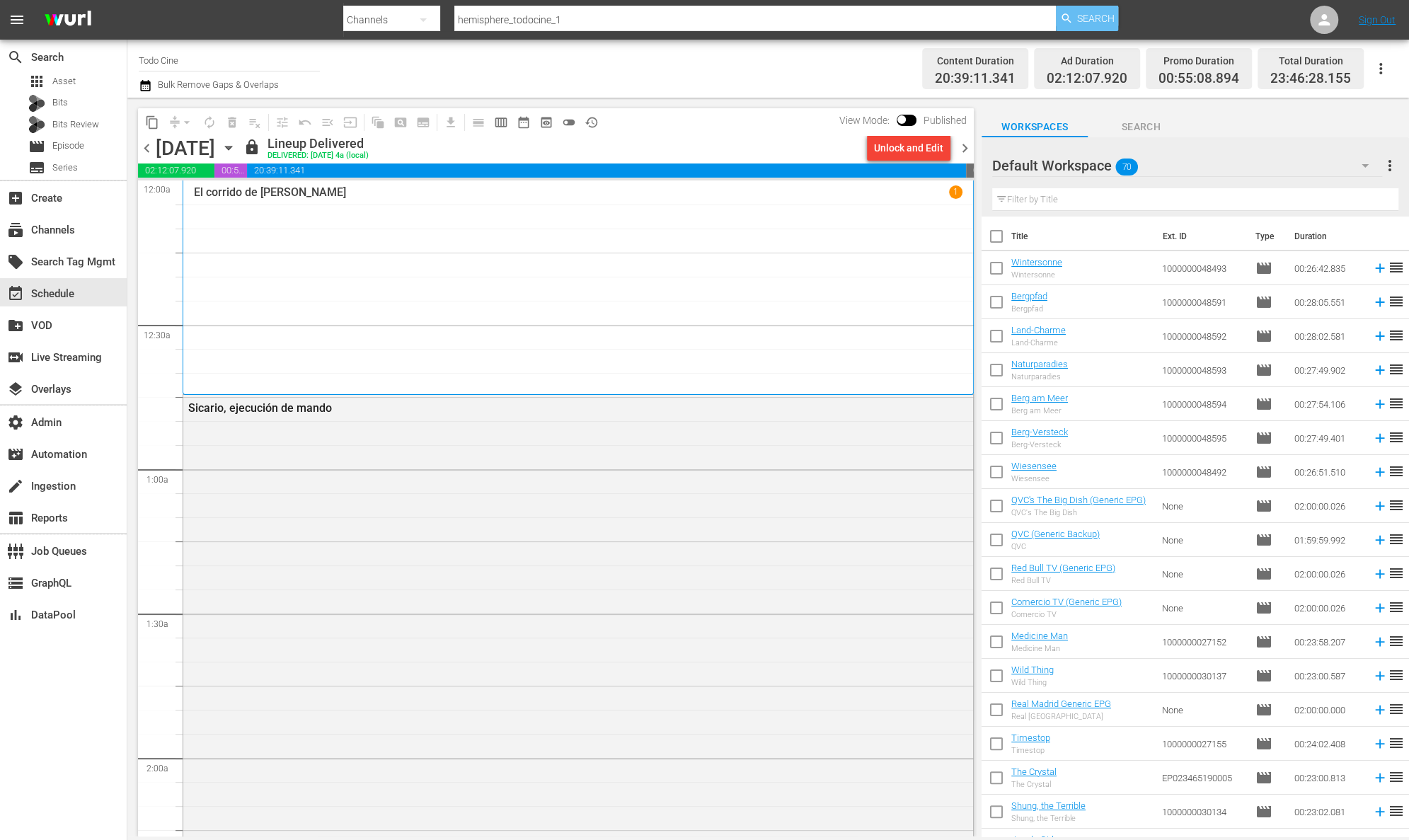
click at [1081, 19] on span "Search" at bounding box center [1095, 18] width 38 height 26
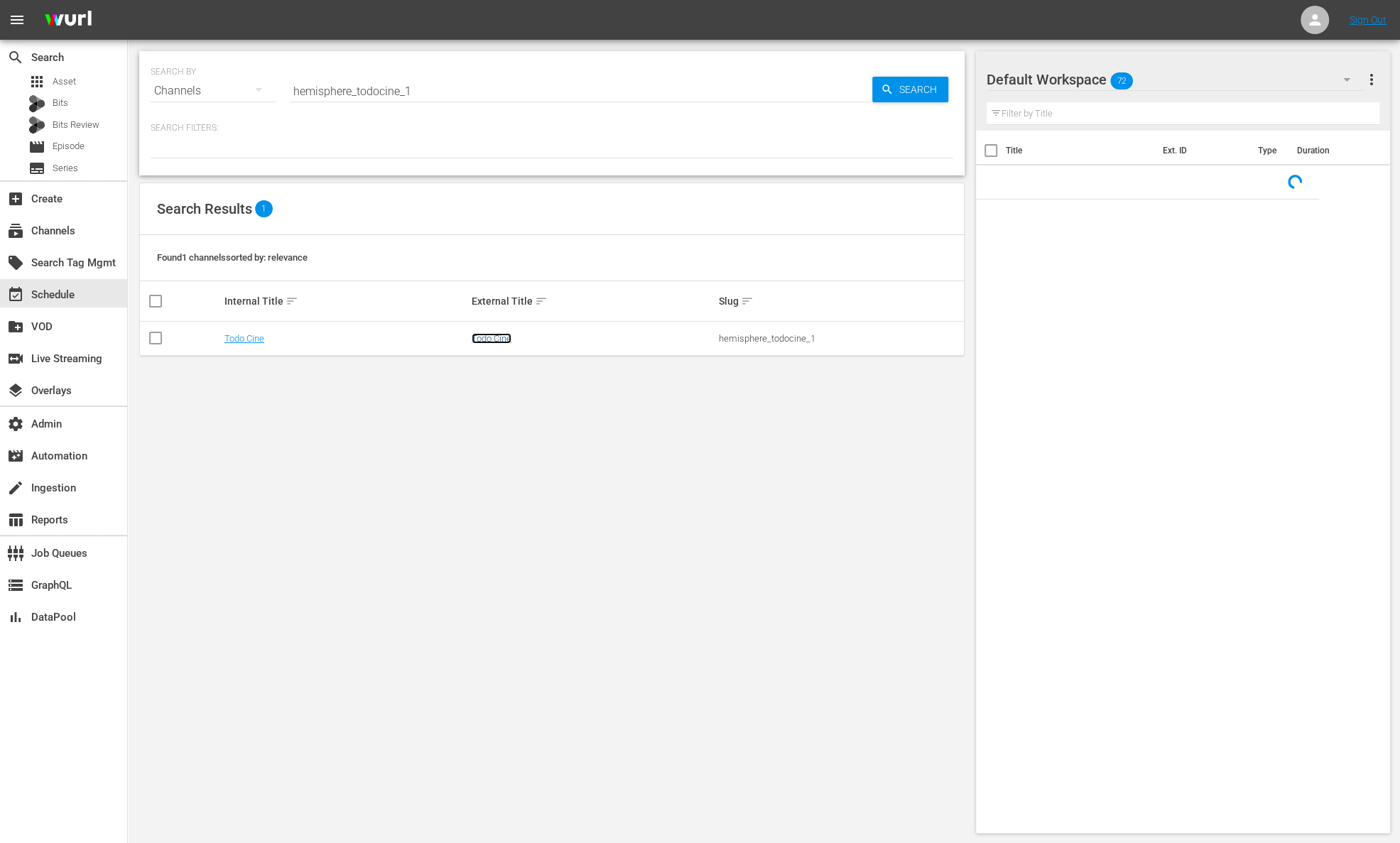
click at [497, 339] on link "Todo Cine" at bounding box center [491, 339] width 40 height 11
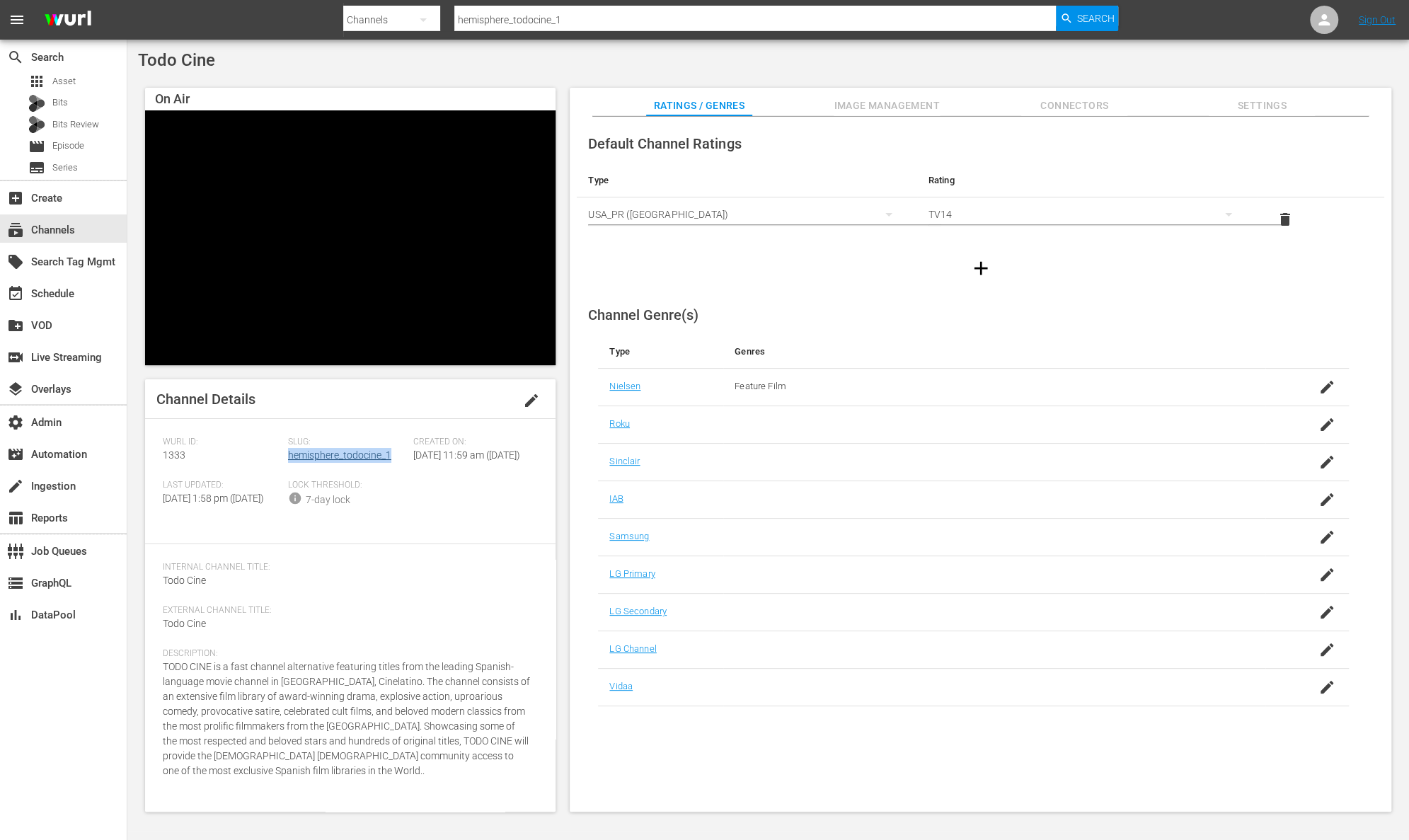
drag, startPoint x: 392, startPoint y: 455, endPoint x: 289, endPoint y: 455, distance: 103.0
click at [289, 455] on div "Slug: hemisphere_todocine_1" at bounding box center [350, 458] width 125 height 43
drag, startPoint x: 186, startPoint y: 448, endPoint x: 157, endPoint y: 452, distance: 29.3
click at [157, 452] on div "Channel Details edit [PERSON_NAME] ID: 1333 Slug: hemisphere_todocine_1 Created…" at bounding box center [350, 596] width 411 height 433
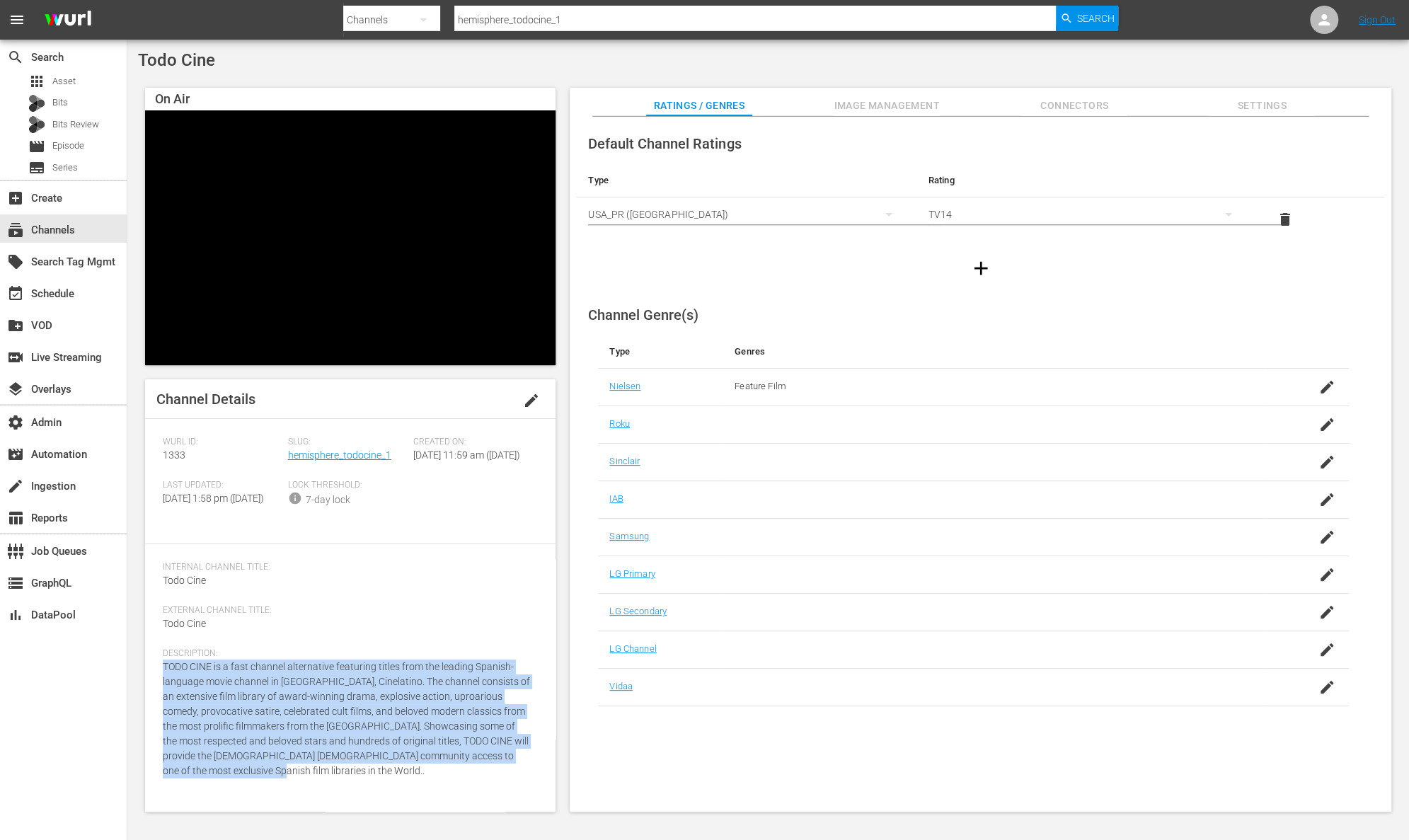
drag, startPoint x: 467, startPoint y: 773, endPoint x: 159, endPoint y: 695, distance: 317.7
click at [159, 695] on div "Channel Details edit [PERSON_NAME] ID: 1333 Slug: hemisphere_todocine_1 Created…" at bounding box center [350, 596] width 411 height 433
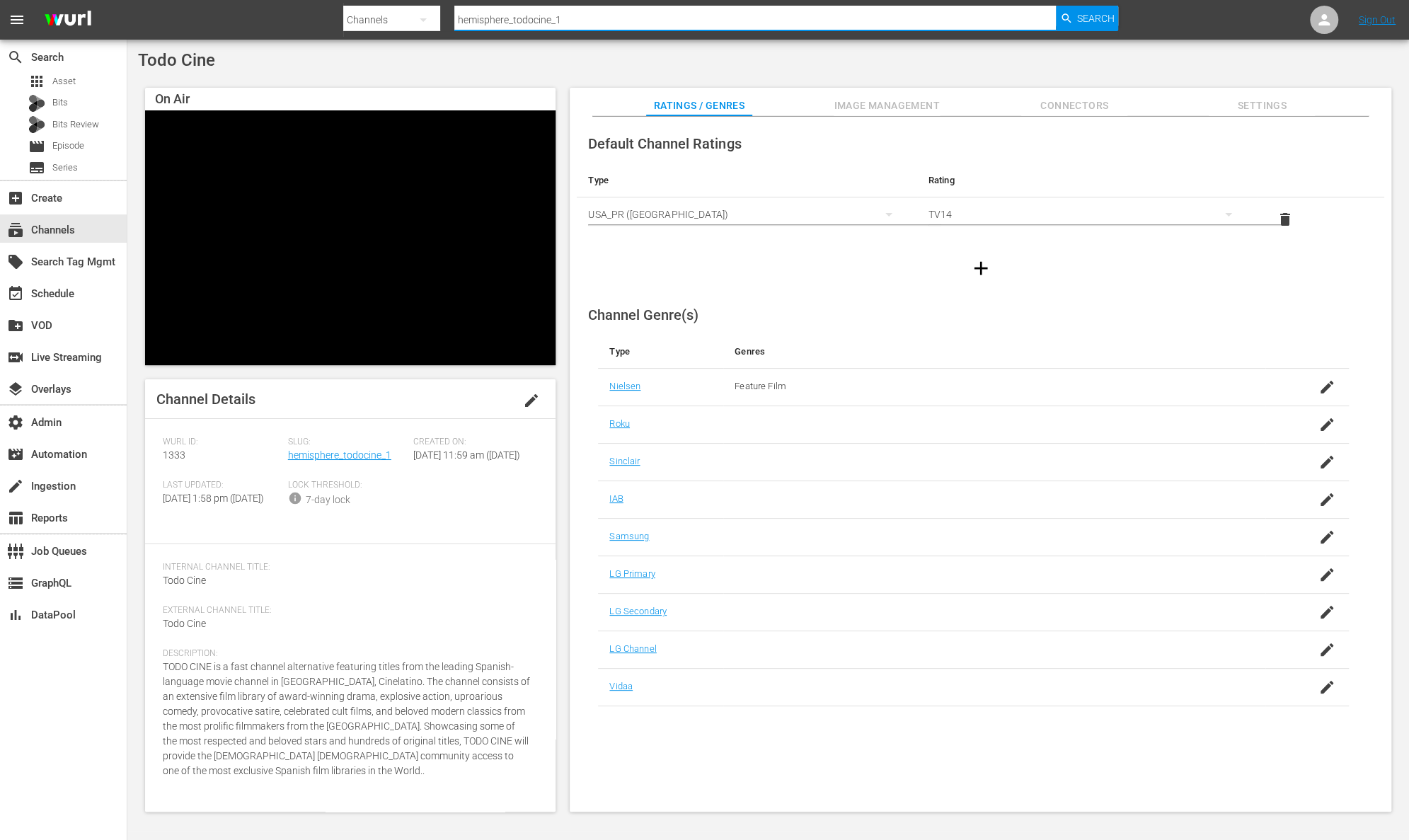
drag, startPoint x: 573, startPoint y: 19, endPoint x: 421, endPoint y: 18, distance: 152.0
click at [421, 18] on div "Search By Channels Search ID, Title, Description, Keywords, or Category hemisph…" at bounding box center [730, 19] width 775 height 34
paste input "asiatvlimited_zeeo"
type input "asiatvlimited_zeeone_1"
click at [1096, 18] on span "Search" at bounding box center [1095, 18] width 38 height 26
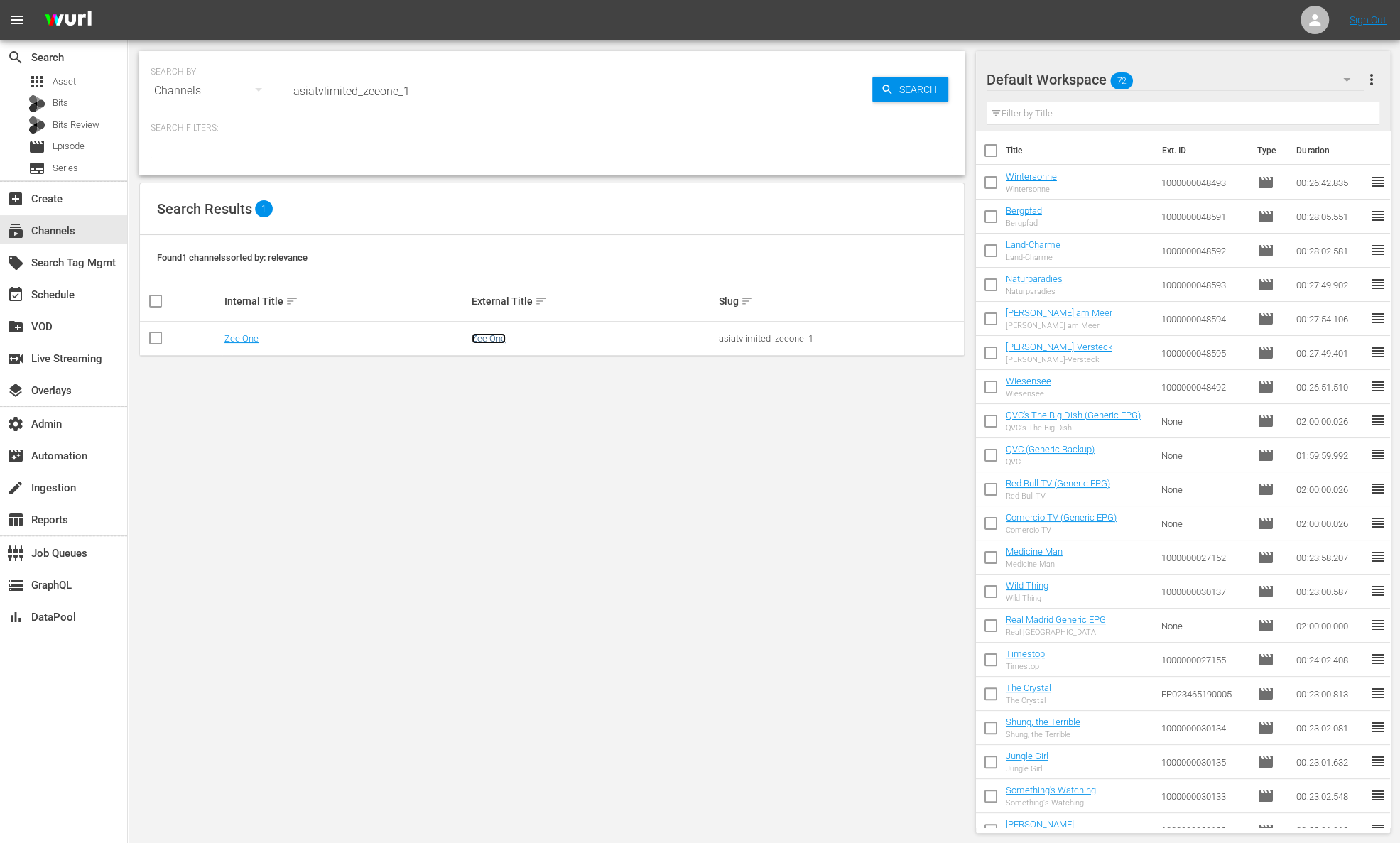
click at [490, 339] on link "Zee One" at bounding box center [489, 339] width 34 height 11
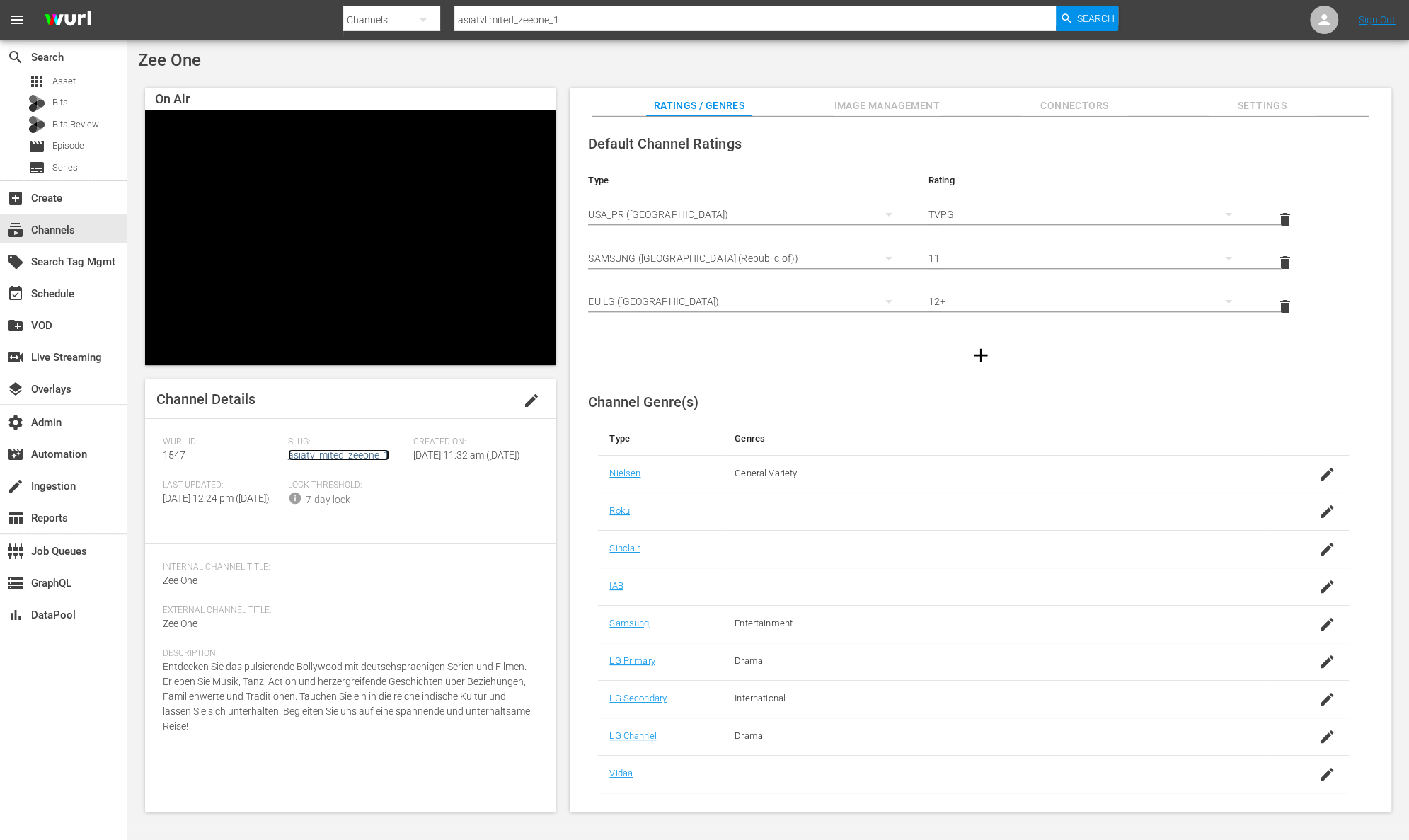
click at [329, 451] on link "asiatvlimited_zeeone_1" at bounding box center [339, 455] width 102 height 11
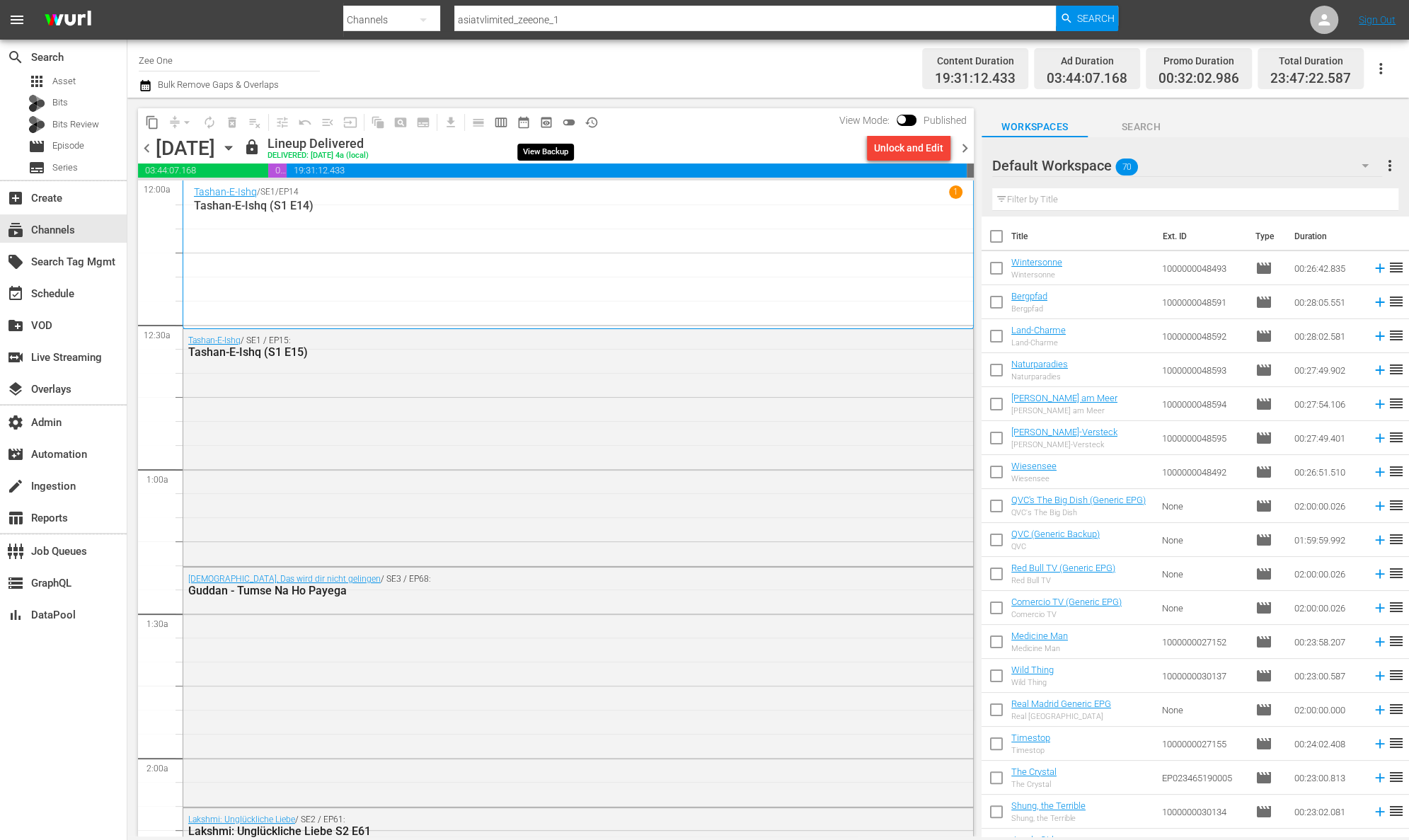
click at [543, 125] on span "preview_outlined" at bounding box center [545, 122] width 14 height 14
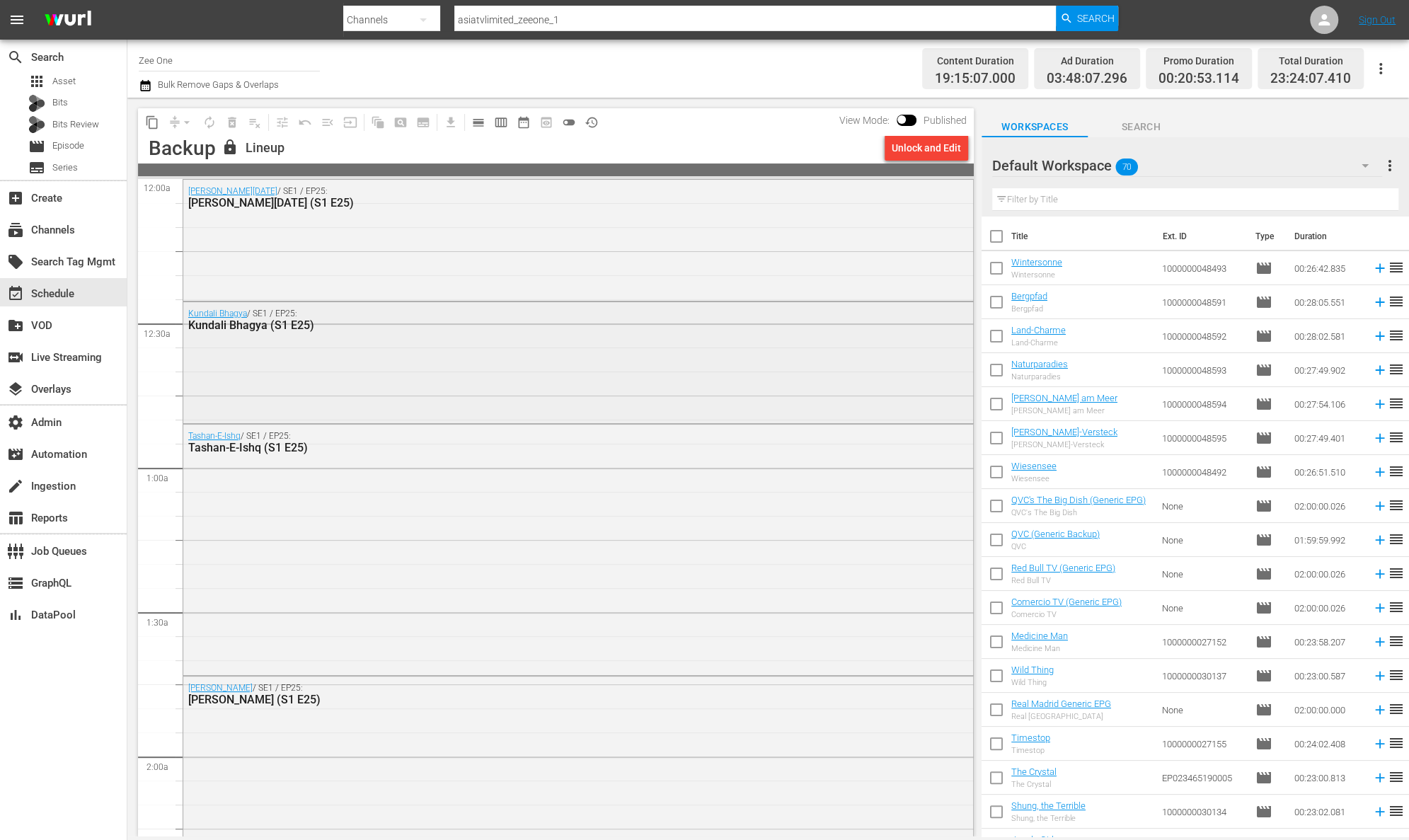
click at [472, 353] on div "Kundali Bhagya / SE1 / EP25: Kundali Bhagya (S1 E25)" at bounding box center [577, 361] width 790 height 117
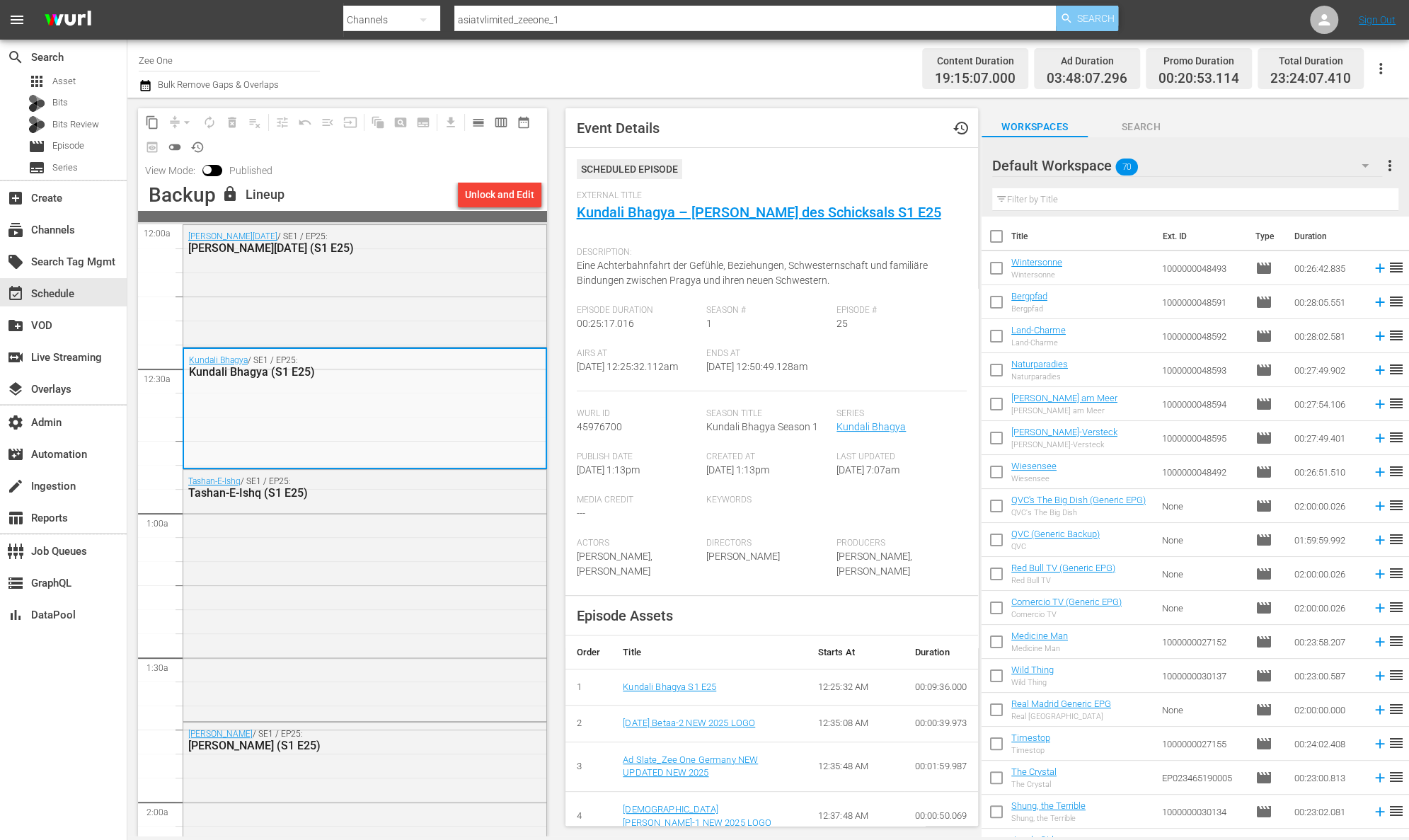
click at [1103, 15] on span "Search" at bounding box center [1095, 18] width 38 height 26
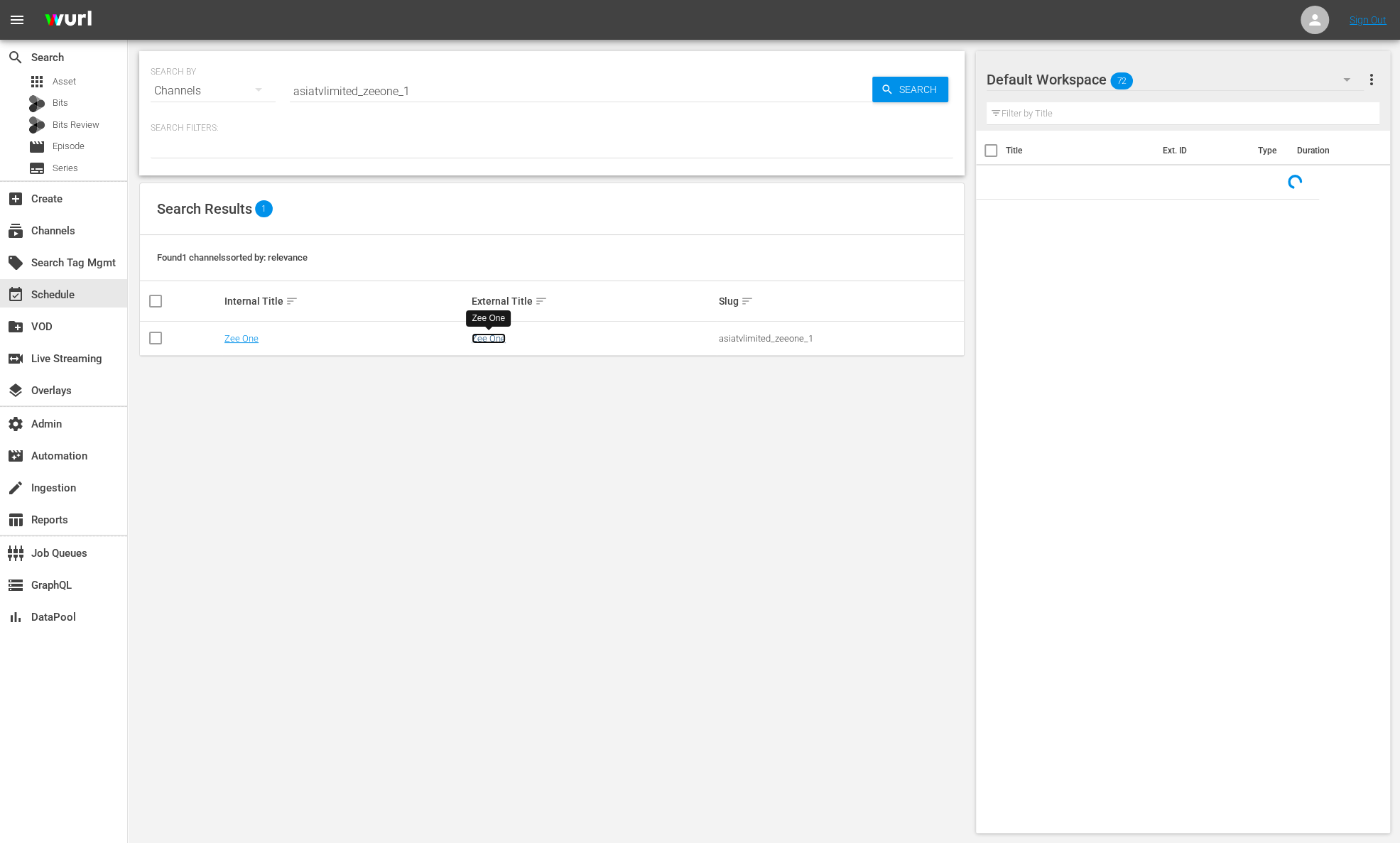
click at [490, 337] on link "Zee One" at bounding box center [489, 339] width 34 height 11
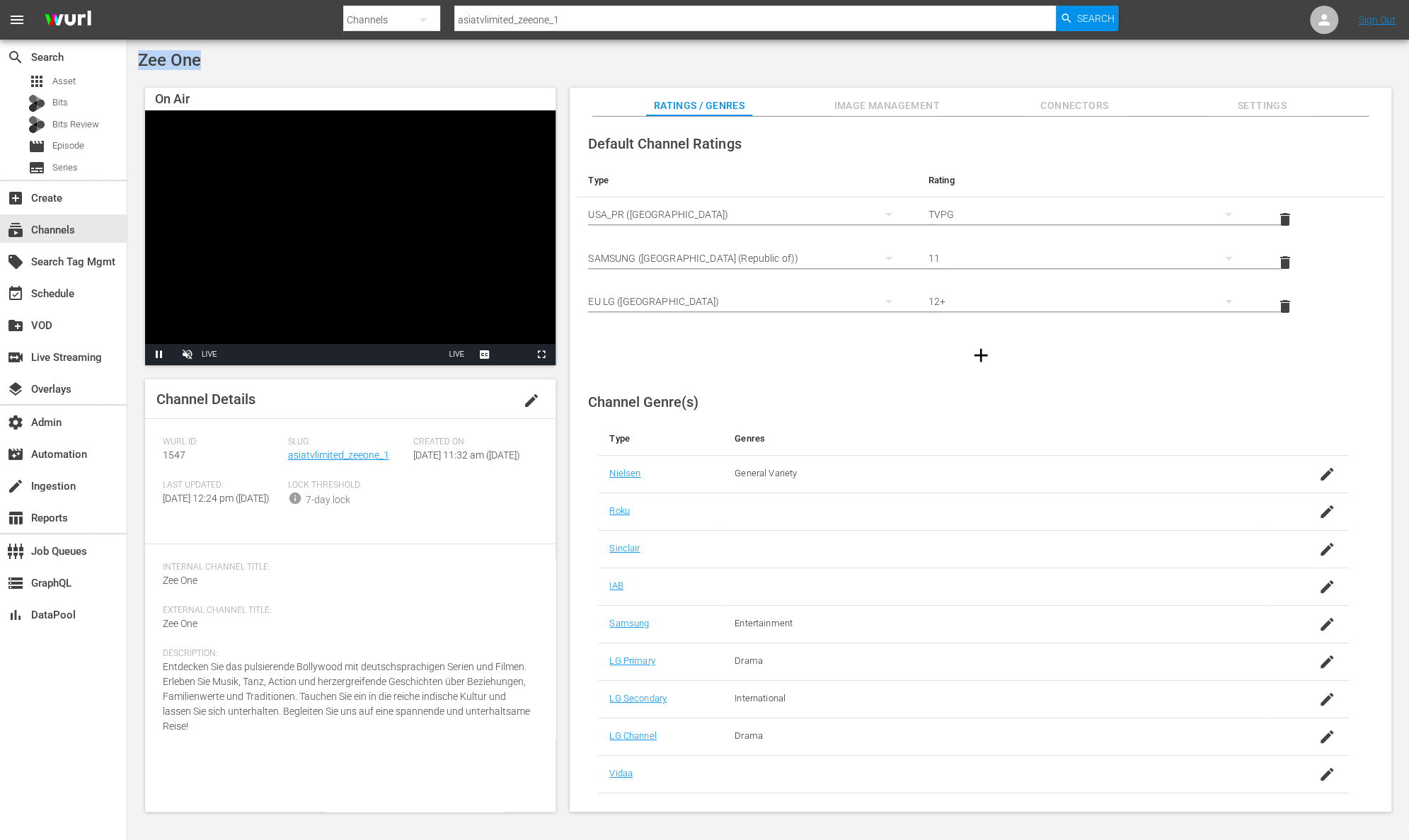
drag, startPoint x: 221, startPoint y: 65, endPoint x: 130, endPoint y: 65, distance: 91.0
click at [130, 65] on div "Zee One On Air Video Player is loading. Pause Unmute Current Time -:- / Duratio…" at bounding box center [768, 435] width 1282 height 792
copy span "Zee One"
drag, startPoint x: 390, startPoint y: 458, endPoint x: 287, endPoint y: 460, distance: 103.0
click at [288, 460] on div "Slug: asiatvlimited_zeeone_1" at bounding box center [350, 458] width 125 height 43
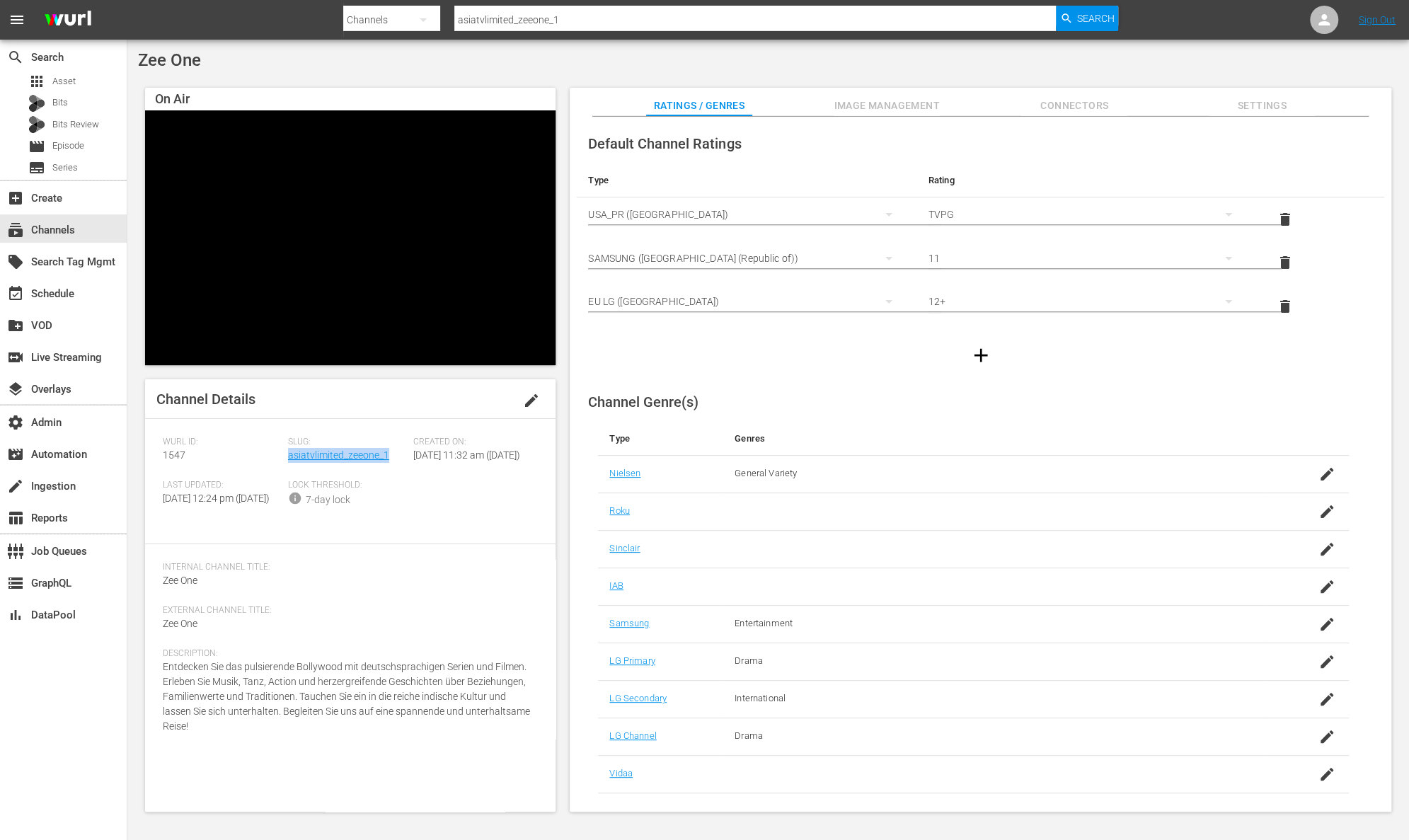
copy link "asiatvlimited_zeeone_1"
drag, startPoint x: 190, startPoint y: 458, endPoint x: 155, endPoint y: 457, distance: 35.0
click at [155, 457] on div "Channel Details edit Wurl ID: 1547 Slug: asiatvlimited_zeeone_1 Created On: Wed…" at bounding box center [350, 596] width 411 height 433
copy span "1547"
